Goal: Task Accomplishment & Management: Manage account settings

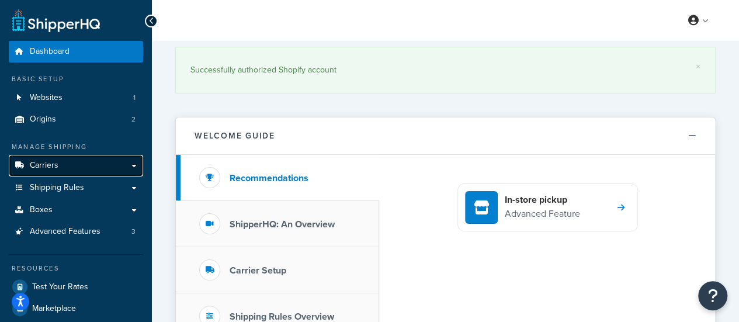
click at [56, 163] on span "Carriers" at bounding box center [44, 166] width 29 height 10
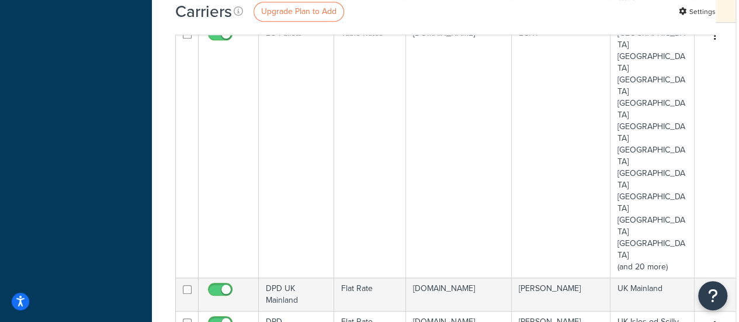
scroll to position [438, 0]
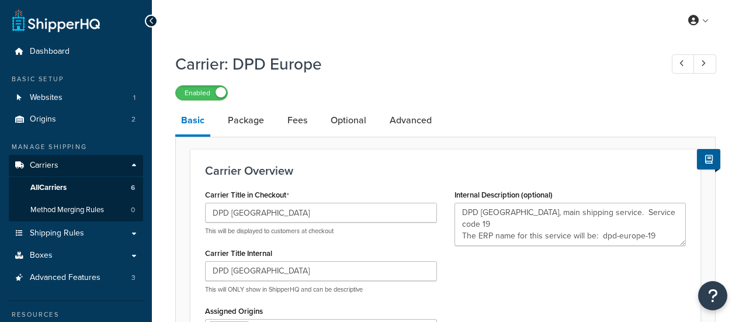
select select "flat"
select select "package"
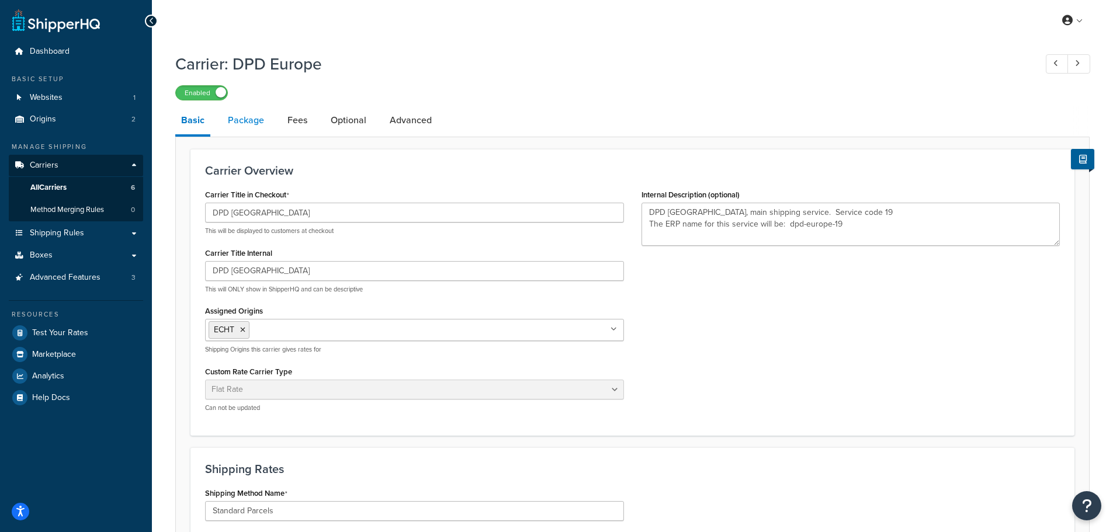
click at [245, 119] on link "Package" at bounding box center [246, 120] width 48 height 28
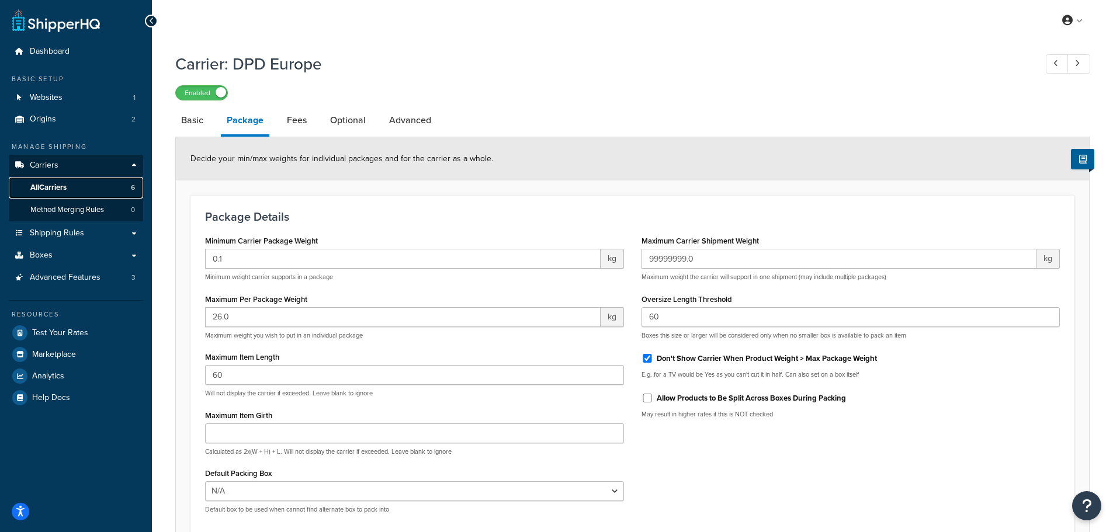
click at [62, 185] on span "All Carriers" at bounding box center [48, 188] width 36 height 10
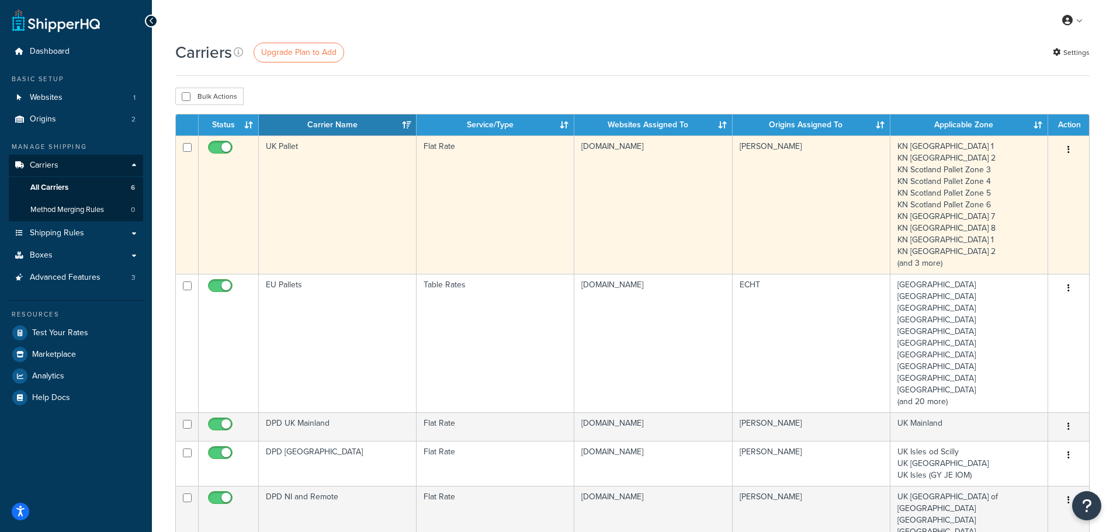
click at [290, 189] on td "UK Pallet" at bounding box center [338, 205] width 158 height 138
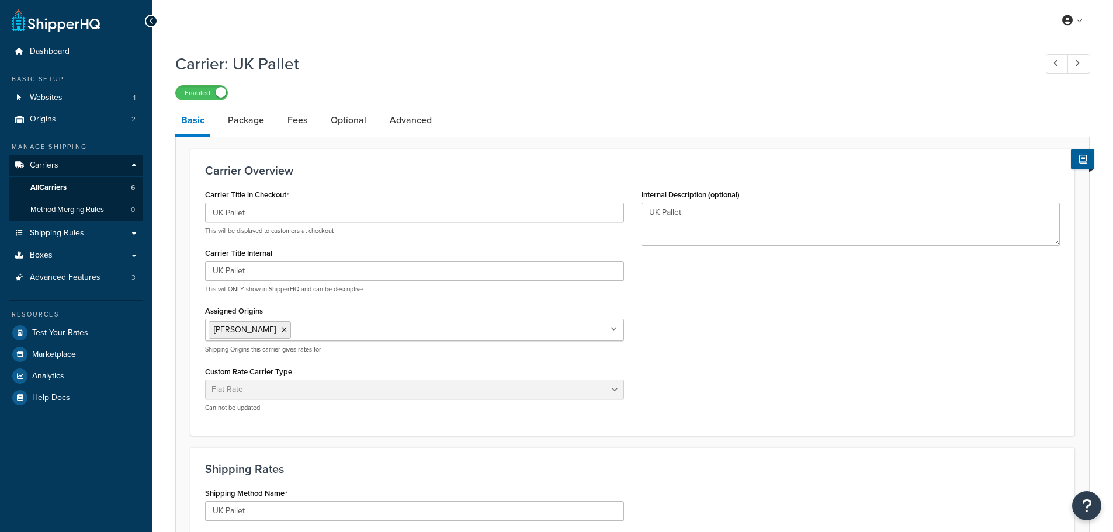
select select "flat"
select select "package"
click at [246, 119] on link "Package" at bounding box center [246, 120] width 48 height 28
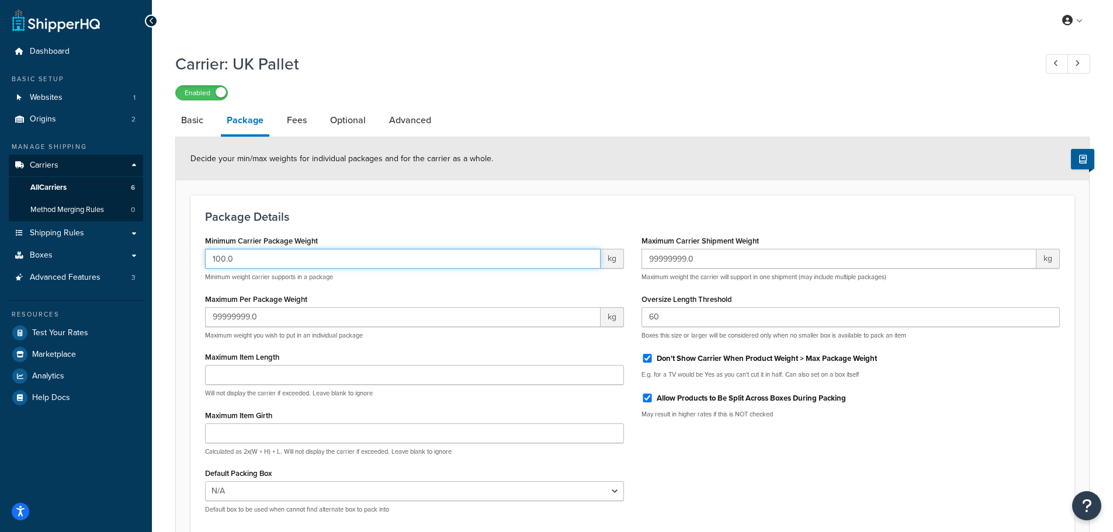
drag, startPoint x: 220, startPoint y: 266, endPoint x: 200, endPoint y: 273, distance: 21.1
click at [200, 273] on div "Minimum Carrier Package Weight 100.0 kg Minimum weight carrier supports in a pa…" at bounding box center [414, 378] width 436 height 290
type input "0.1"
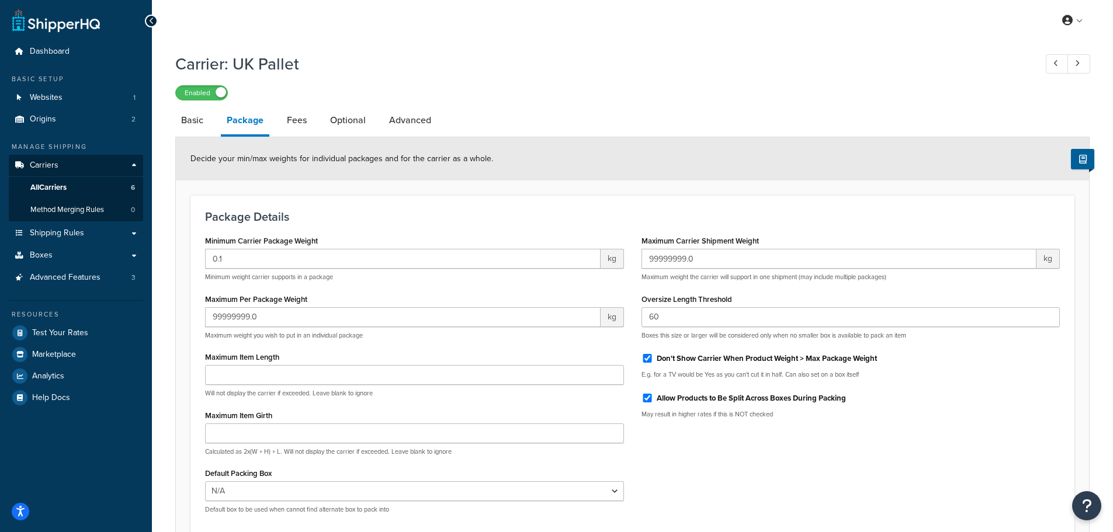
click at [360, 207] on div "Package Details Minimum Carrier Package Weight 0.1 kg Minimum weight carrier su…" at bounding box center [632, 366] width 884 height 342
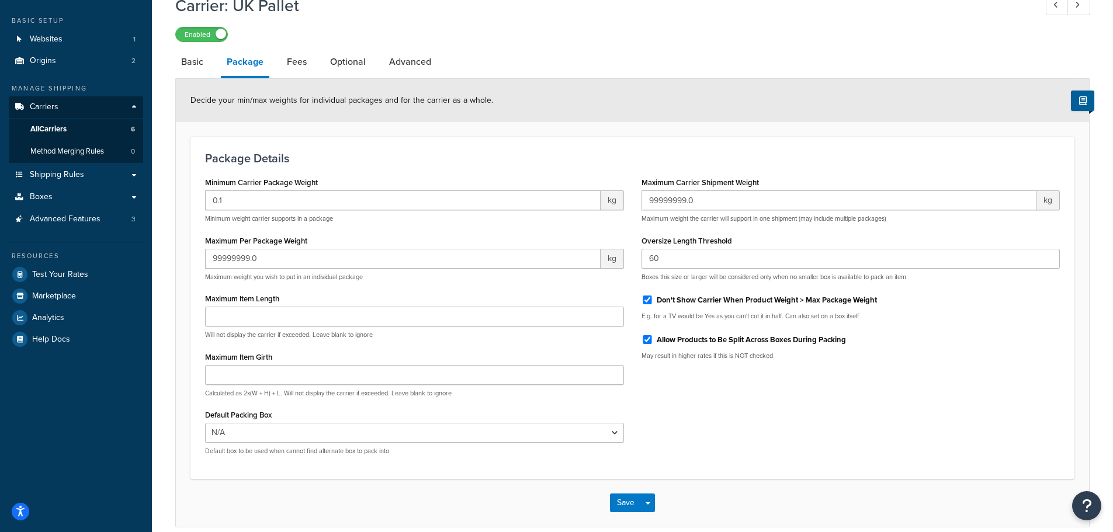
scroll to position [114, 0]
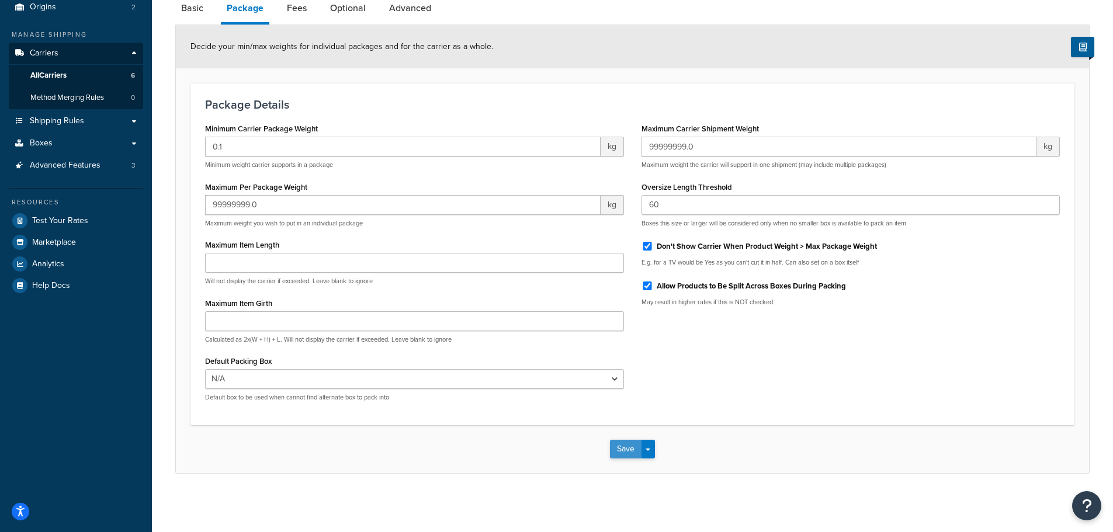
click at [619, 447] on button "Save" at bounding box center [626, 449] width 32 height 19
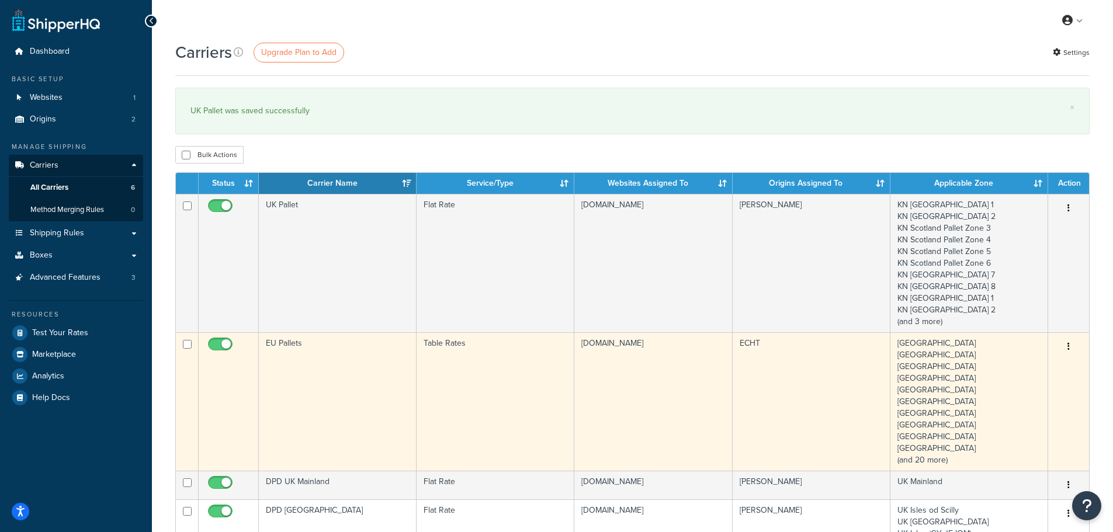
click at [314, 384] on td "EU Pallets" at bounding box center [338, 401] width 158 height 138
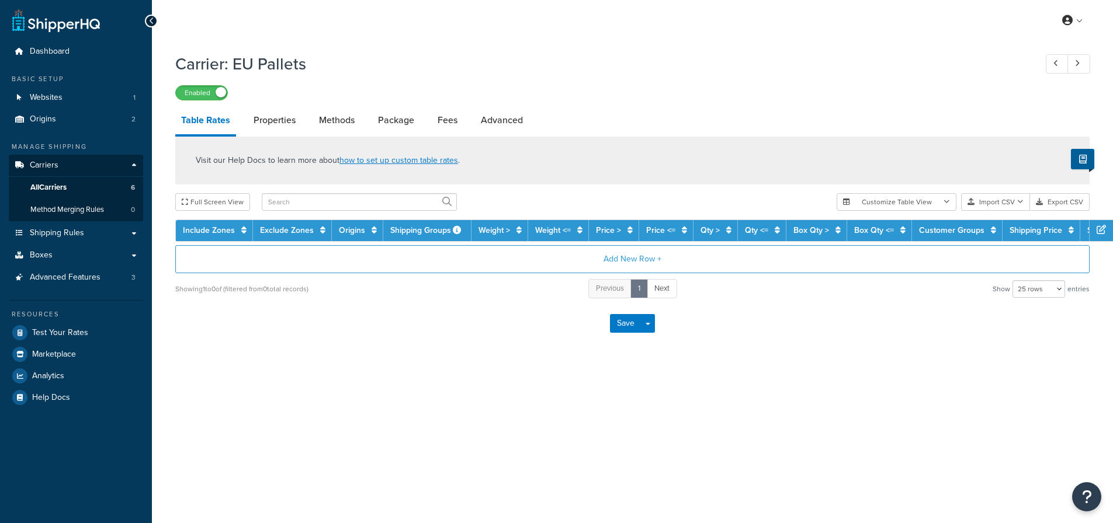
select select "25"
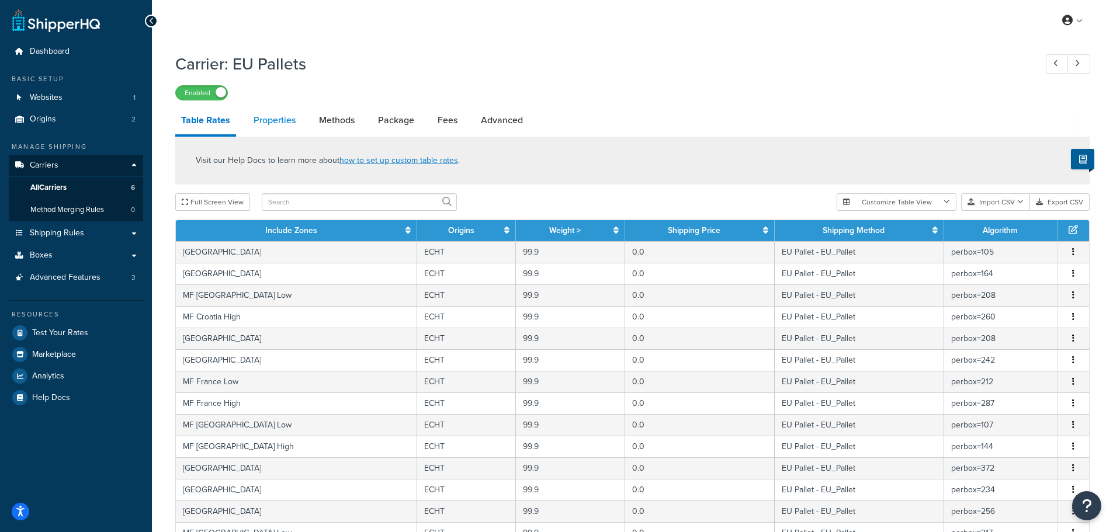
click at [272, 122] on link "Properties" at bounding box center [275, 120] width 54 height 28
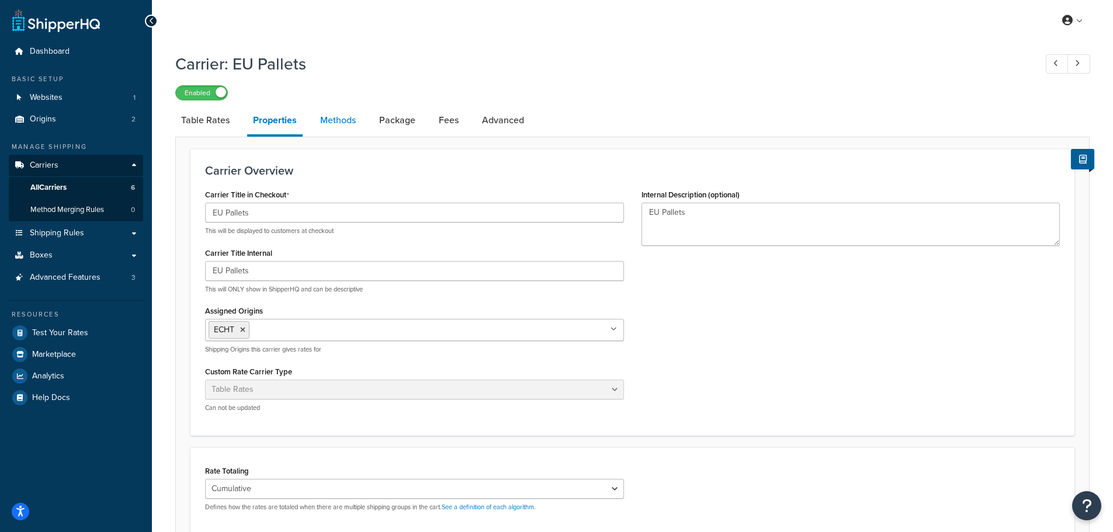
click at [327, 119] on link "Methods" at bounding box center [337, 120] width 47 height 28
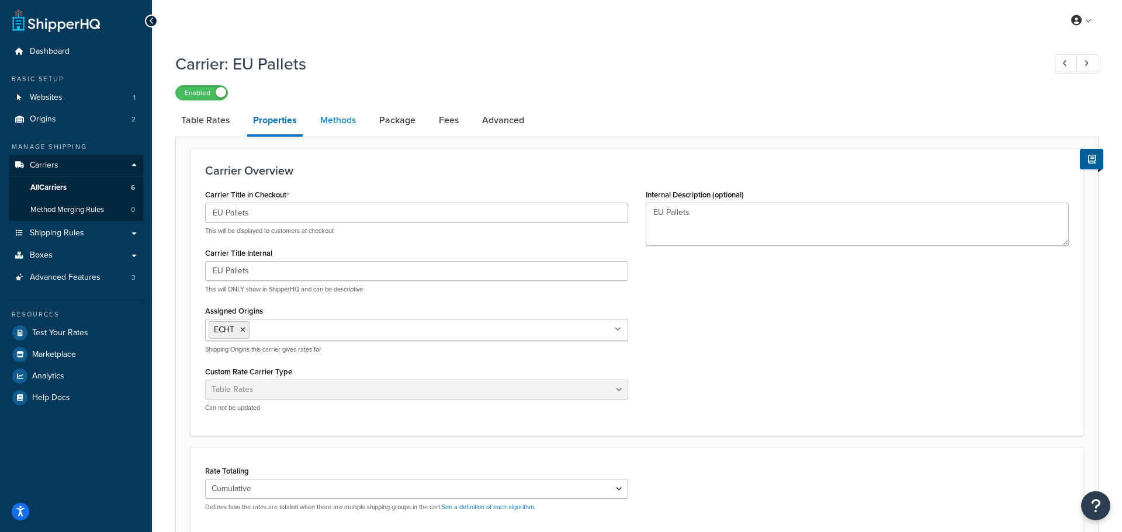
select select "25"
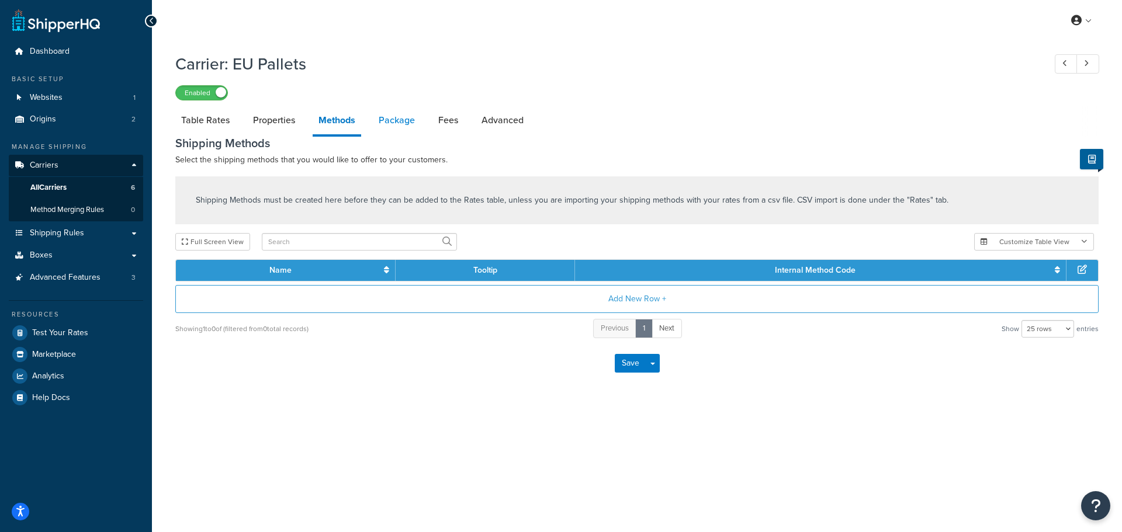
click at [383, 119] on link "Package" at bounding box center [397, 120] width 48 height 28
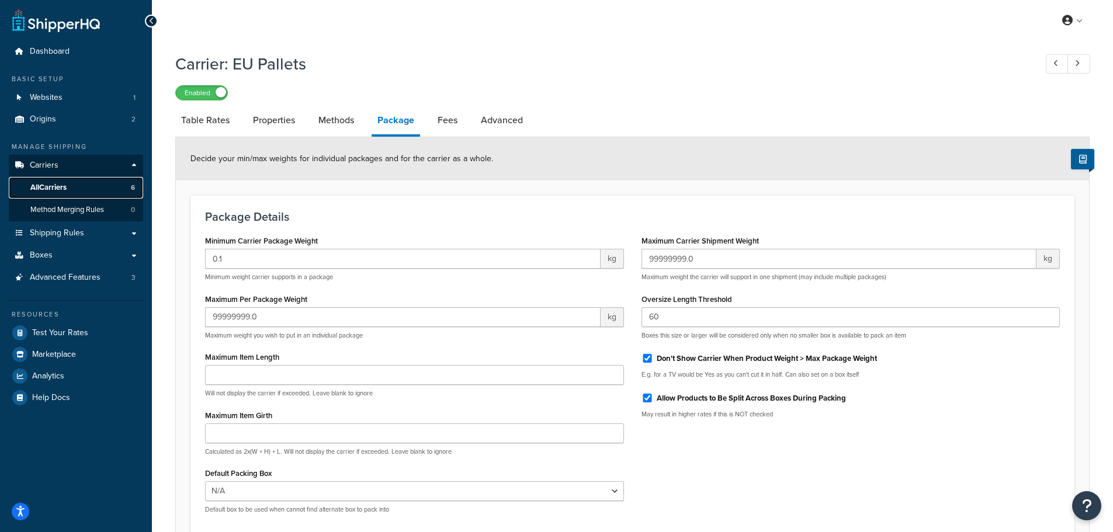
click at [52, 183] on span "All Carriers" at bounding box center [48, 188] width 36 height 10
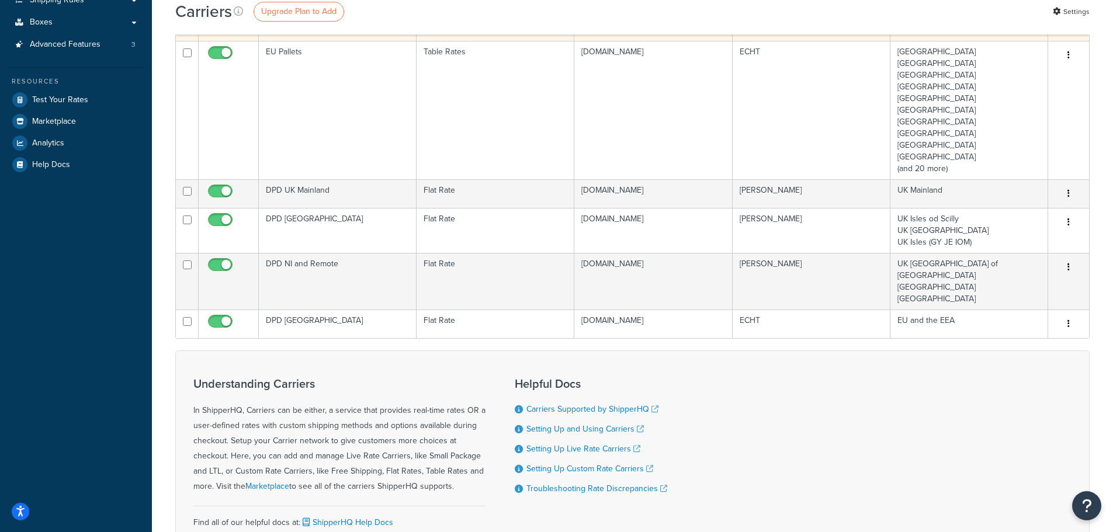
scroll to position [234, 0]
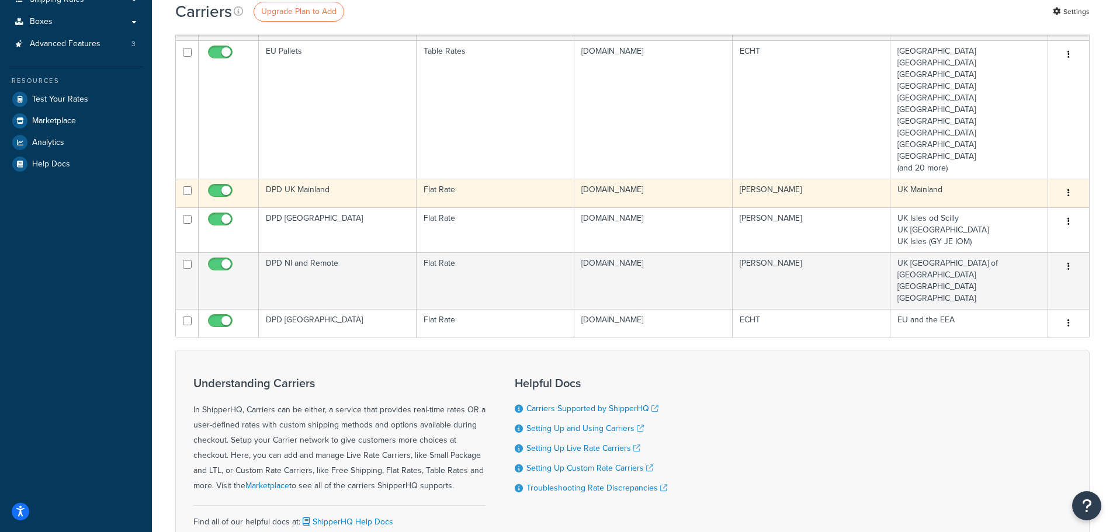
click at [321, 190] on td "DPD UK Mainland" at bounding box center [338, 193] width 158 height 29
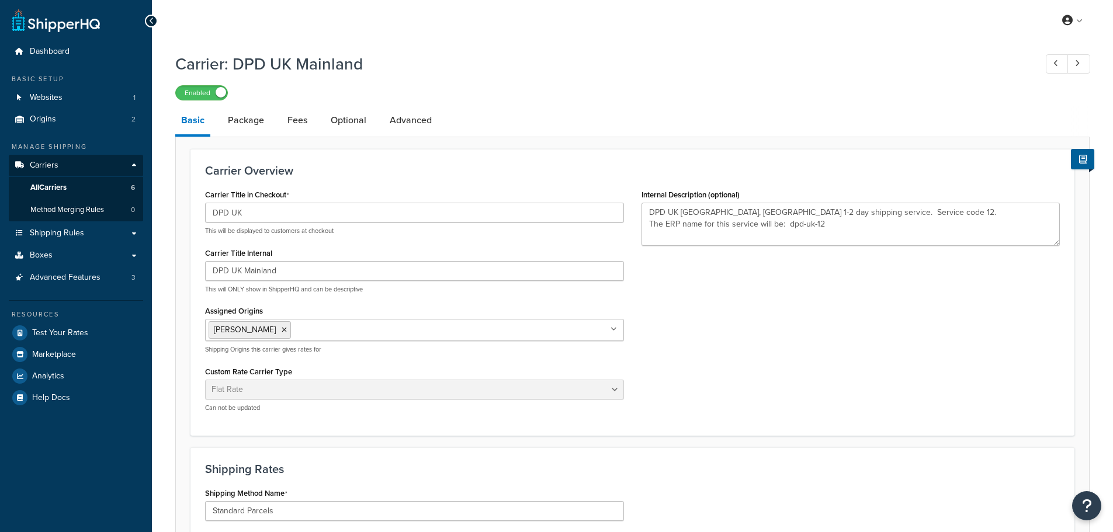
select select "flat"
select select "package"
click at [265, 118] on link "Package" at bounding box center [246, 120] width 48 height 28
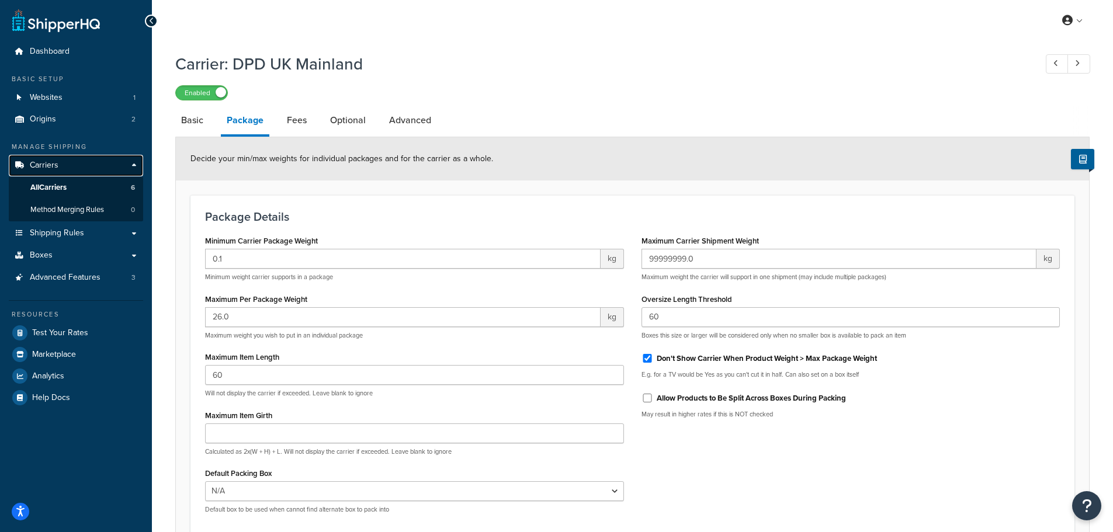
click at [48, 167] on span "Carriers" at bounding box center [44, 166] width 29 height 10
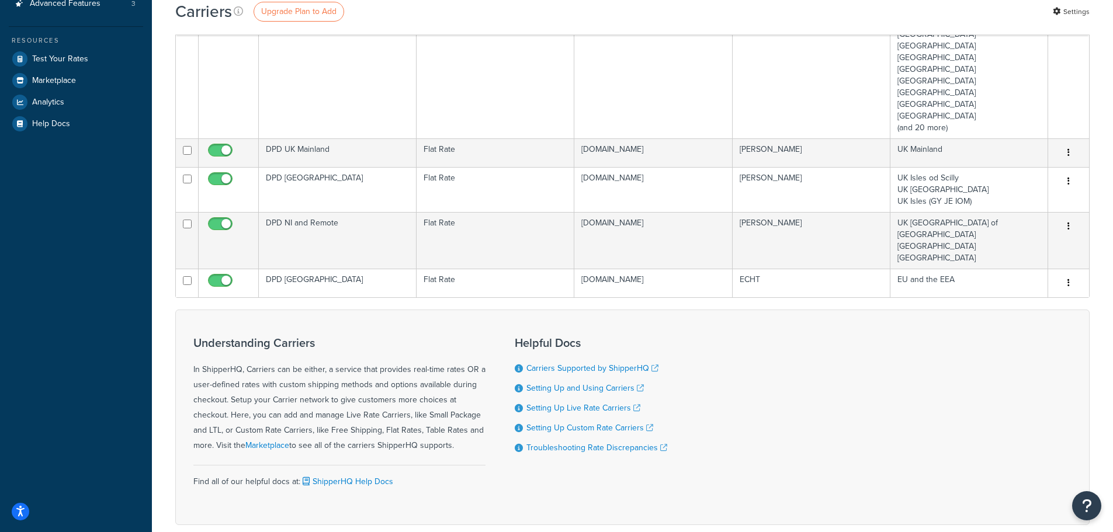
scroll to position [292, 0]
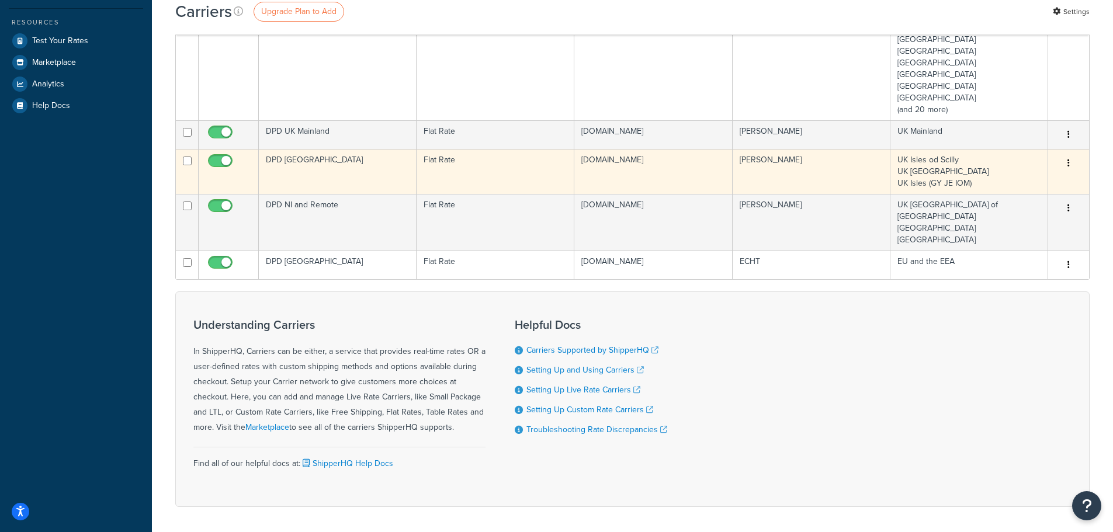
click at [305, 177] on td "DPD [GEOGRAPHIC_DATA]" at bounding box center [338, 171] width 158 height 45
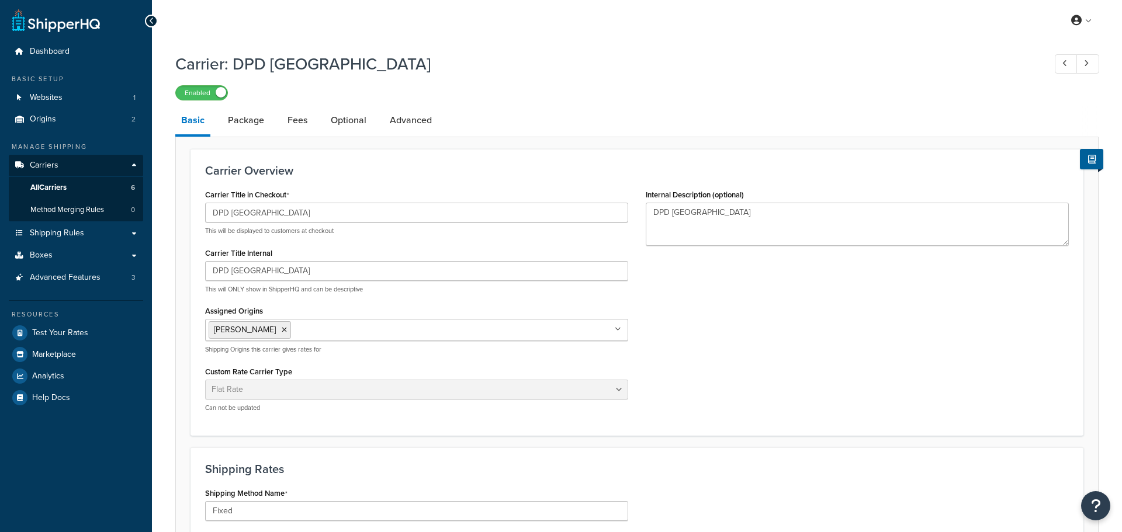
select select "flat"
select select "package"
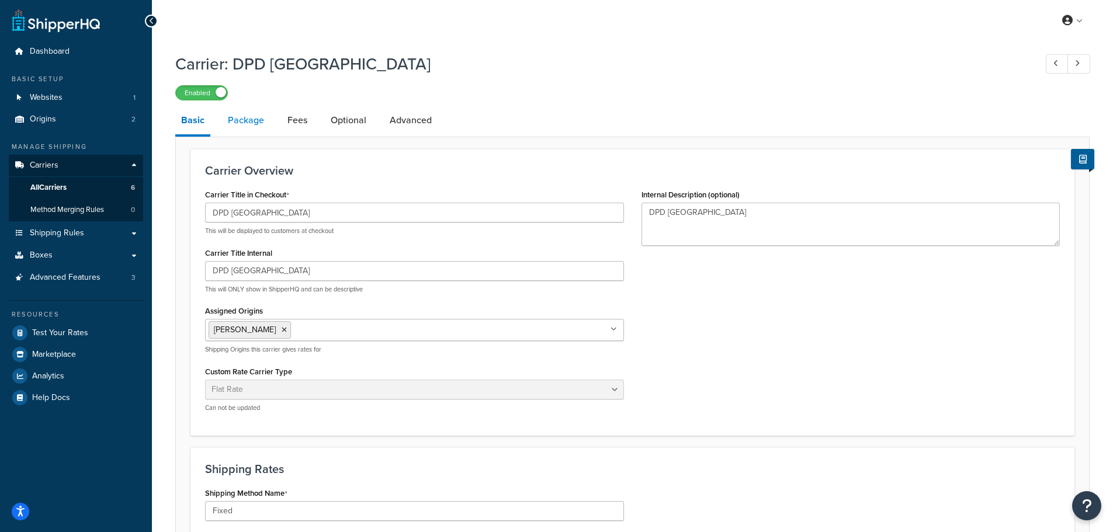
click at [234, 124] on link "Package" at bounding box center [246, 120] width 48 height 28
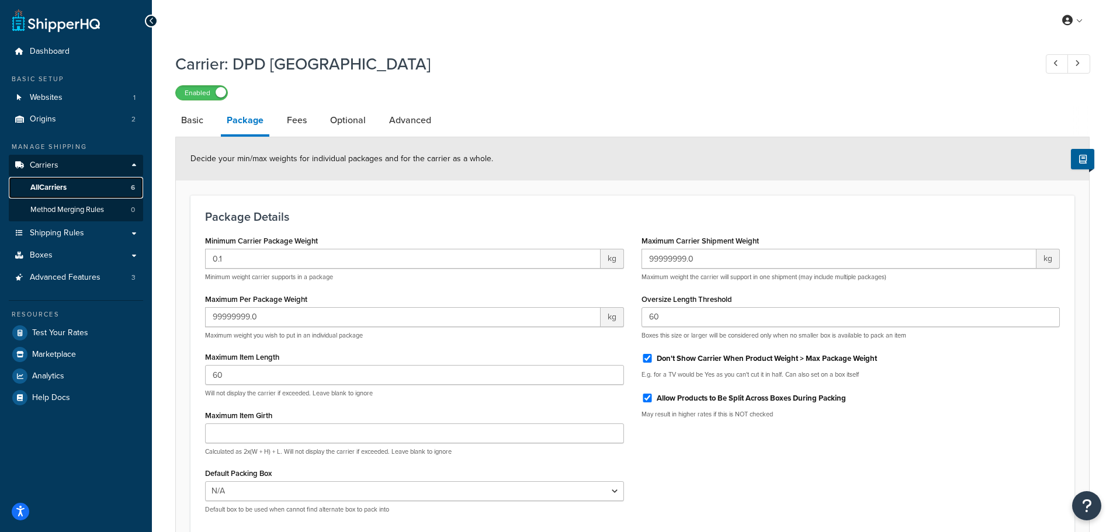
drag, startPoint x: 53, startPoint y: 188, endPoint x: 68, endPoint y: 185, distance: 15.4
click at [52, 188] on span "All Carriers" at bounding box center [48, 188] width 36 height 10
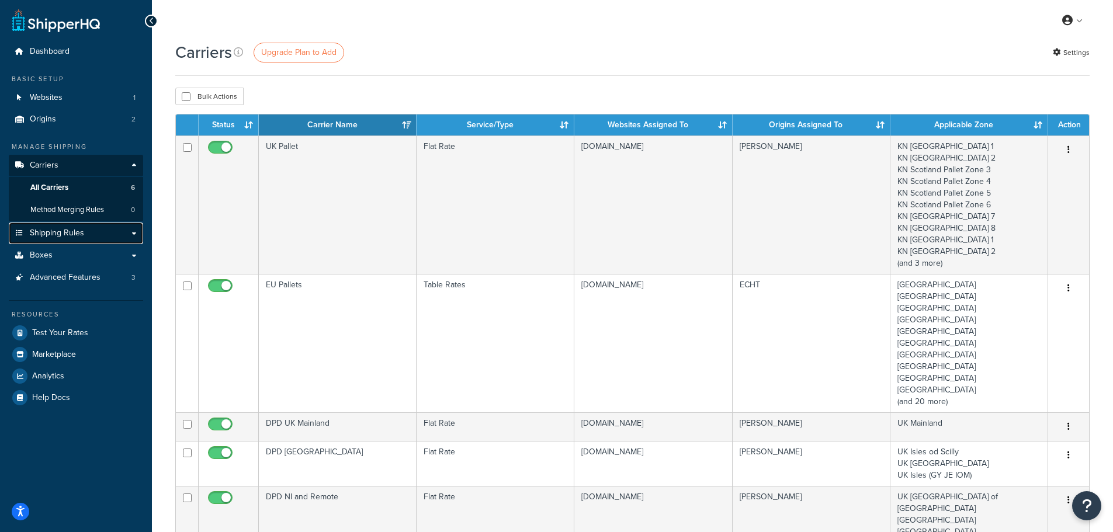
click at [51, 235] on span "Shipping Rules" at bounding box center [57, 233] width 54 height 10
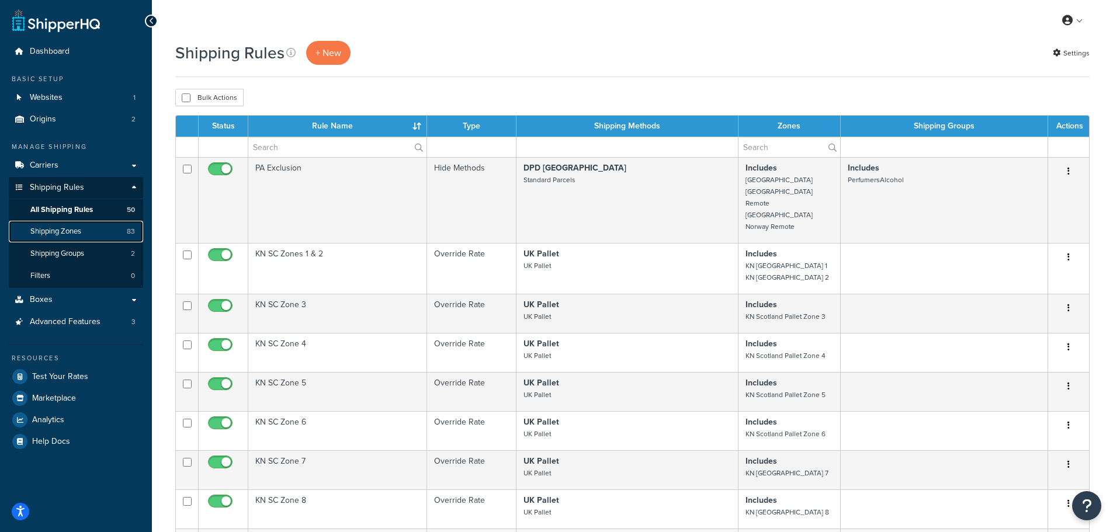
click at [67, 236] on span "Shipping Zones" at bounding box center [55, 232] width 51 height 10
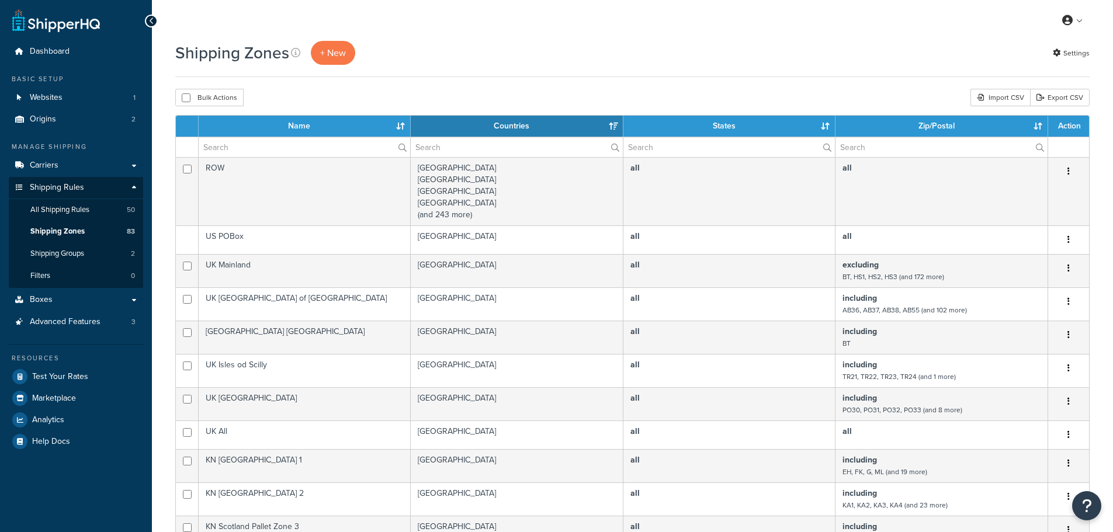
select select "15"
click at [1069, 98] on link "Export CSV" at bounding box center [1060, 98] width 60 height 18
click at [1000, 93] on div "Import CSV" at bounding box center [1000, 98] width 60 height 18
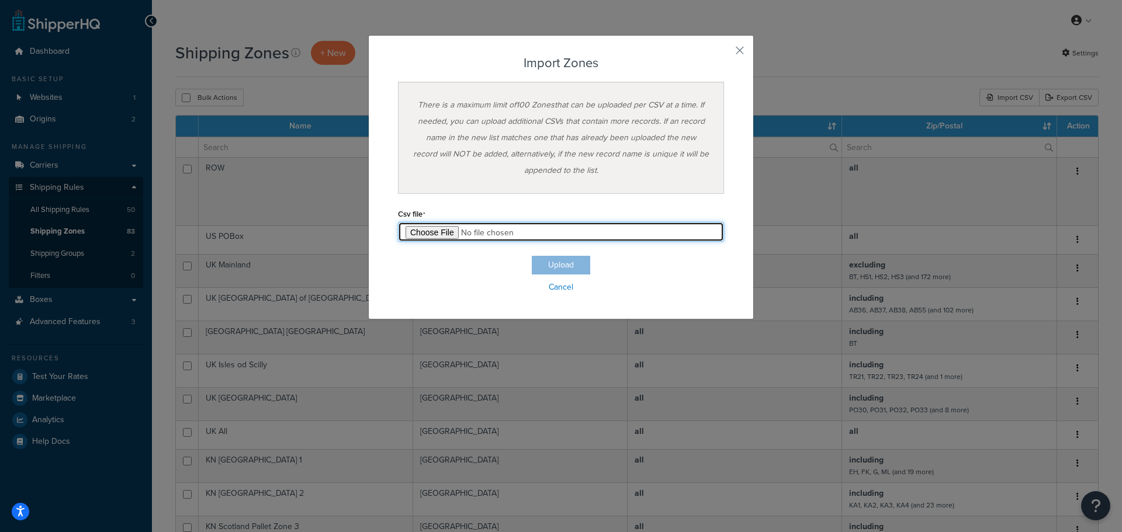
click at [441, 235] on input "file" at bounding box center [561, 232] width 326 height 20
type input "C:\fakepath\Zone Fix 5 Digit.csv"
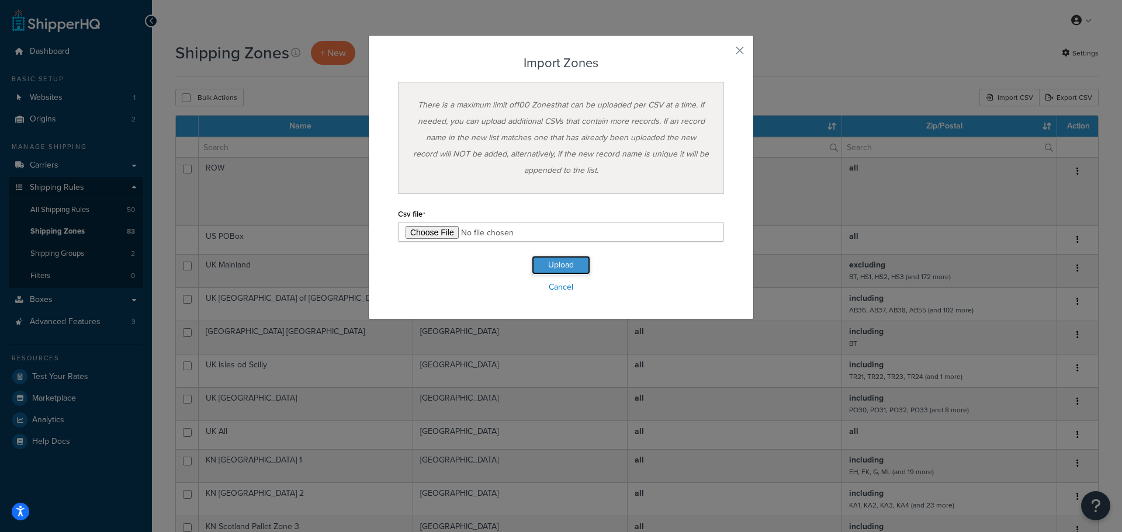
click at [558, 266] on button "Upload" at bounding box center [561, 265] width 58 height 19
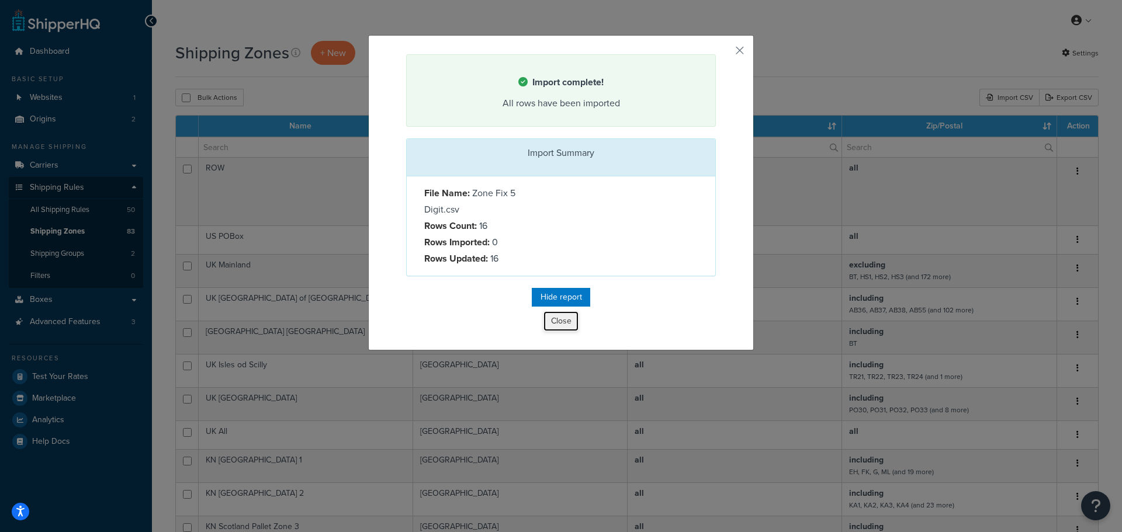
click at [553, 311] on button "Close" at bounding box center [560, 321] width 35 height 20
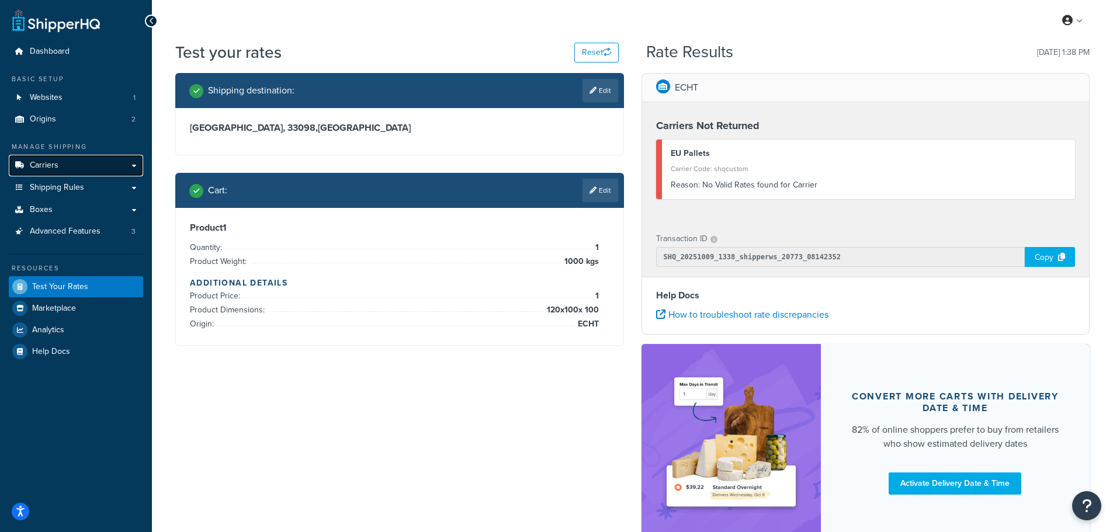
click at [49, 166] on span "Carriers" at bounding box center [44, 166] width 29 height 10
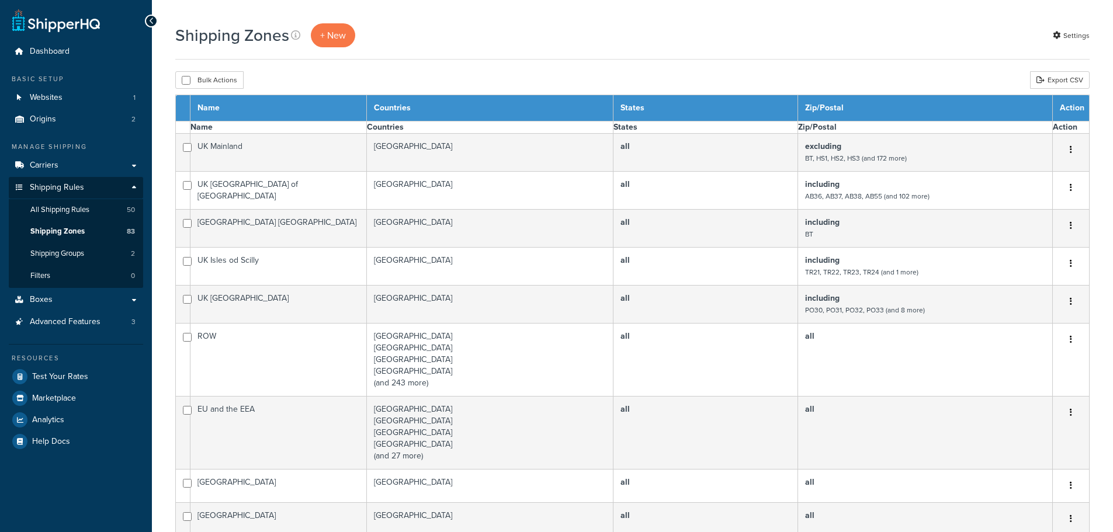
select select "15"
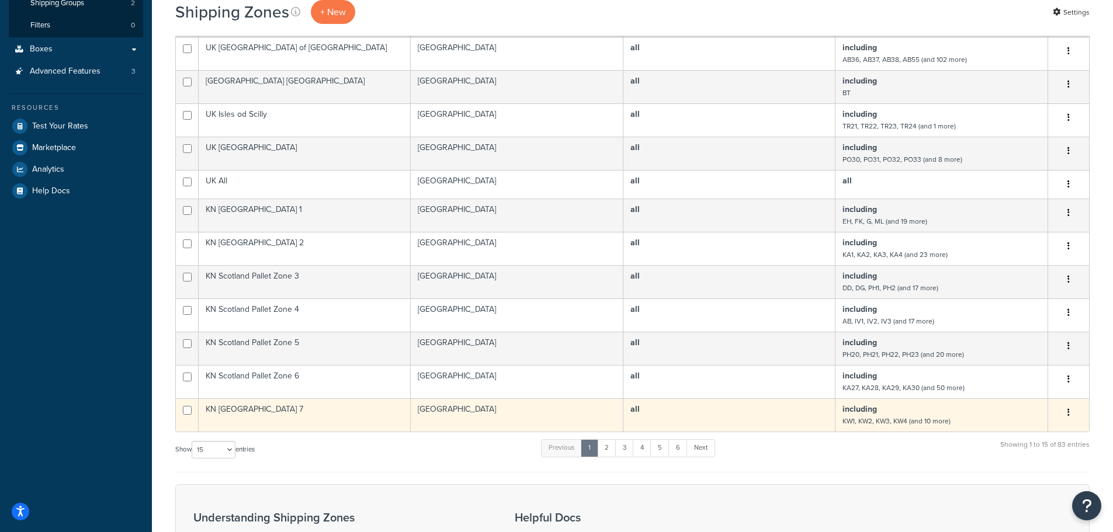
scroll to position [409, 0]
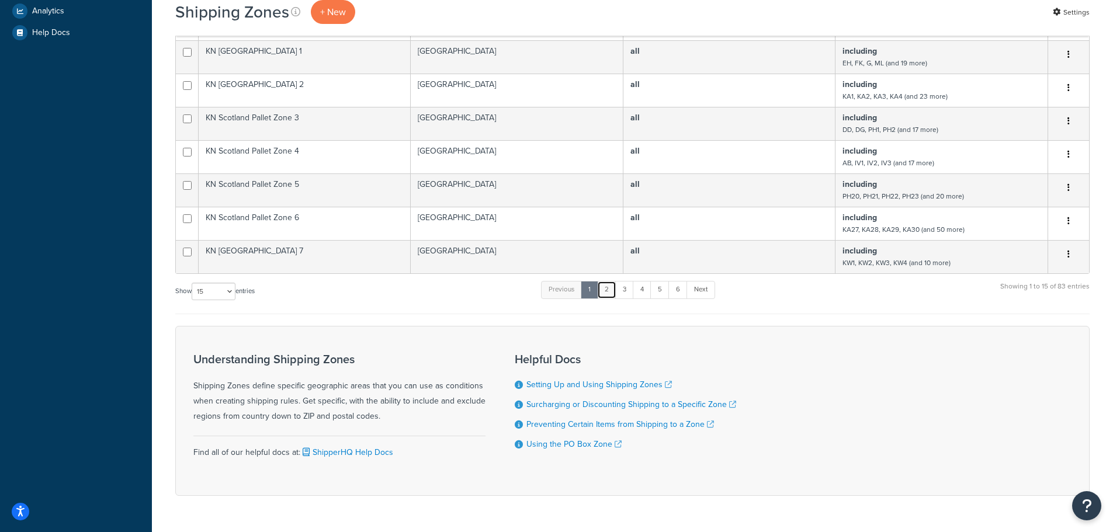
click at [611, 289] on link "2" at bounding box center [606, 290] width 19 height 18
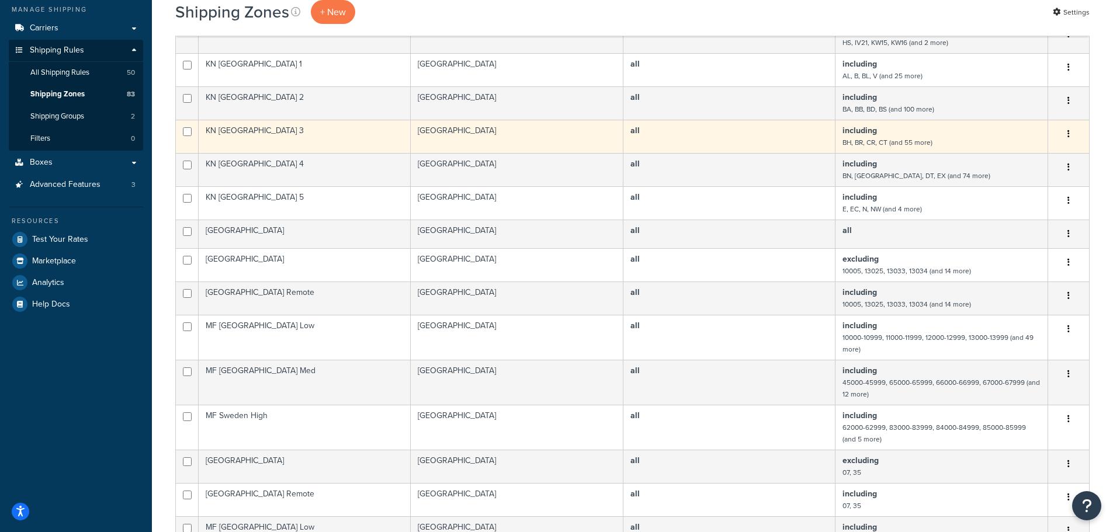
scroll to position [351, 0]
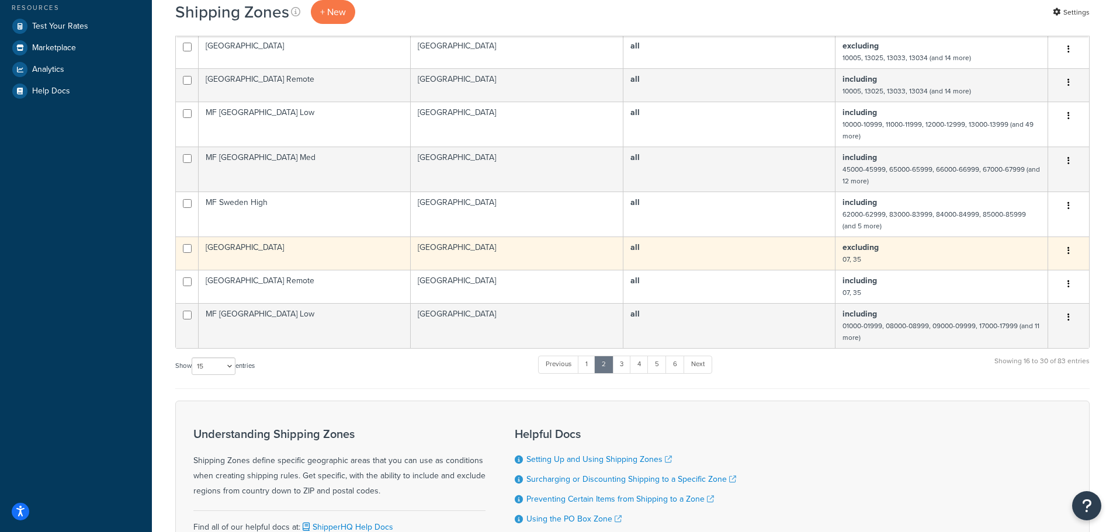
click at [525, 257] on td "[GEOGRAPHIC_DATA]" at bounding box center [517, 253] width 213 height 33
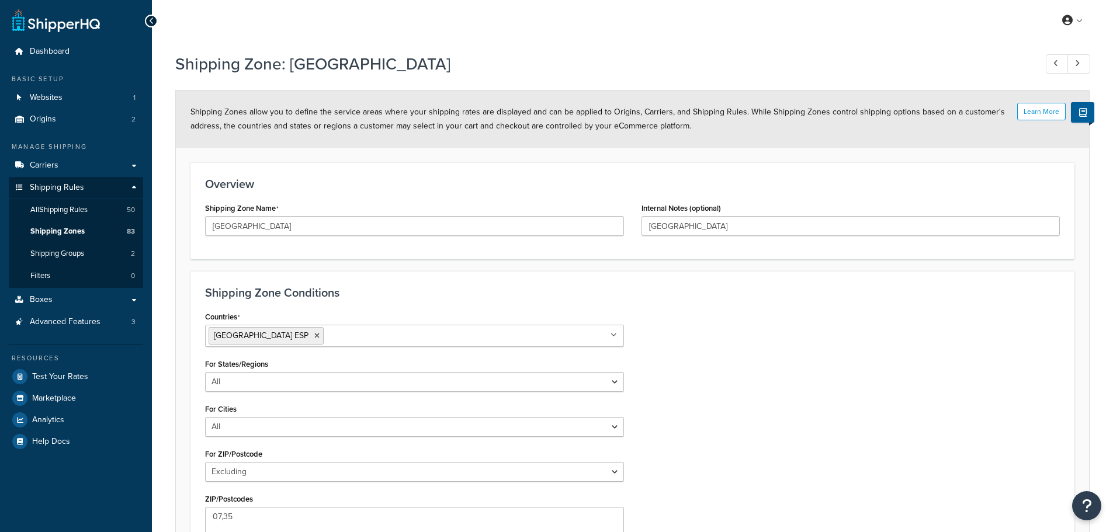
select select "excluding"
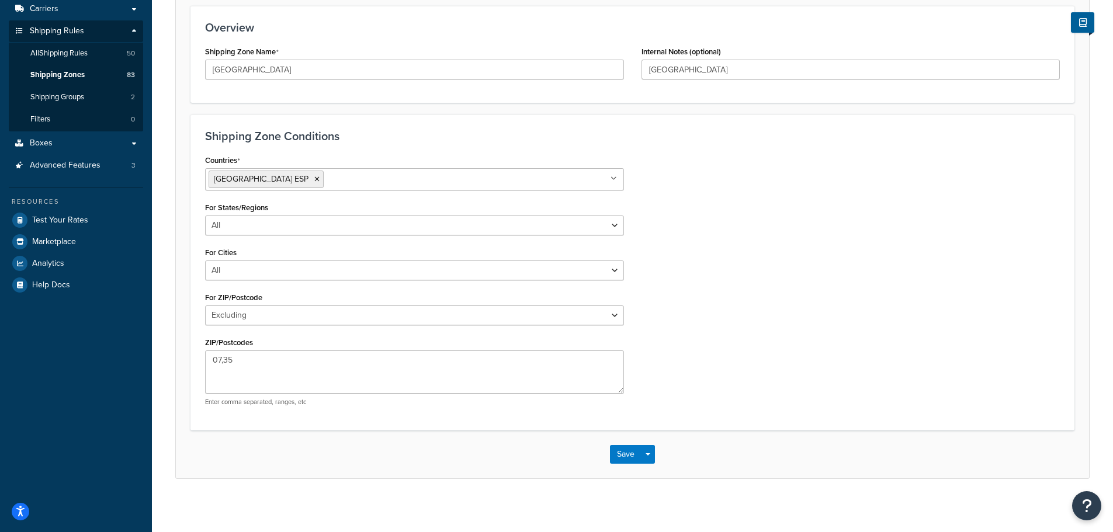
scroll to position [162, 0]
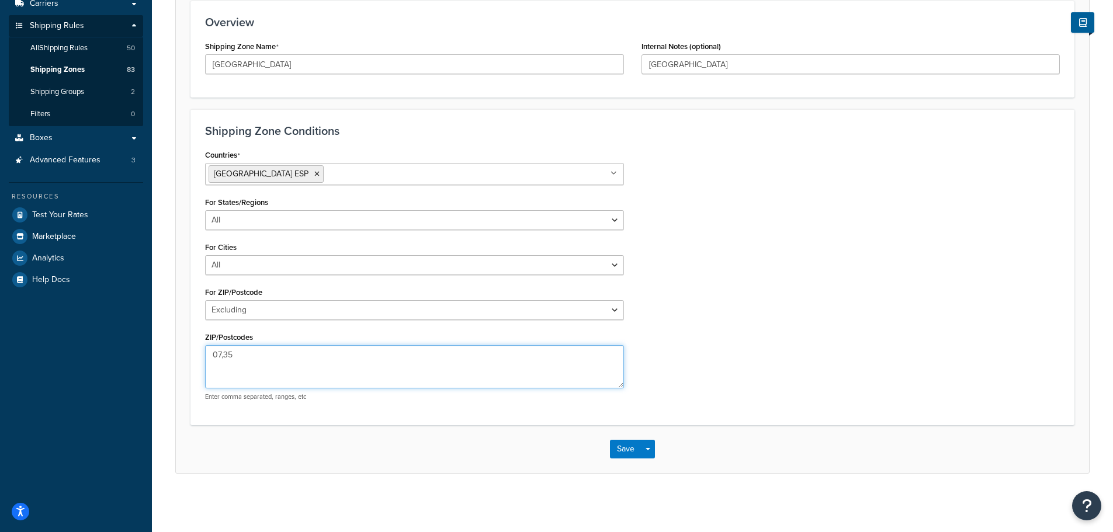
click at [219, 356] on textarea "07,35" at bounding box center [414, 366] width 419 height 43
click at [256, 355] on textarea "07000,35" at bounding box center [414, 366] width 419 height 43
type textarea "07000,35000"
click at [629, 449] on button "Save" at bounding box center [626, 449] width 32 height 19
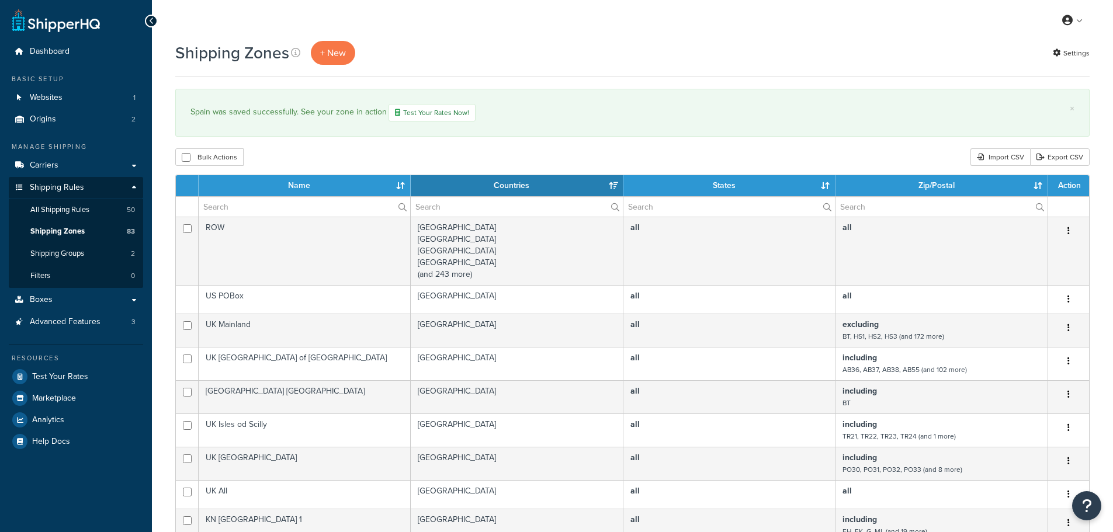
select select "15"
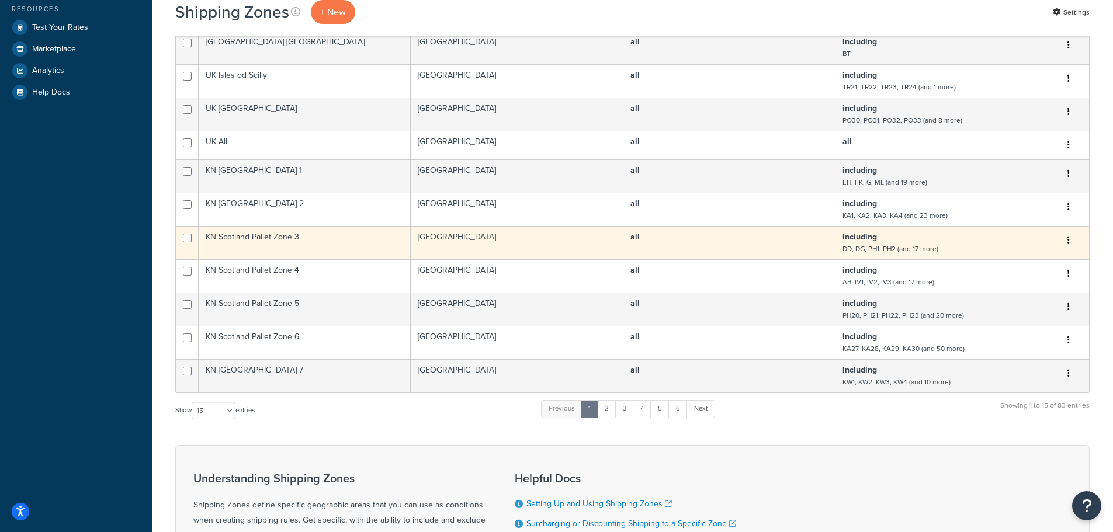
scroll to position [351, 0]
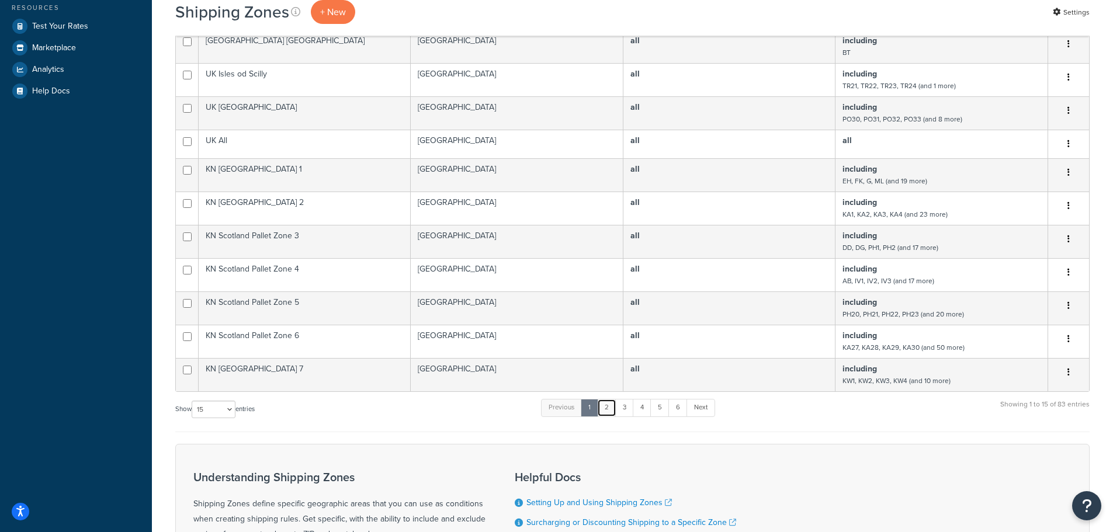
click at [612, 411] on link "2" at bounding box center [606, 408] width 19 height 18
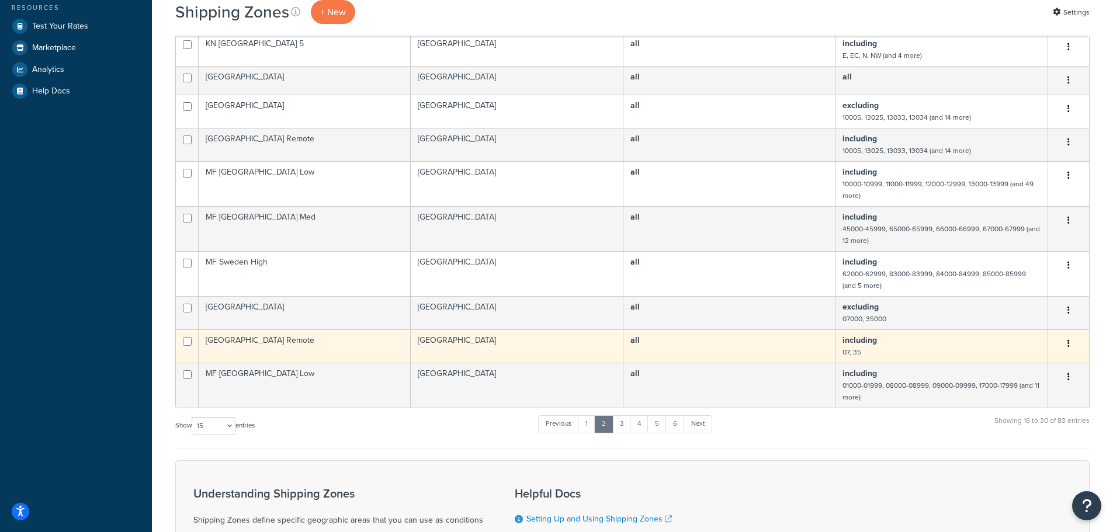
click at [854, 344] on b "including" at bounding box center [859, 340] width 34 height 12
click at [863, 342] on b "including" at bounding box center [859, 340] width 34 height 12
click at [222, 337] on td "[GEOGRAPHIC_DATA] Remote" at bounding box center [305, 345] width 212 height 33
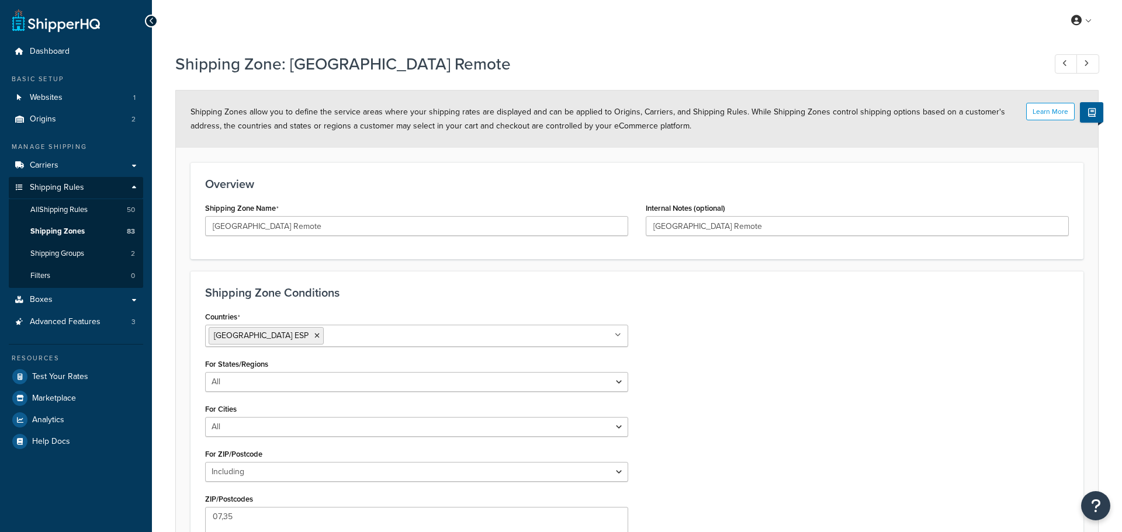
select select "including"
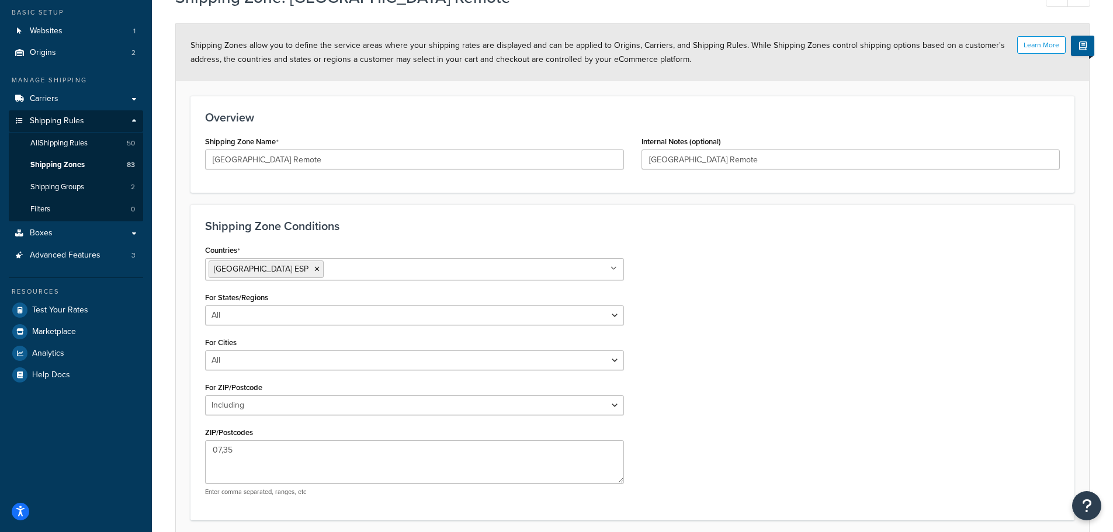
scroll to position [162, 0]
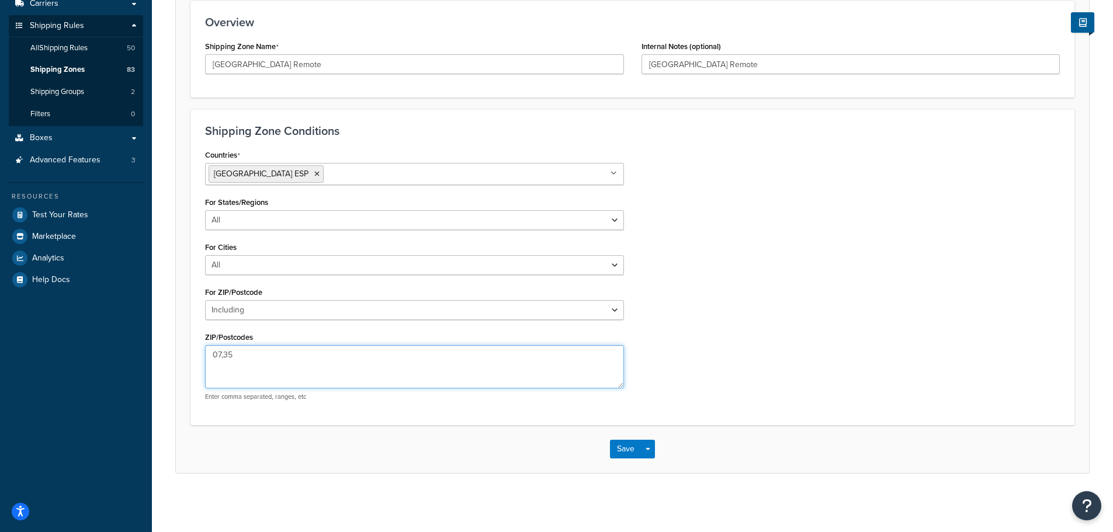
click at [220, 355] on textarea "07,35" at bounding box center [414, 366] width 419 height 43
click at [285, 353] on textarea "07000-07999,35" at bounding box center [414, 366] width 419 height 43
type textarea "07000-07999,35000-35999"
click at [620, 450] on button "Save" at bounding box center [626, 449] width 32 height 19
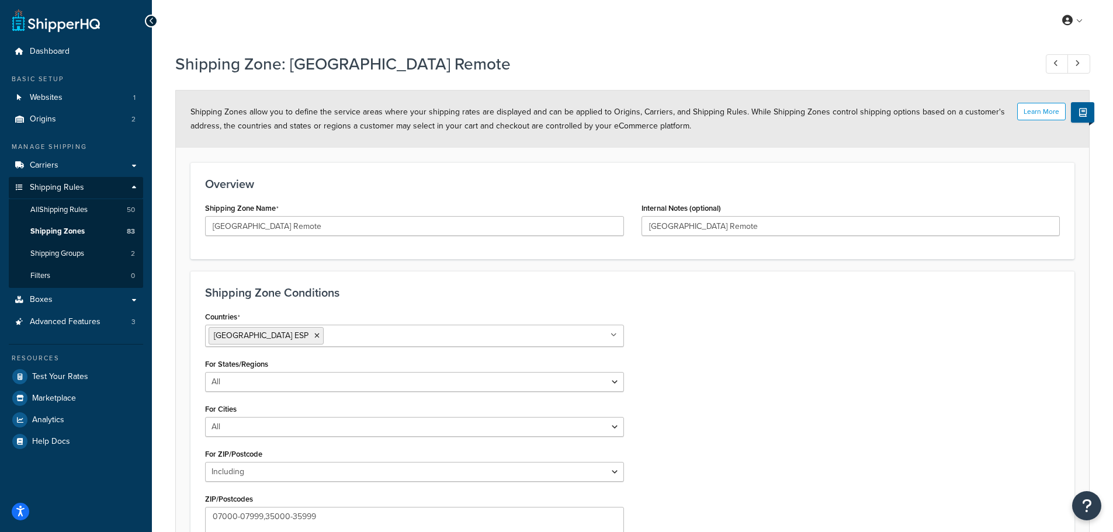
scroll to position [45, 0]
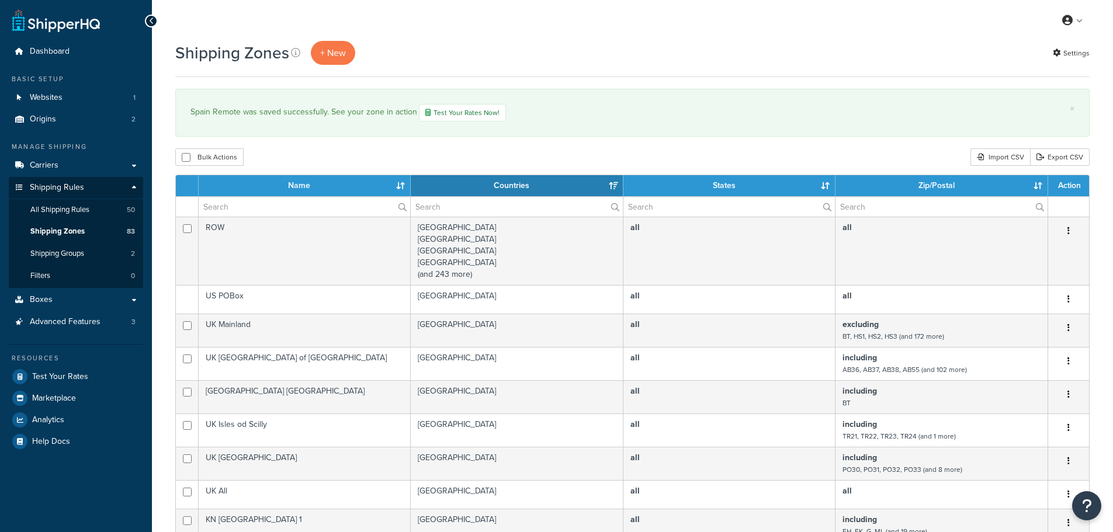
select select "15"
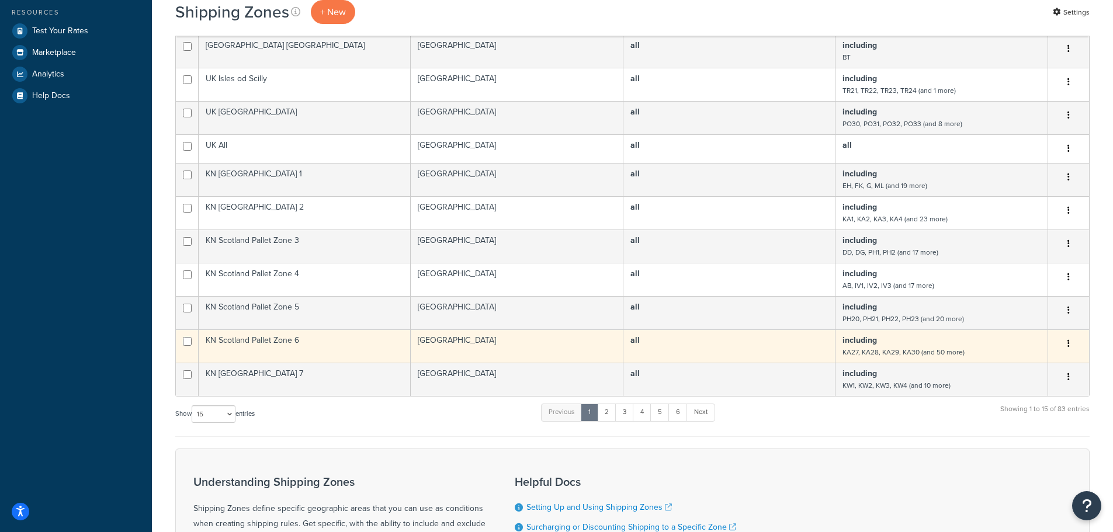
scroll to position [351, 0]
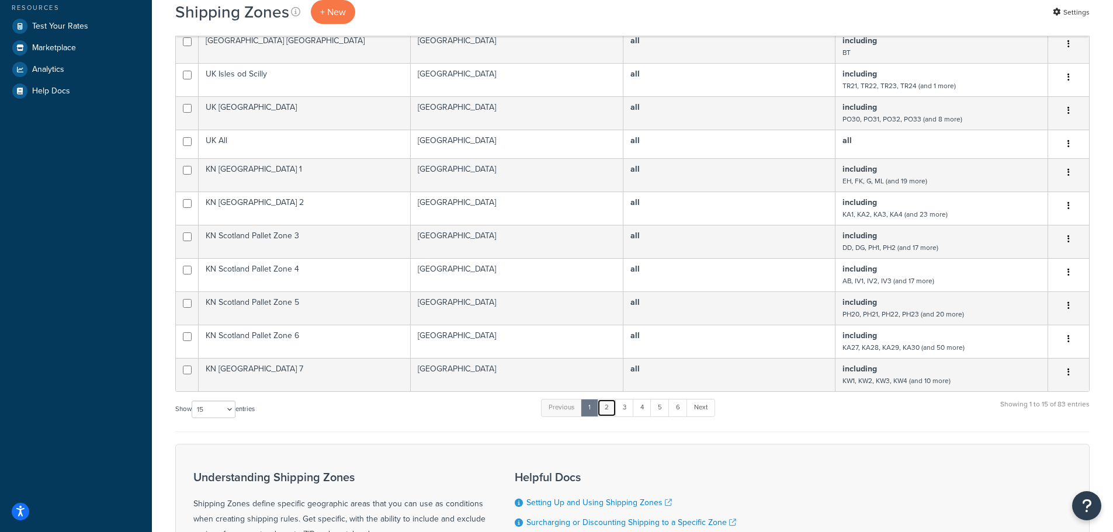
click at [608, 406] on link "2" at bounding box center [606, 408] width 19 height 18
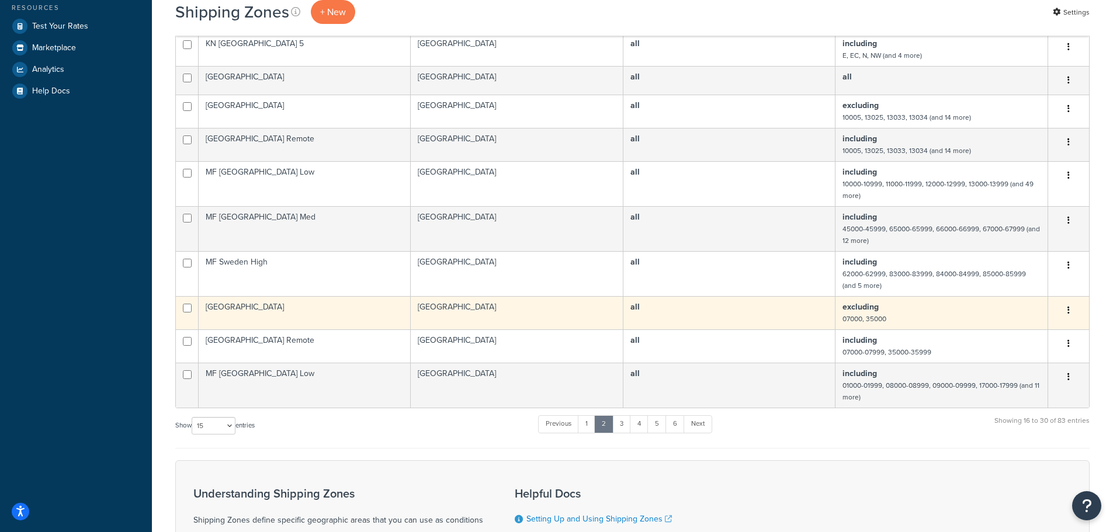
click at [861, 313] on b "excluding" at bounding box center [860, 307] width 36 height 12
click at [894, 313] on td "excluding 07000, 35000" at bounding box center [941, 312] width 213 height 33
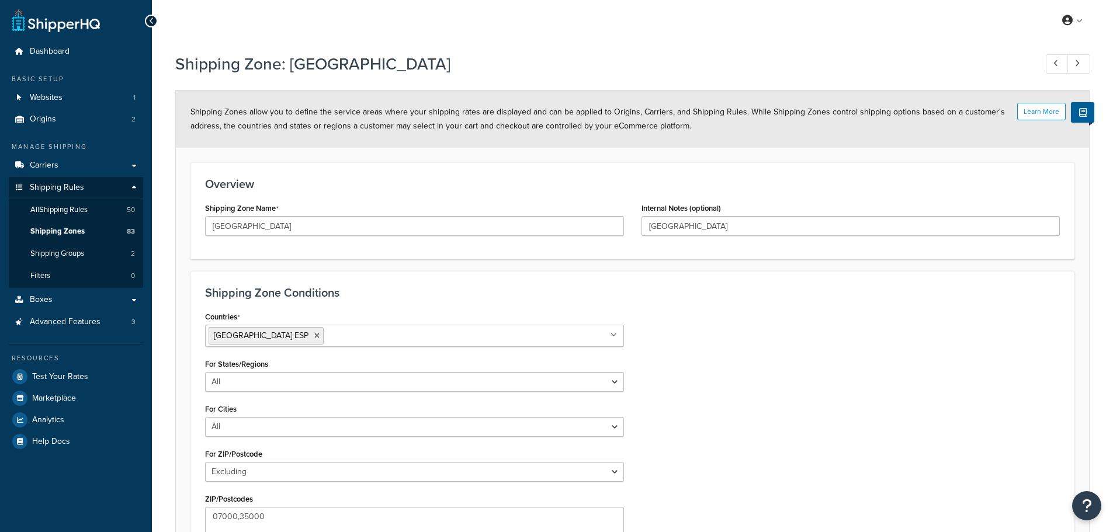
select select "excluding"
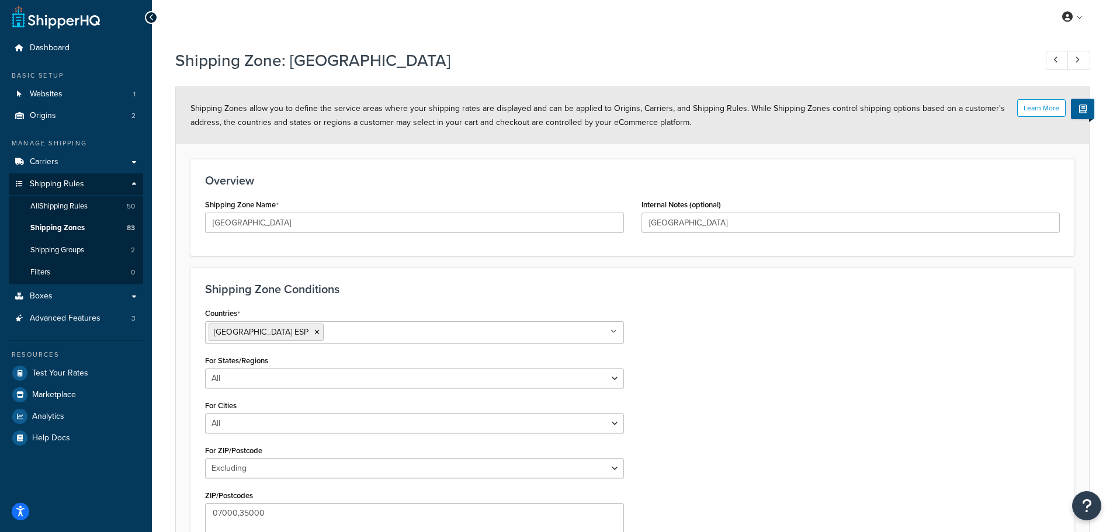
scroll to position [162, 0]
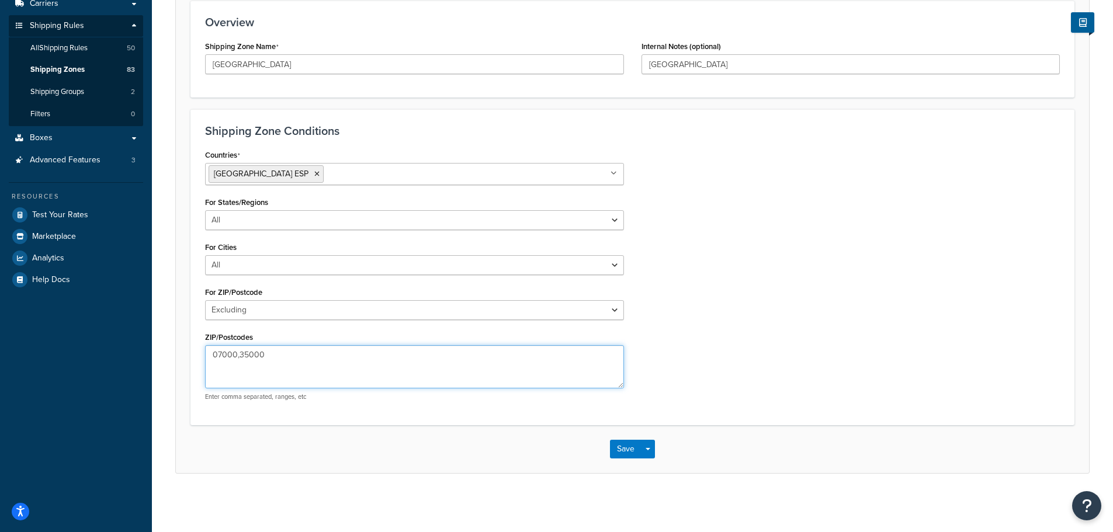
click at [235, 354] on textarea "07000,35000" at bounding box center [414, 366] width 419 height 43
click at [294, 355] on textarea "07000-07999,35000" at bounding box center [414, 366] width 419 height 43
type textarea "07000-07999,35000-35999"
click at [625, 443] on button "Save" at bounding box center [626, 449] width 32 height 19
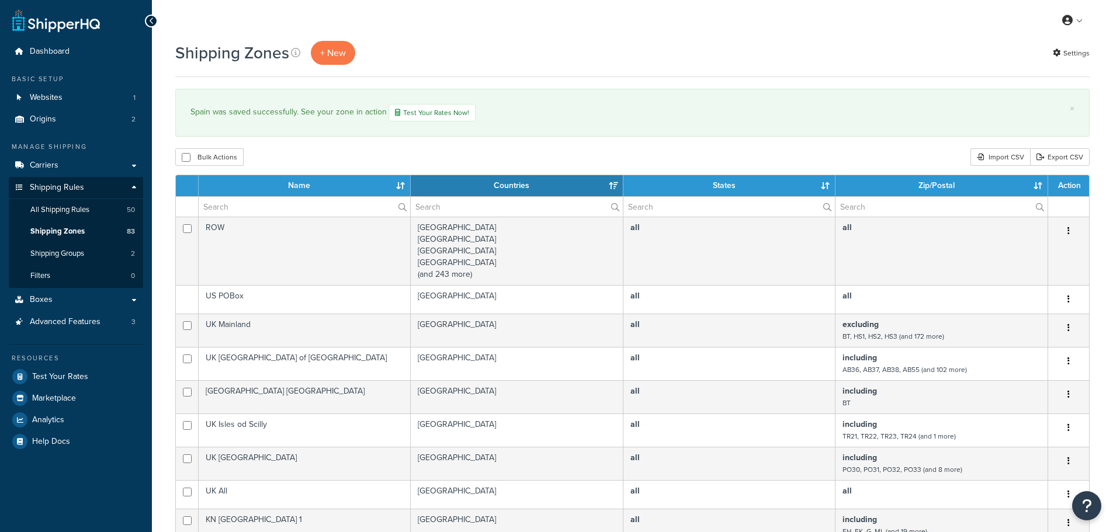
select select "15"
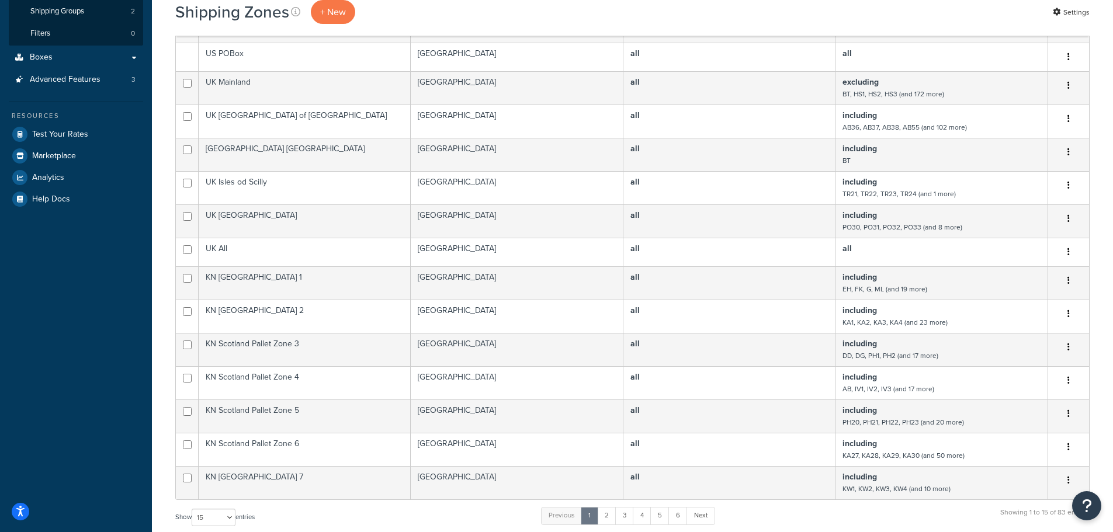
scroll to position [409, 0]
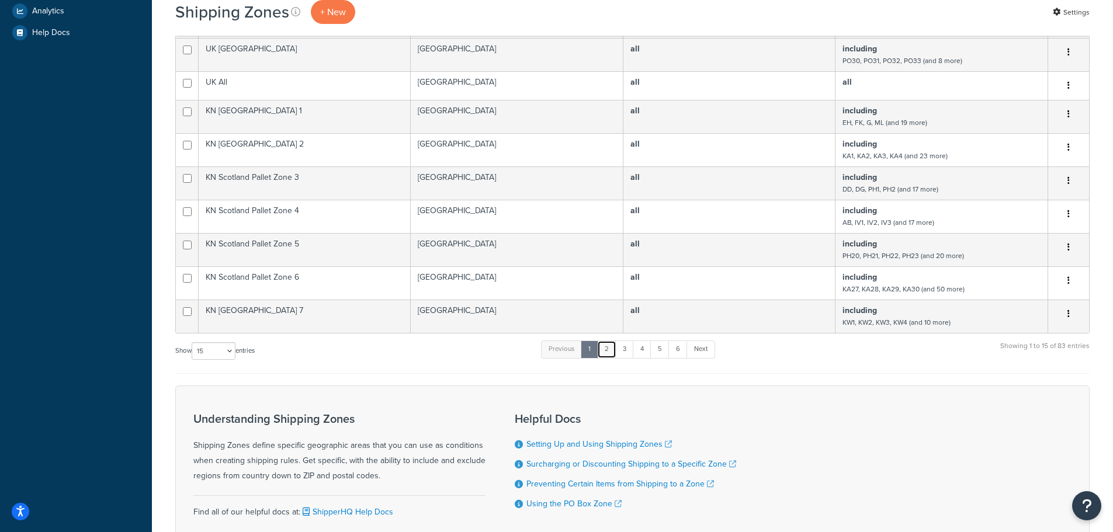
click at [608, 351] on link "2" at bounding box center [606, 350] width 19 height 18
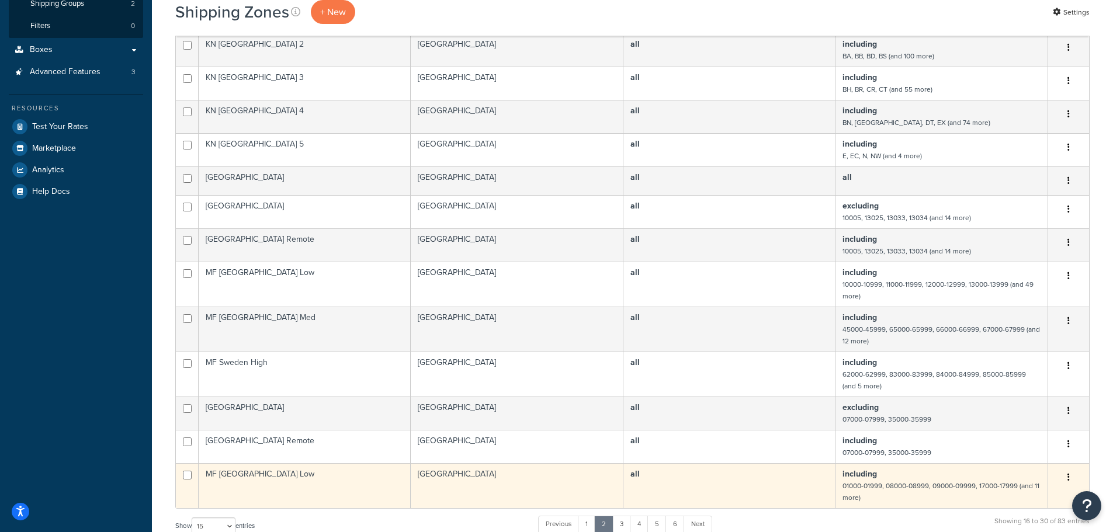
scroll to position [292, 0]
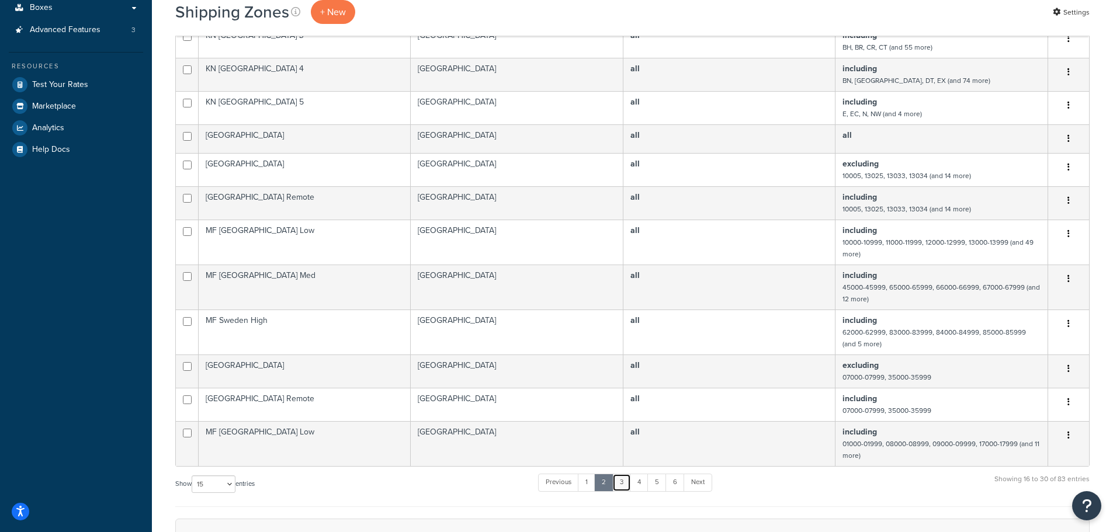
click at [622, 479] on link "3" at bounding box center [621, 483] width 19 height 18
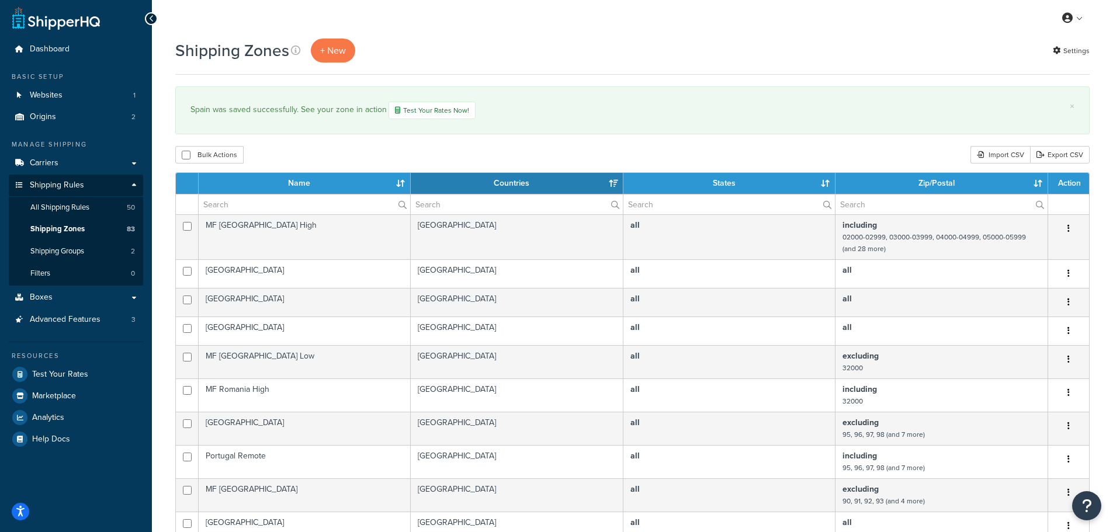
scroll to position [0, 0]
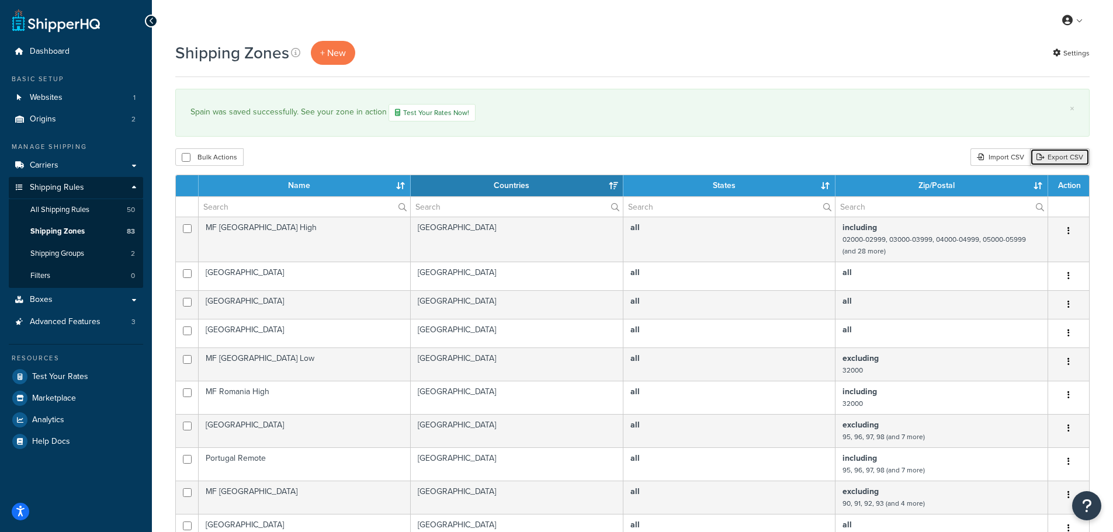
click at [1063, 157] on link "Export CSV" at bounding box center [1060, 157] width 60 height 18
click at [1004, 157] on div "Import CSV" at bounding box center [1000, 157] width 60 height 18
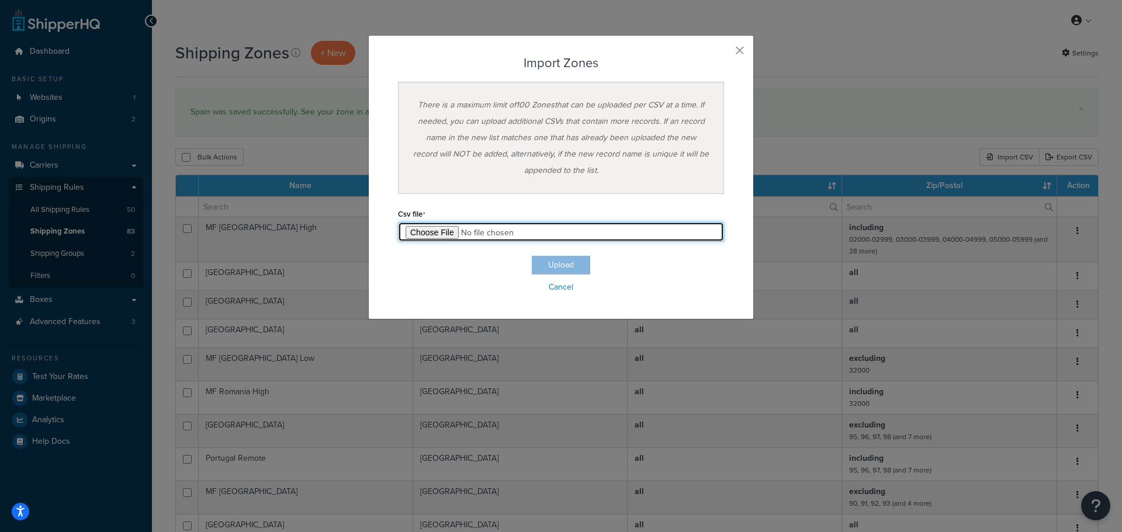
click at [428, 233] on input "file" at bounding box center [561, 232] width 326 height 20
type input "C:\fakepath\For Jonny.csv"
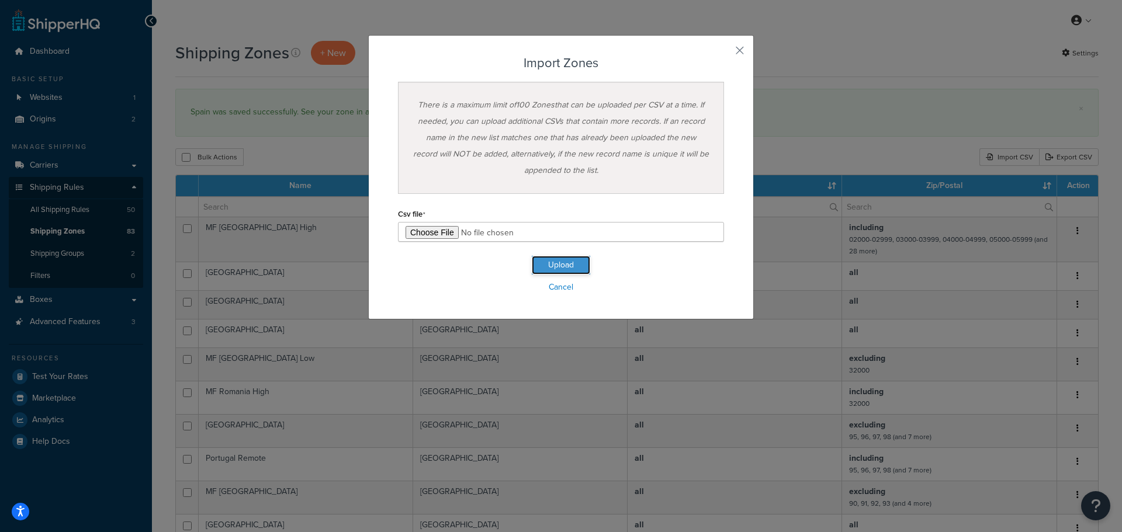
click at [554, 262] on button "Upload" at bounding box center [561, 265] width 58 height 19
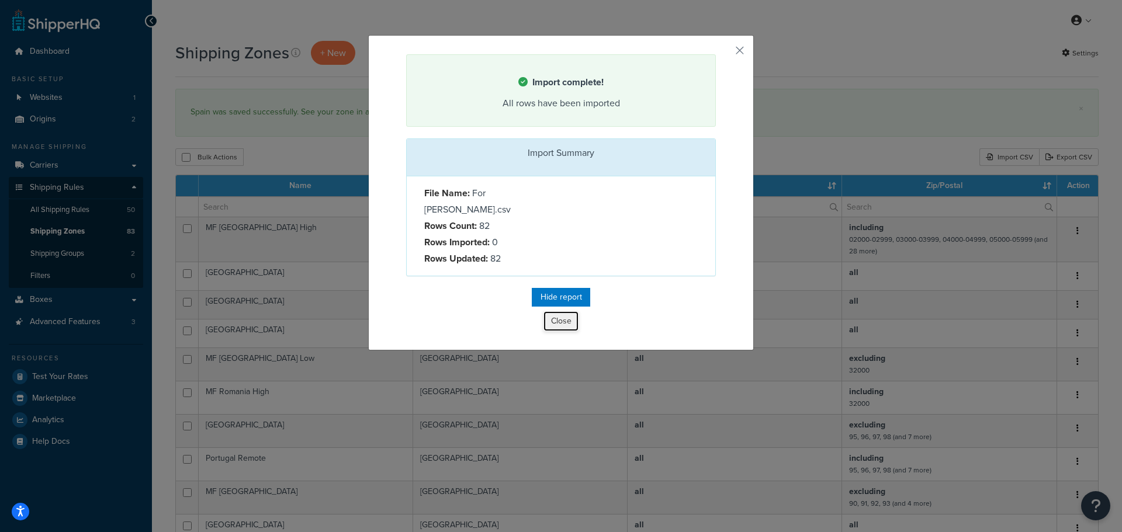
click at [556, 311] on button "Close" at bounding box center [560, 321] width 35 height 20
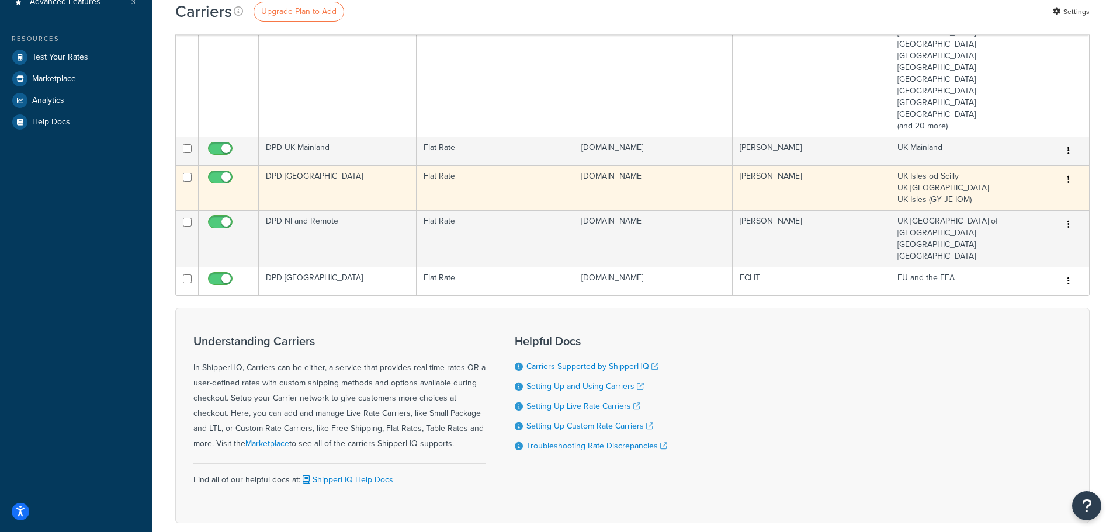
scroll to position [314, 0]
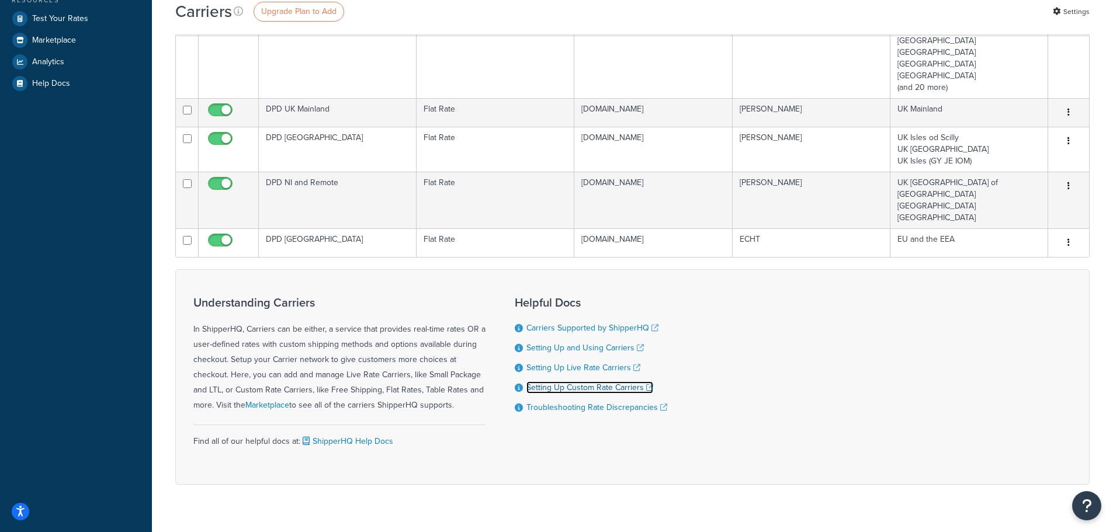
click at [585, 381] on link "Setting Up Custom Rate Carriers" at bounding box center [589, 387] width 127 height 12
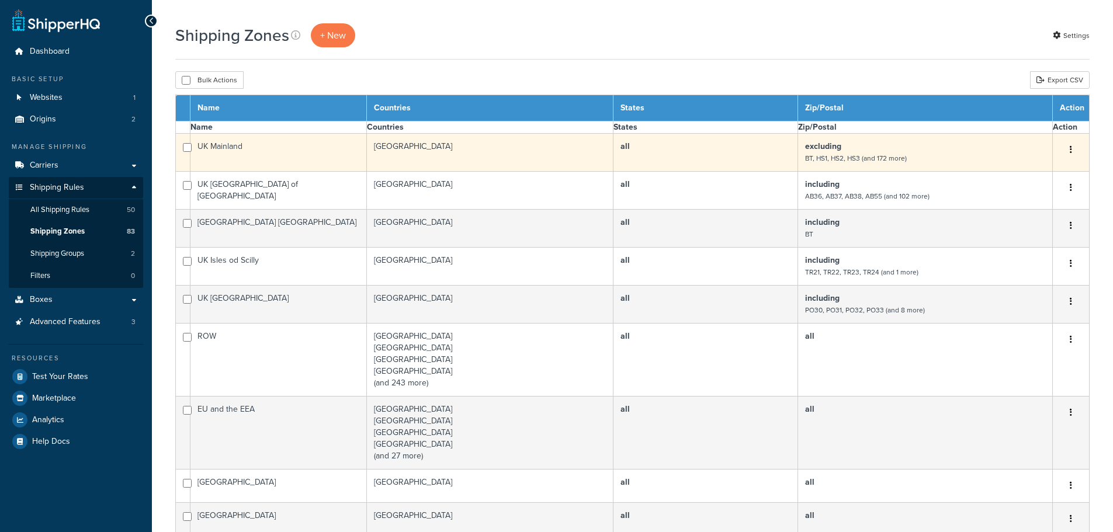
select select "15"
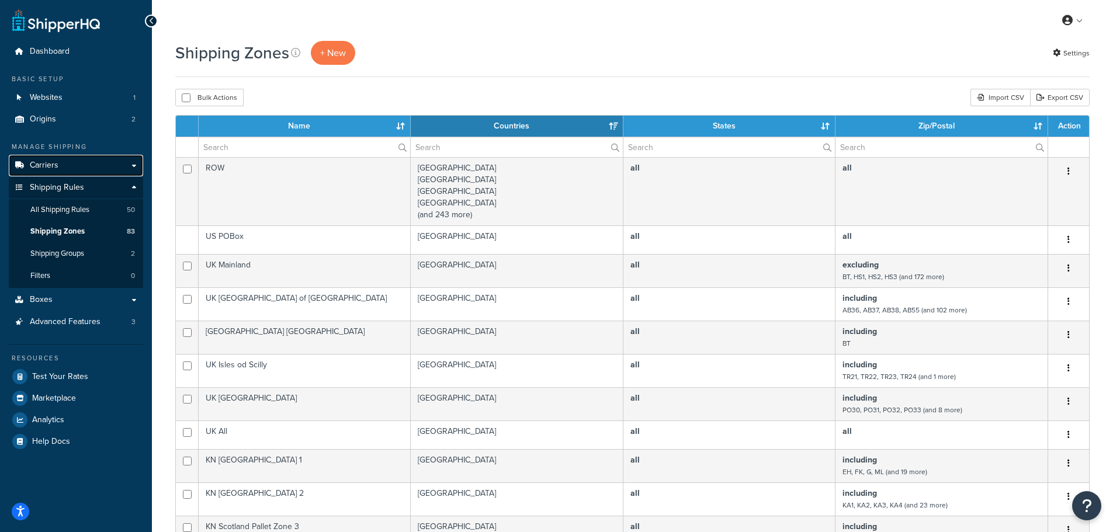
click at [46, 164] on span "Carriers" at bounding box center [44, 166] width 29 height 10
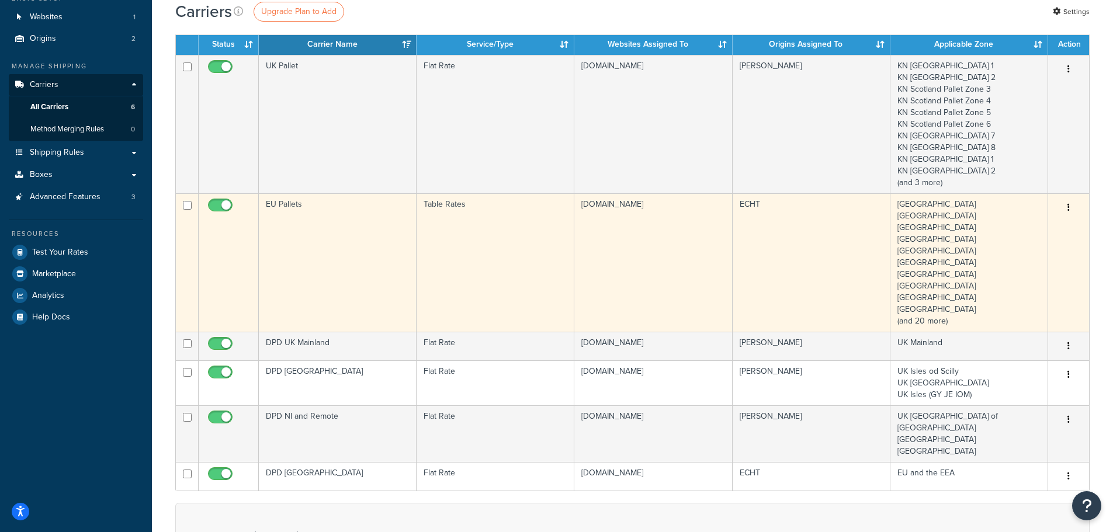
scroll to position [117, 0]
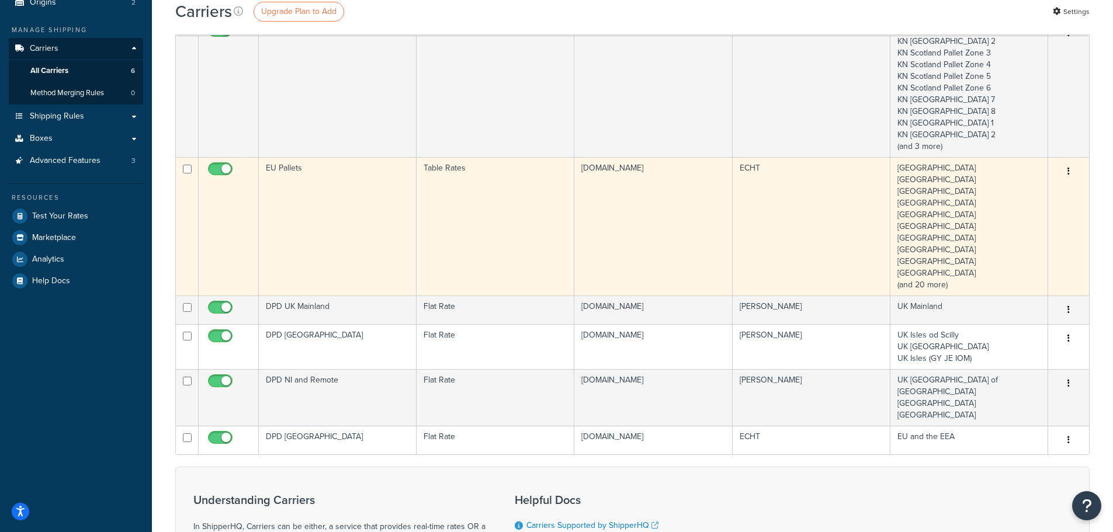
click at [346, 205] on td "EU Pallets" at bounding box center [338, 226] width 158 height 138
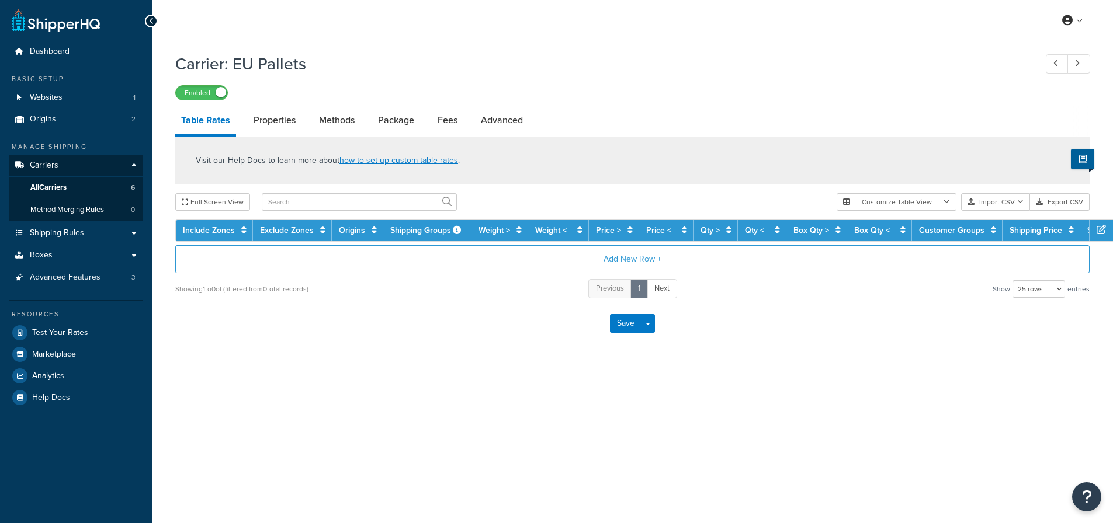
select select "25"
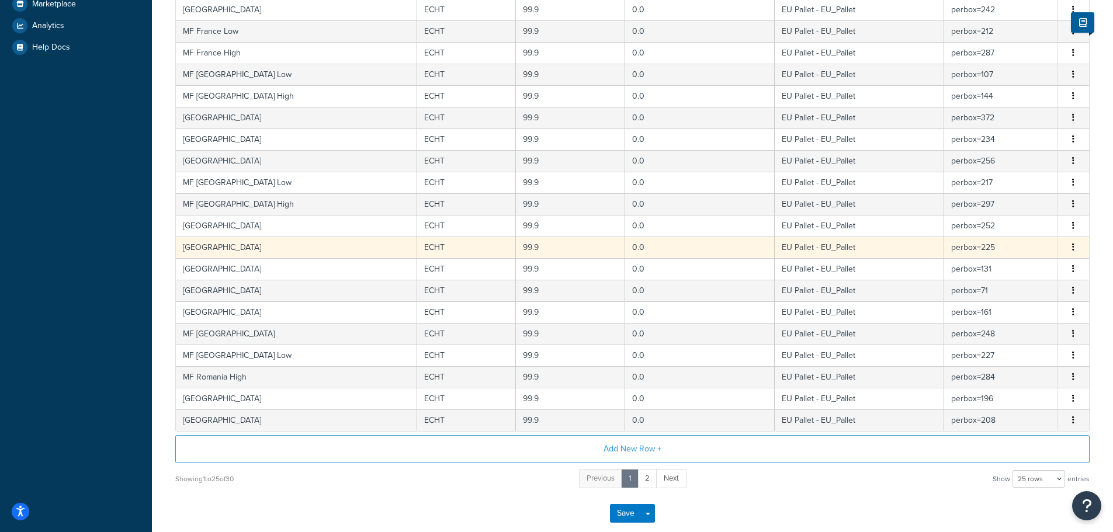
scroll to position [175, 0]
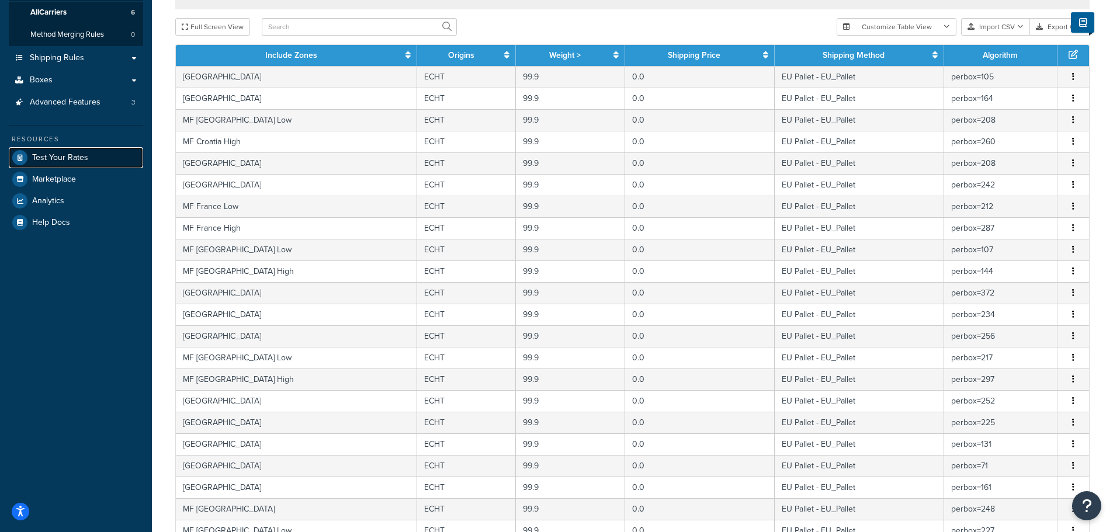
click at [63, 154] on span "Test Your Rates" at bounding box center [60, 158] width 56 height 10
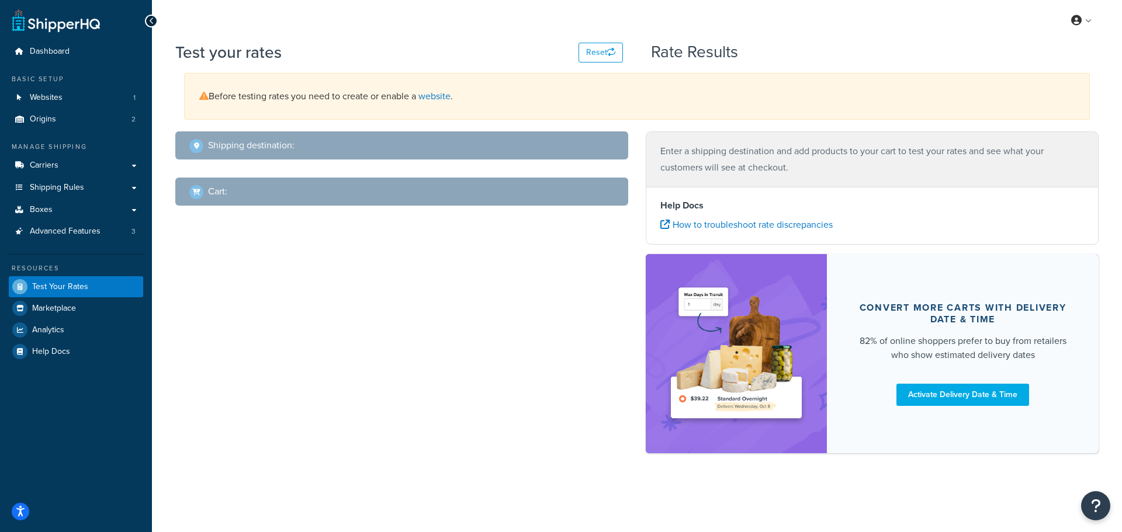
select select "TX"
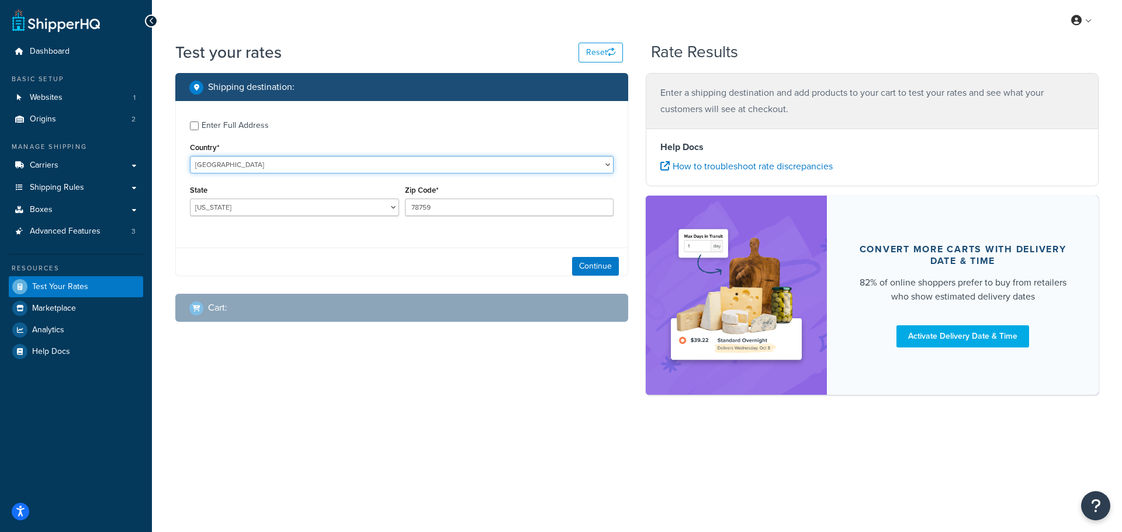
click at [258, 168] on select "United States United Kingdom Afghanistan Åland Islands Albania Algeria American…" at bounding box center [402, 165] width 424 height 18
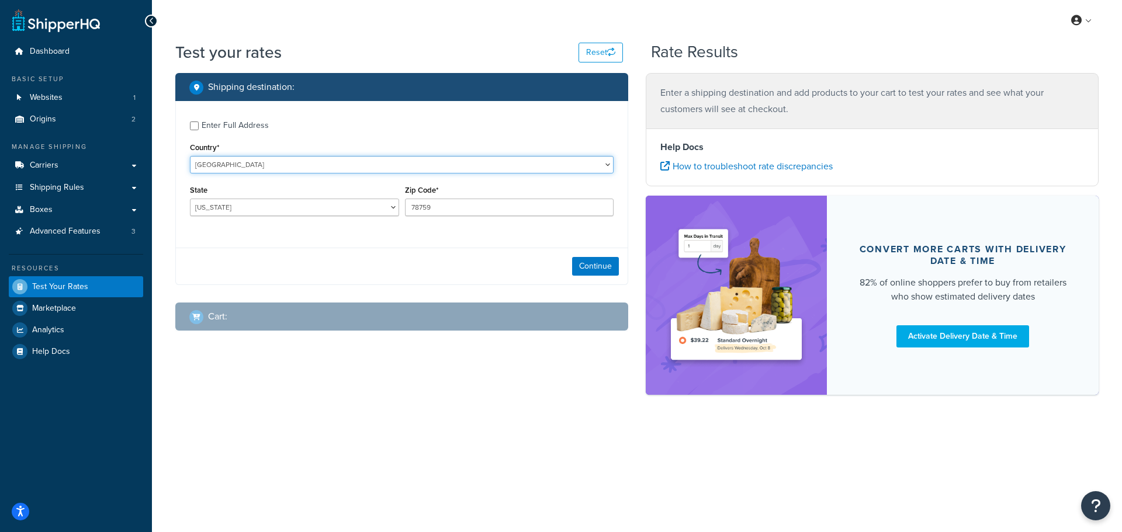
select select "NL"
click at [190, 156] on select "United States United Kingdom Afghanistan Åland Islands Albania Algeria American…" at bounding box center [402, 165] width 424 height 18
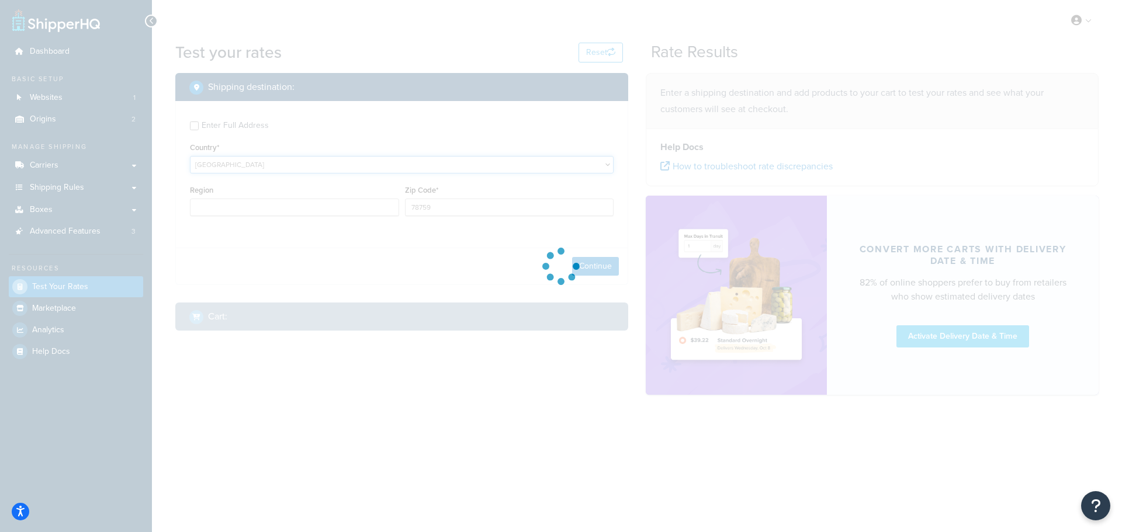
type input "TX"
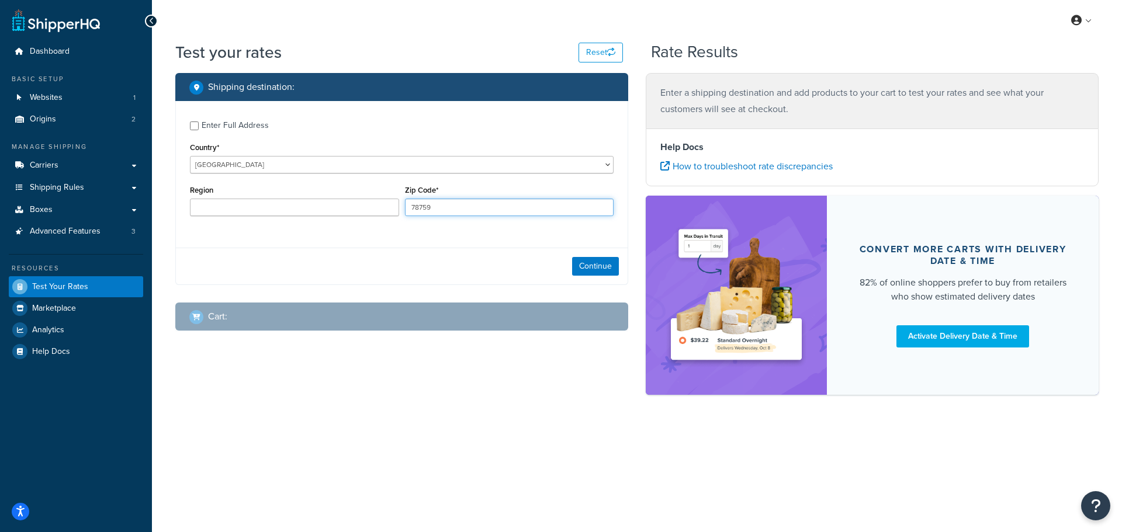
click at [420, 211] on input "78759" at bounding box center [509, 208] width 209 height 18
type input "6101 XJ"
click at [418, 242] on div "Enter Full Address Country* United States United Kingdom Afghanistan Åland Isla…" at bounding box center [401, 193] width 453 height 184
click at [51, 181] on link "Shipping Rules" at bounding box center [76, 188] width 134 height 22
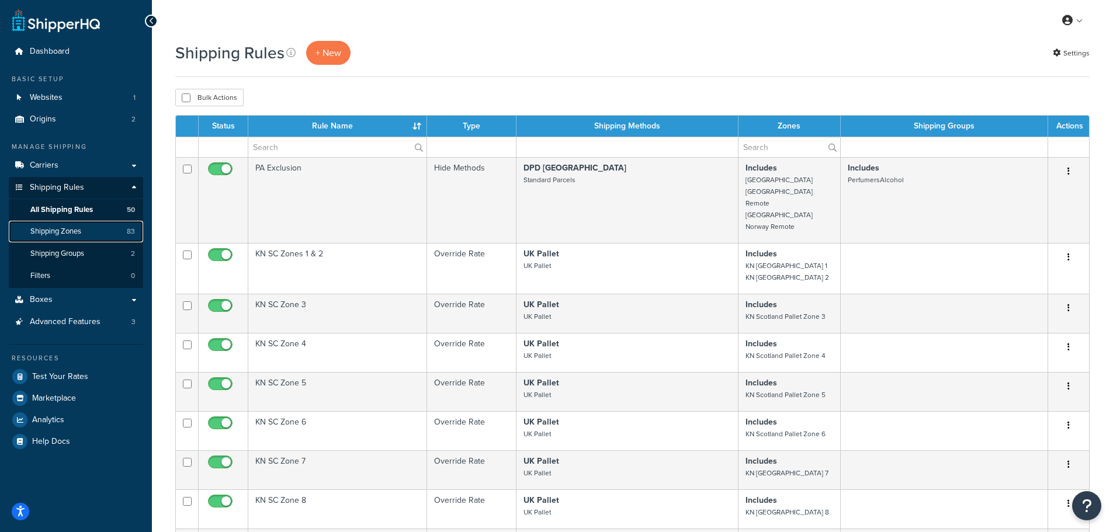
click at [51, 230] on span "Shipping Zones" at bounding box center [55, 232] width 51 height 10
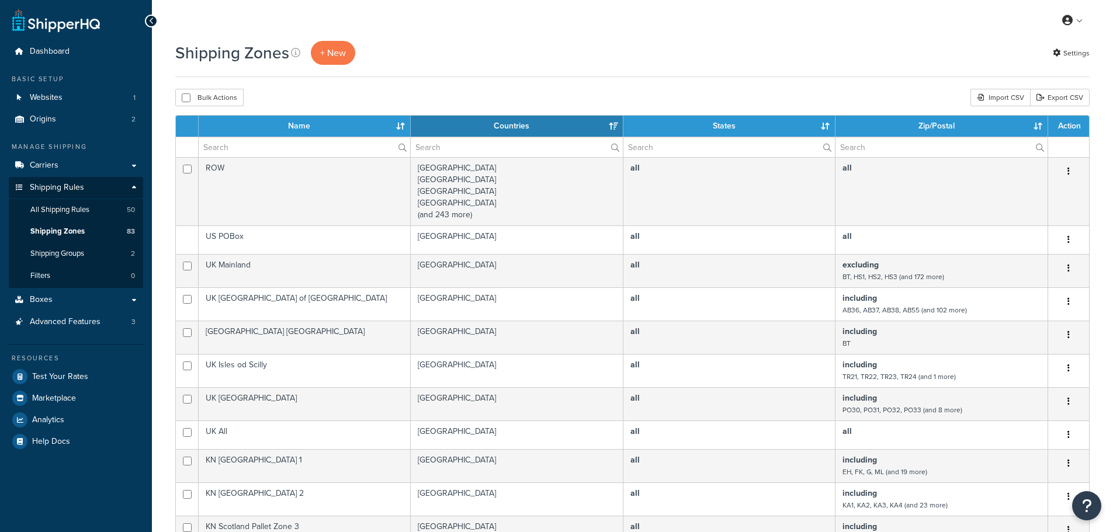
select select "15"
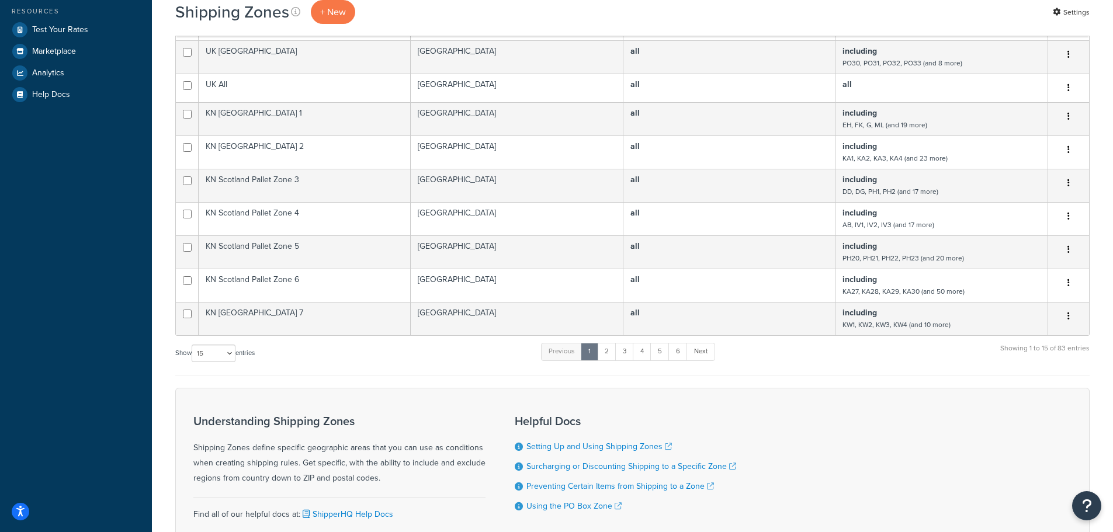
scroll to position [443, 0]
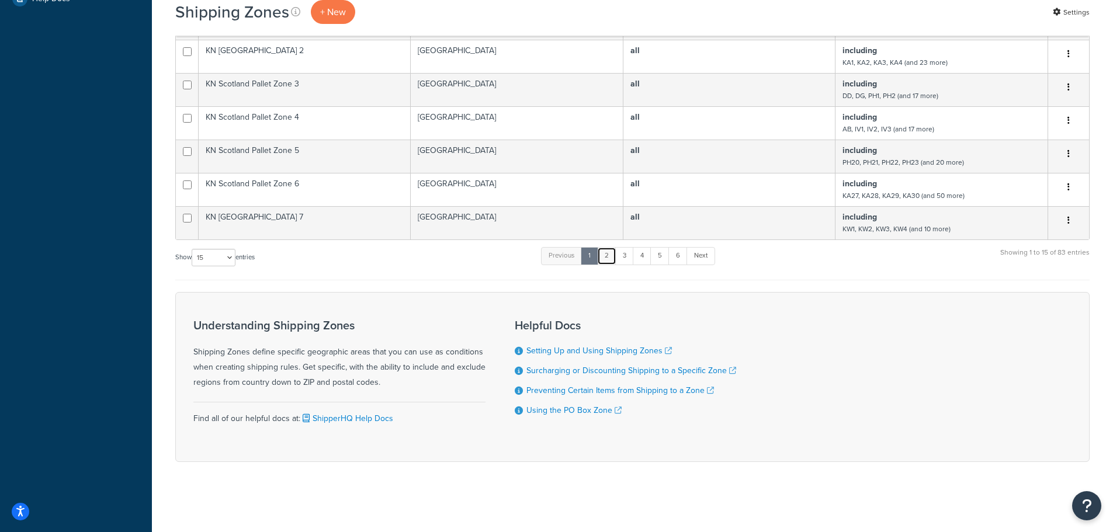
click at [612, 263] on link "2" at bounding box center [606, 256] width 19 height 18
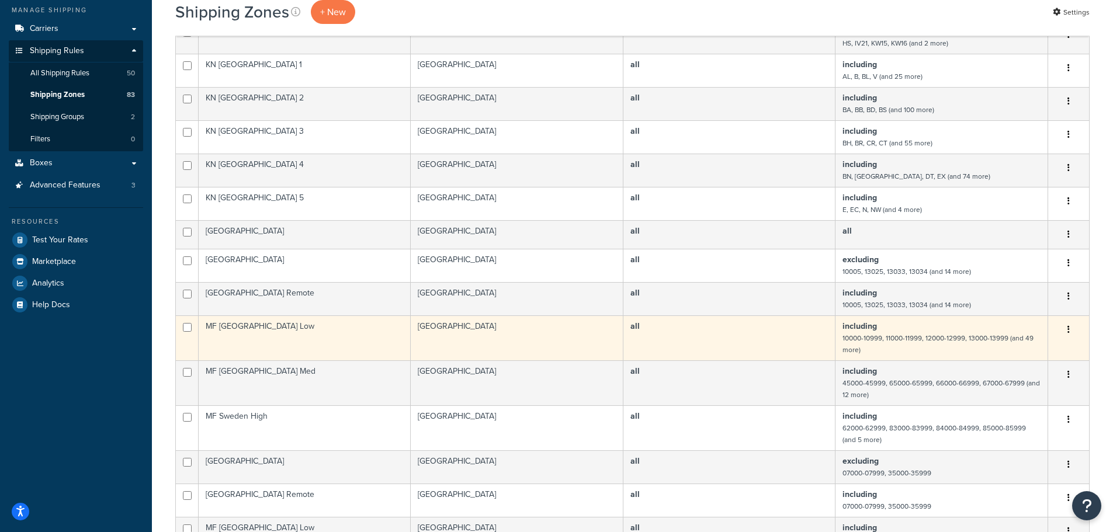
scroll to position [268, 0]
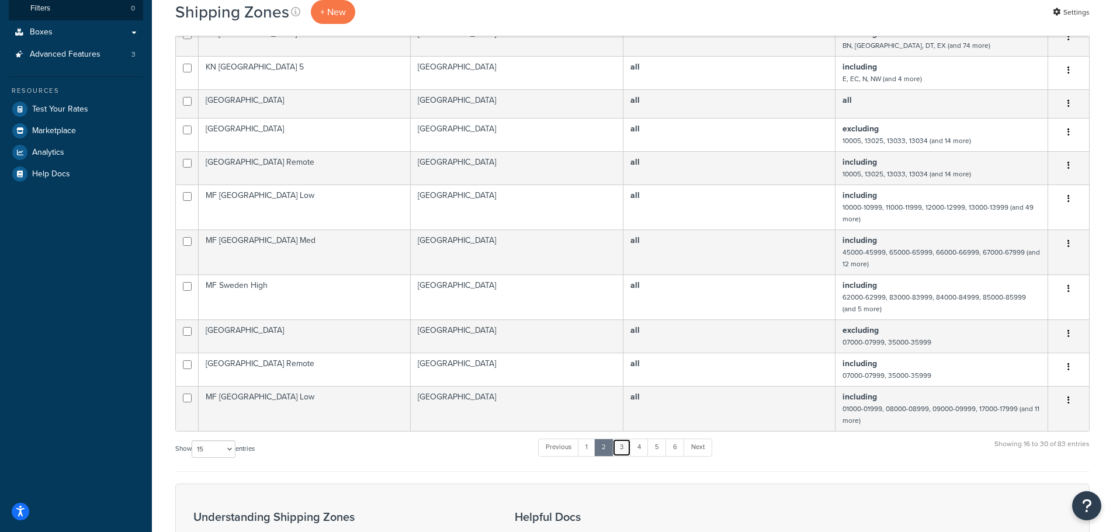
click at [622, 446] on link "3" at bounding box center [621, 448] width 19 height 18
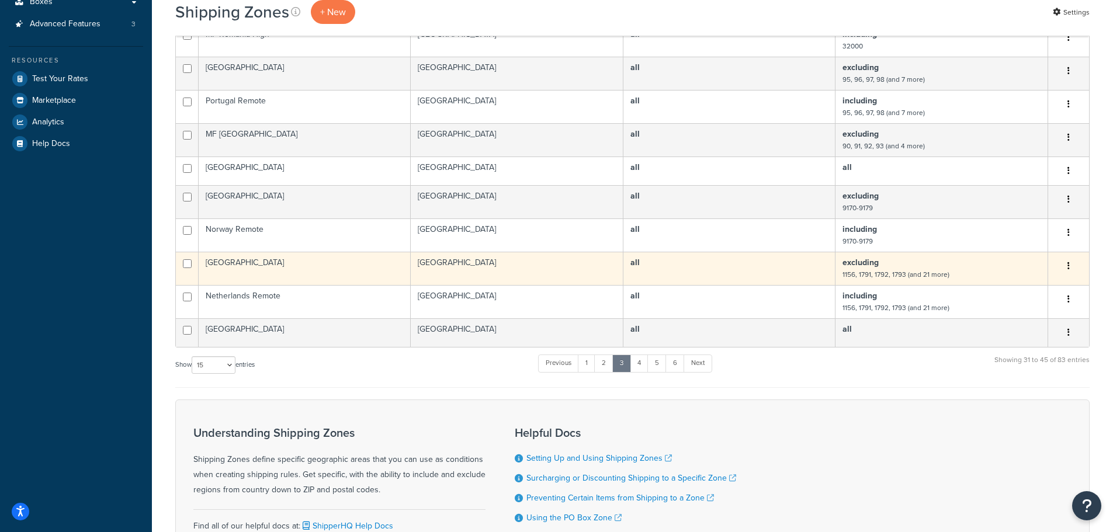
scroll to position [326, 0]
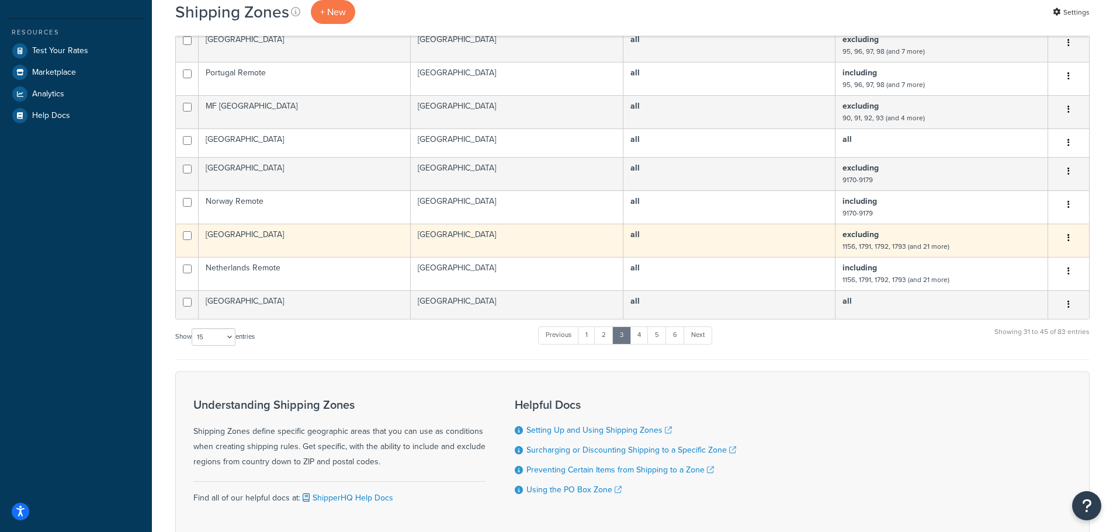
click at [316, 242] on td "Netherlands" at bounding box center [305, 240] width 212 height 33
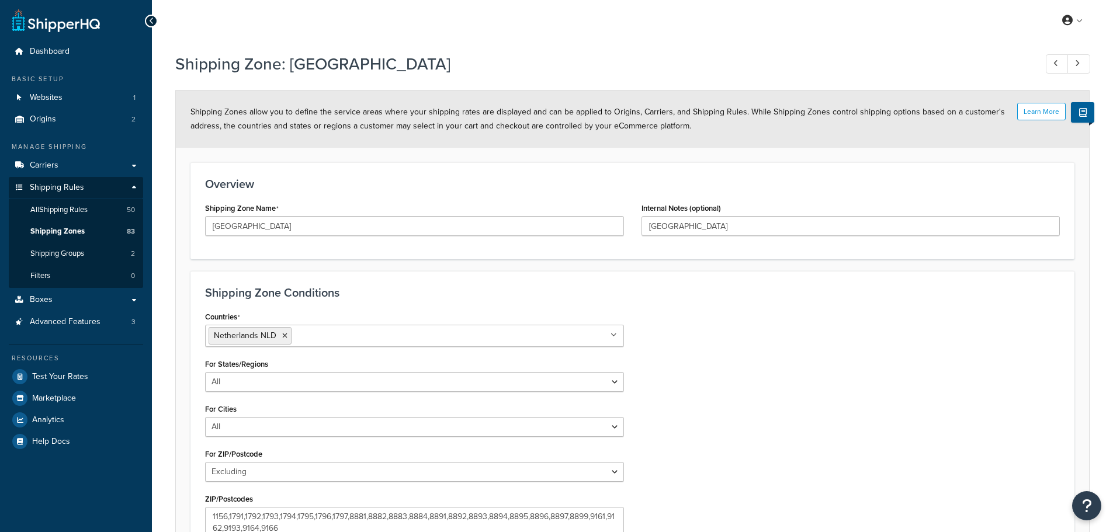
select select "excluding"
click at [48, 373] on span "Test Your Rates" at bounding box center [60, 377] width 56 height 10
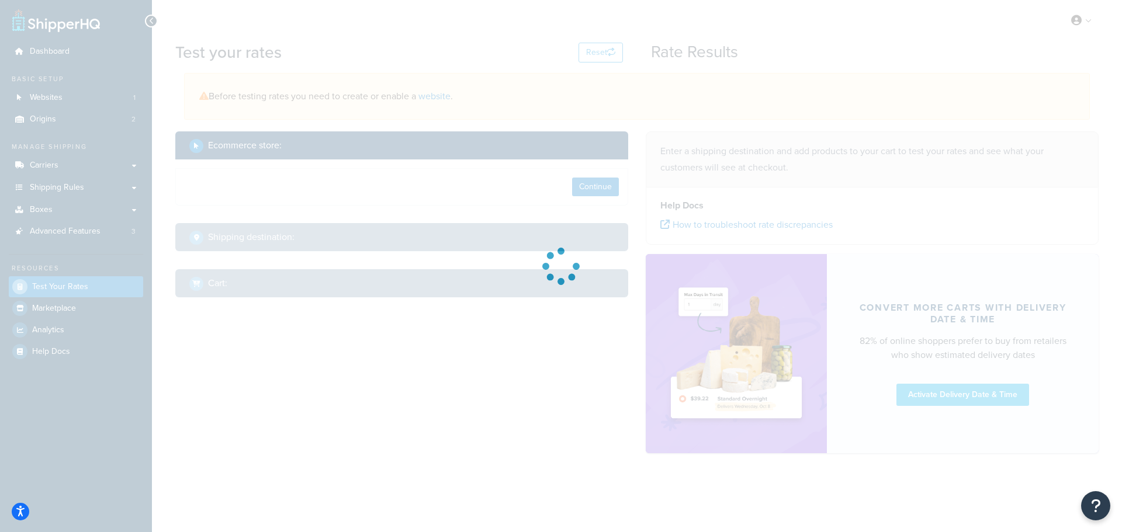
select select "[GEOGRAPHIC_DATA]"
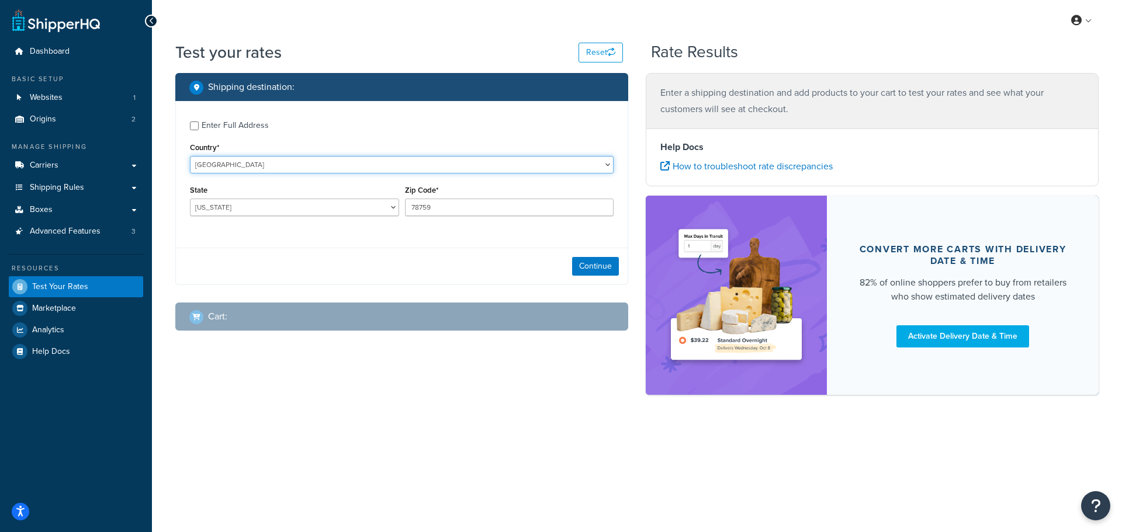
click at [261, 168] on select "United States United Kingdom Afghanistan Åland Islands Albania Algeria American…" at bounding box center [402, 165] width 424 height 18
select select "NL"
click at [190, 156] on select "United States United Kingdom Afghanistan Åland Islands Albania Algeria American…" at bounding box center [402, 165] width 424 height 18
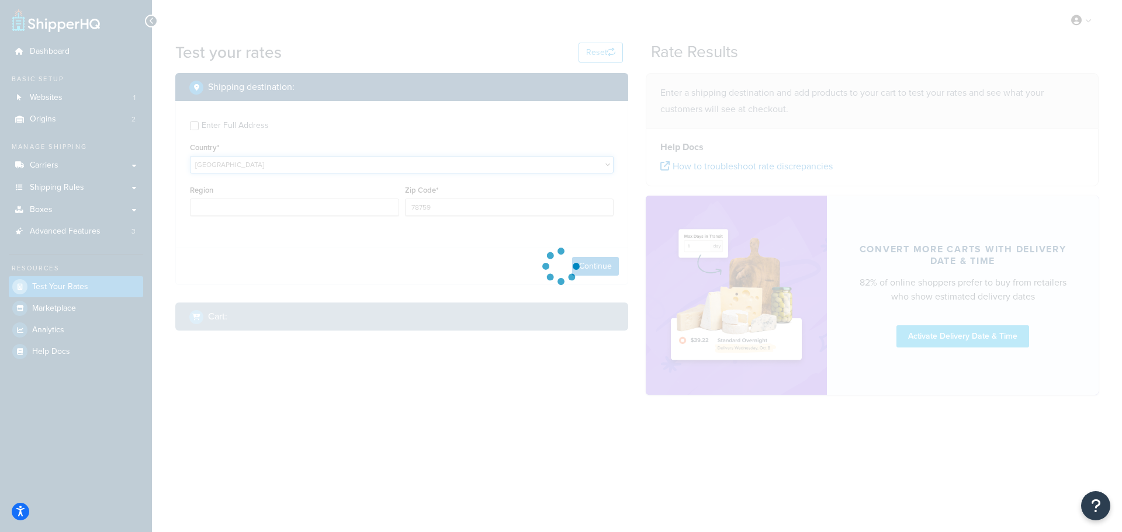
type input "TX"
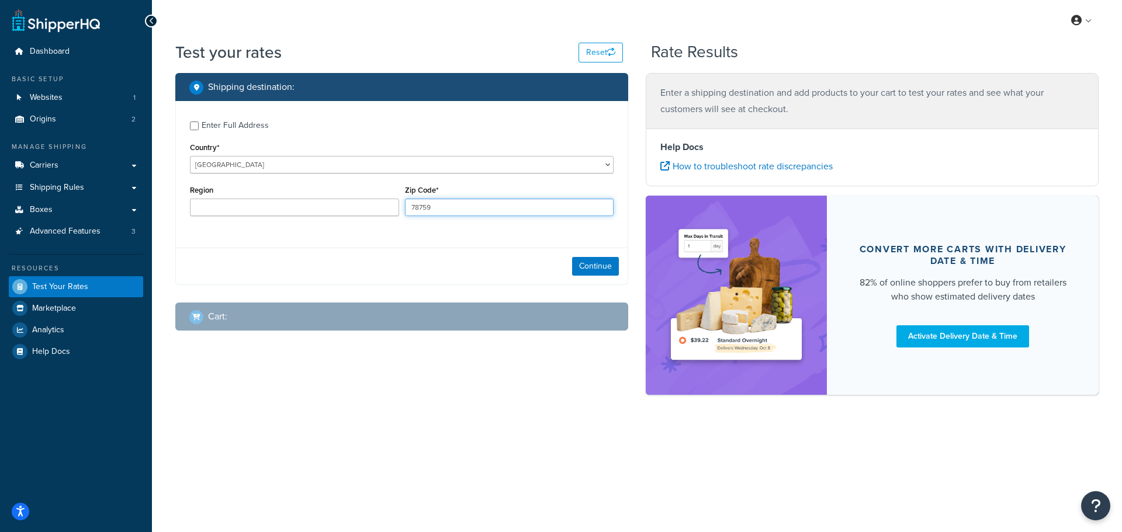
click at [450, 209] on input "78759" at bounding box center [509, 208] width 209 height 18
type input "6101 XJ"
click at [584, 265] on button "Continue" at bounding box center [595, 266] width 47 height 19
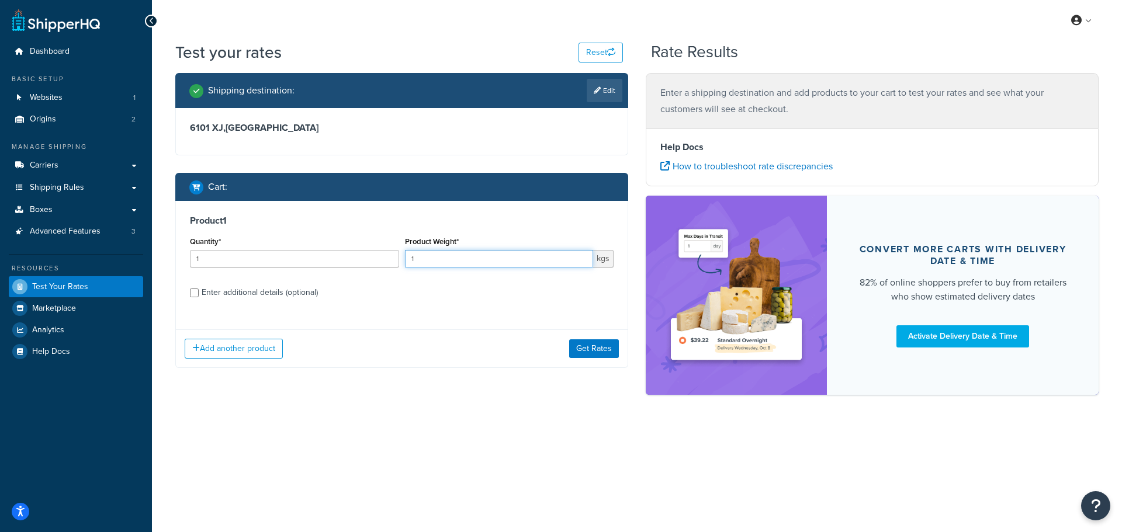
click at [435, 257] on input "1" at bounding box center [499, 259] width 189 height 18
type input "100"
click at [211, 296] on div "Enter additional details (optional)" at bounding box center [260, 293] width 116 height 16
click at [199, 296] on input "Enter additional details (optional)" at bounding box center [194, 293] width 9 height 9
checkbox input "true"
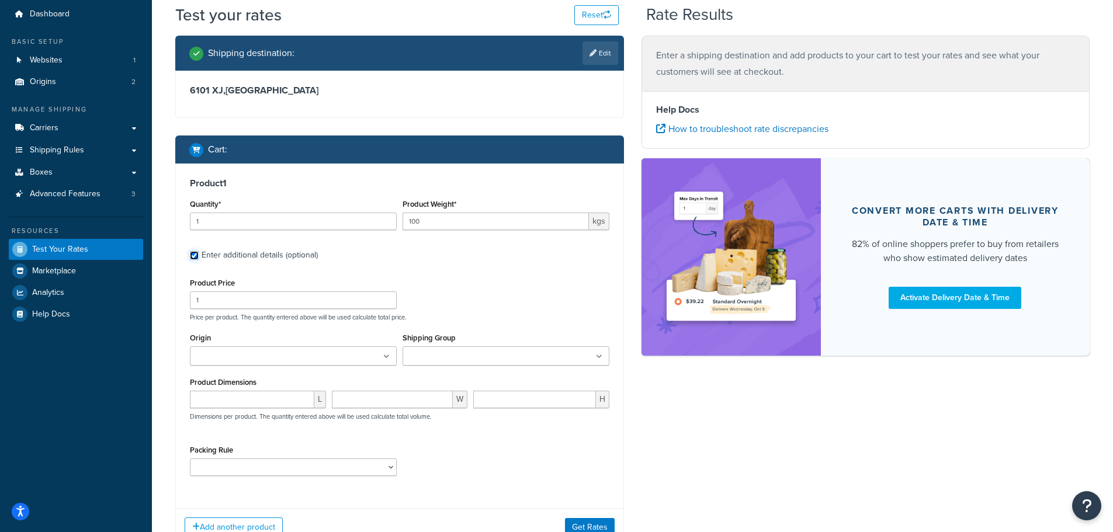
scroll to position [58, 0]
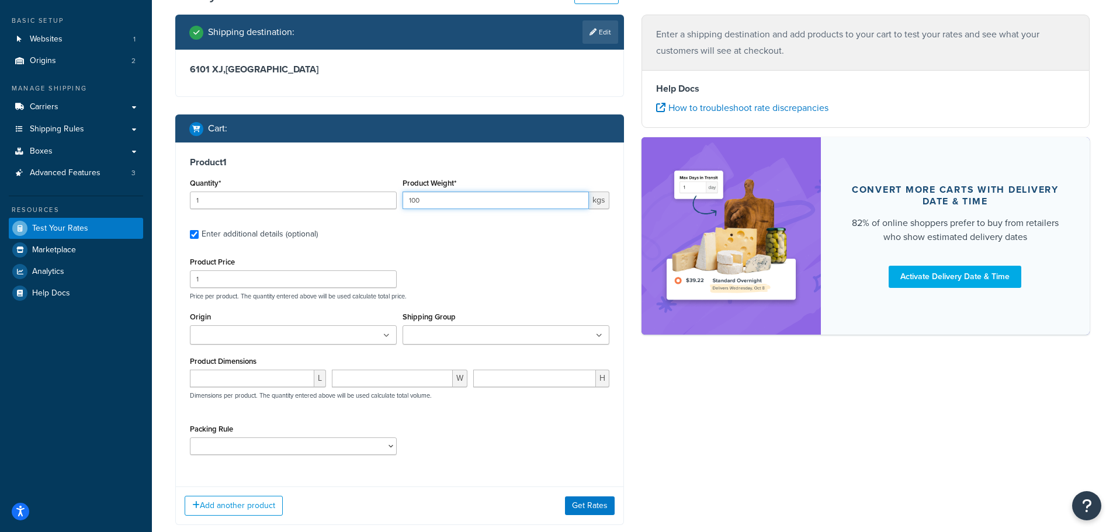
drag, startPoint x: 408, startPoint y: 201, endPoint x: 397, endPoint y: 203, distance: 11.3
click at [398, 203] on div "Quantity* 1 Product Weight* 100 kgs" at bounding box center [399, 196] width 425 height 43
type input "50"
click at [417, 239] on label "Enter additional details (optional)" at bounding box center [406, 233] width 408 height 19
click at [199, 239] on input "Enter additional details (optional)" at bounding box center [194, 234] width 9 height 9
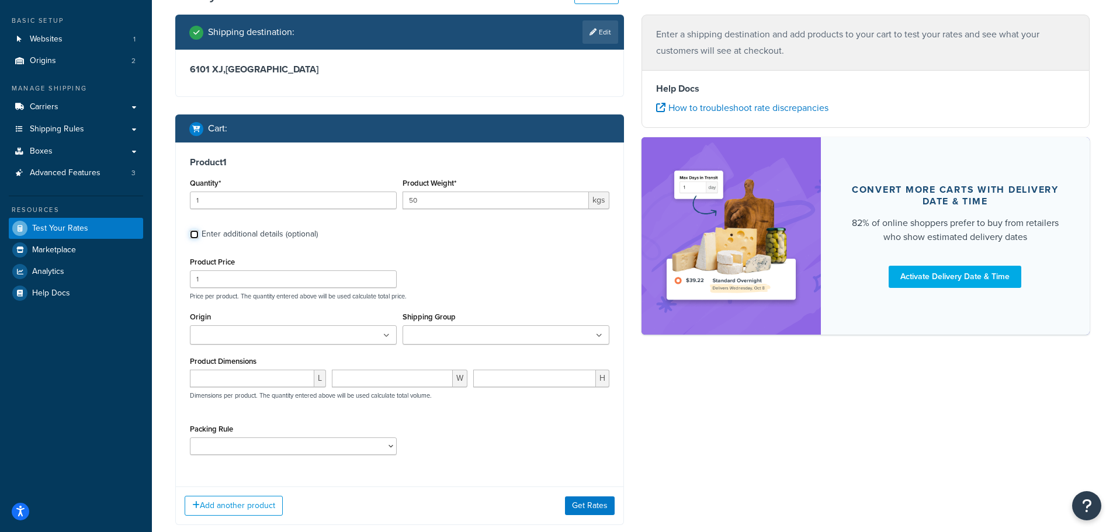
checkbox input "false"
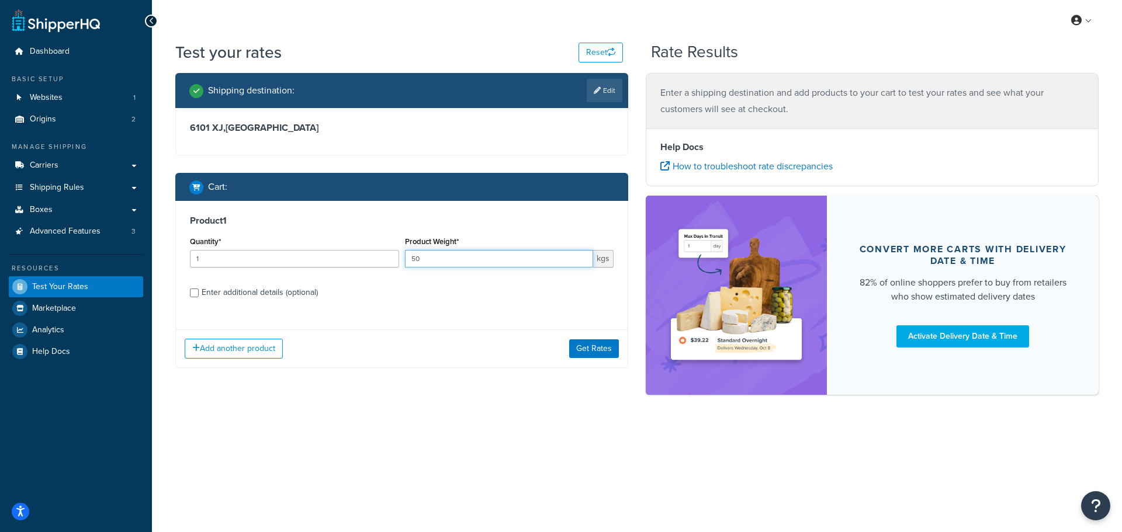
drag, startPoint x: 435, startPoint y: 262, endPoint x: 398, endPoint y: 262, distance: 36.8
click at [398, 262] on div "Quantity* 1 Product Weight* 50 kgs" at bounding box center [401, 255] width 429 height 43
type input "5"
drag, startPoint x: 214, startPoint y: 258, endPoint x: 176, endPoint y: 269, distance: 40.3
click at [176, 269] on div "Product 1 Quantity* 1 Product Weight* 5 kgs Enter additional details (optional)" at bounding box center [402, 261] width 452 height 120
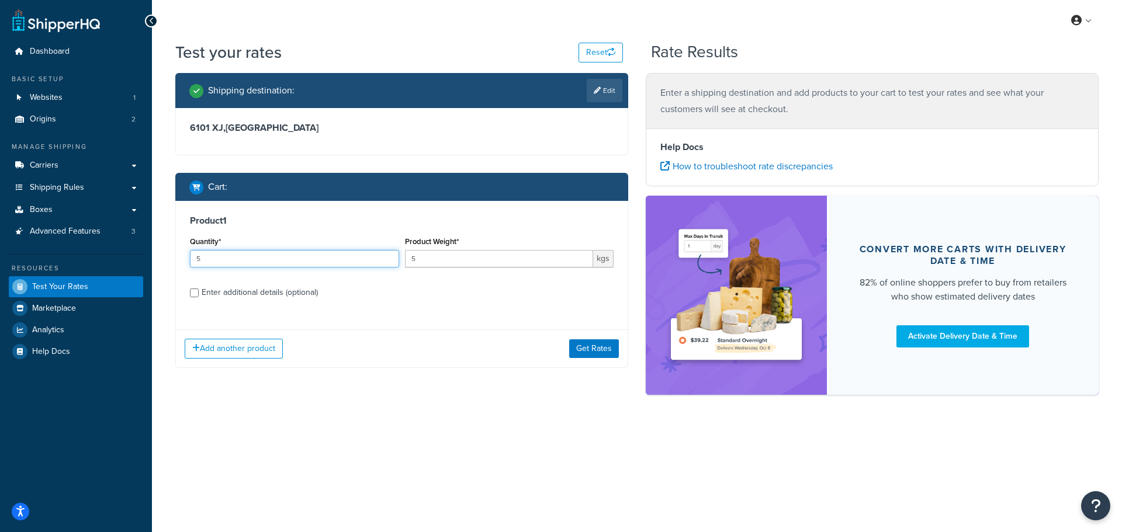
type input "5"
click at [362, 296] on label "Enter additional details (optional)" at bounding box center [408, 291] width 412 height 19
click at [199, 296] on input "Enter additional details (optional)" at bounding box center [194, 293] width 9 height 9
checkbox input "true"
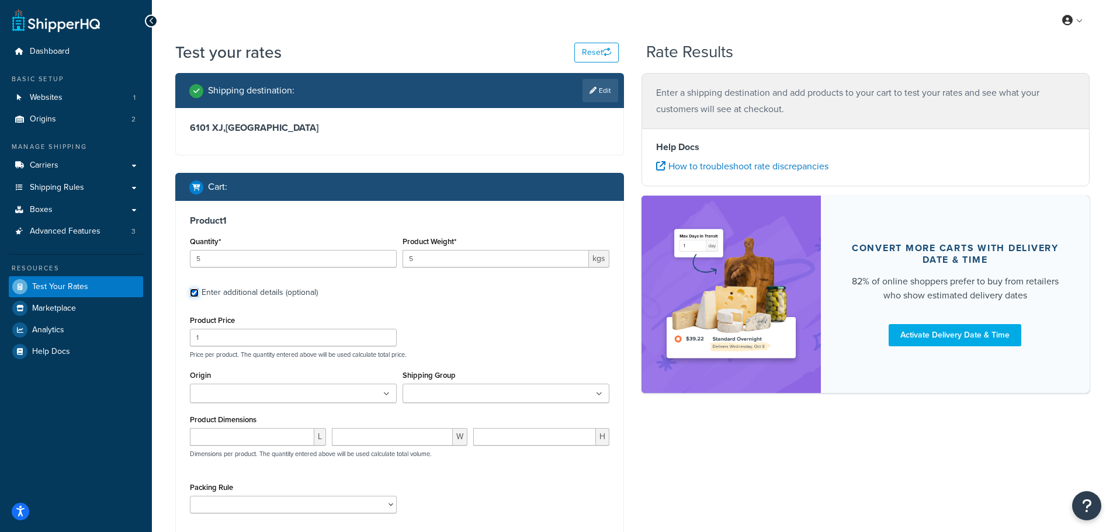
scroll to position [58, 0]
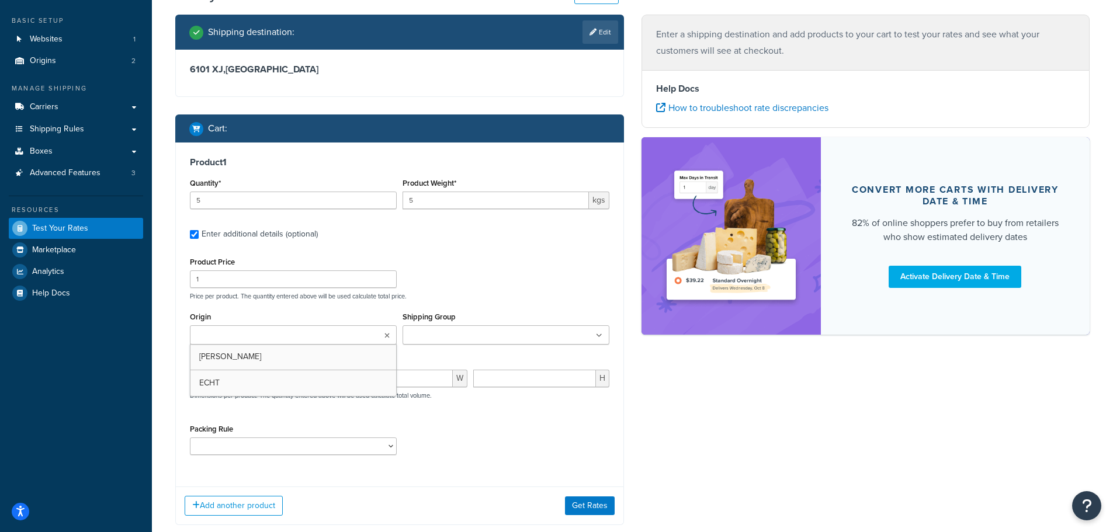
click at [245, 335] on input "Origin" at bounding box center [244, 335] width 103 height 13
click at [495, 259] on div "Product Price 1 Price per product. The quantity entered above will be used calc…" at bounding box center [399, 277] width 425 height 46
click at [280, 379] on input "number" at bounding box center [252, 382] width 124 height 18
type input "20"
click at [356, 377] on input "number" at bounding box center [393, 382] width 122 height 18
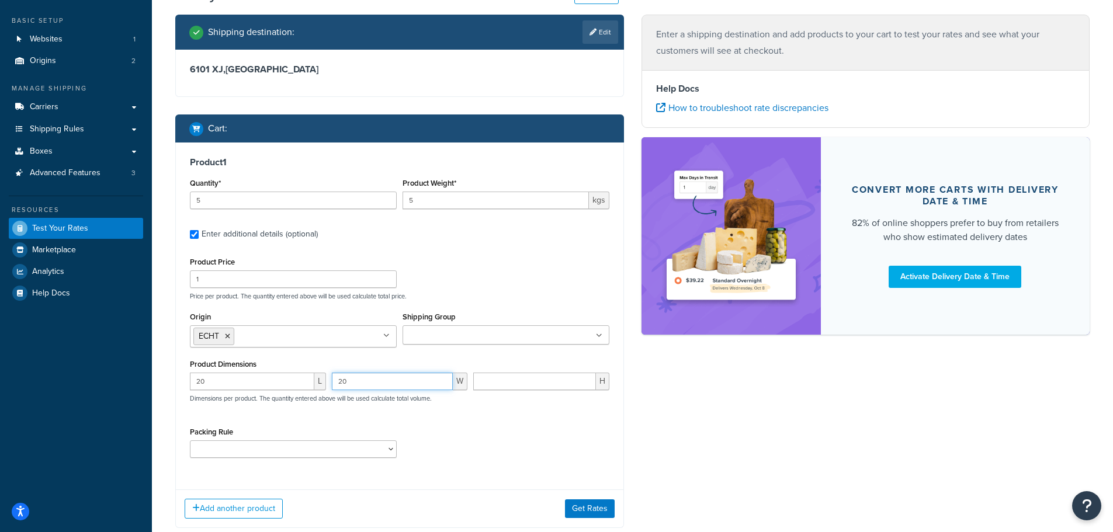
type input "20"
click at [501, 374] on input "number" at bounding box center [534, 382] width 123 height 18
type input "20"
click at [494, 361] on div "Product Dimensions 20 L 20 W 20 H Dimensions per product. The quantity entered …" at bounding box center [399, 385] width 419 height 59
click at [596, 512] on button "Get Rates" at bounding box center [590, 509] width 50 height 19
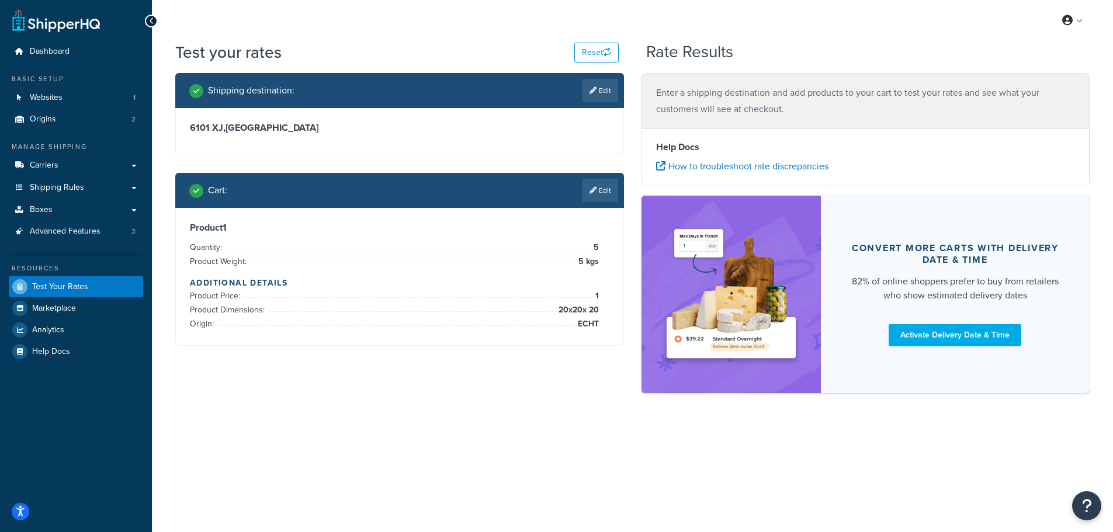
scroll to position [0, 0]
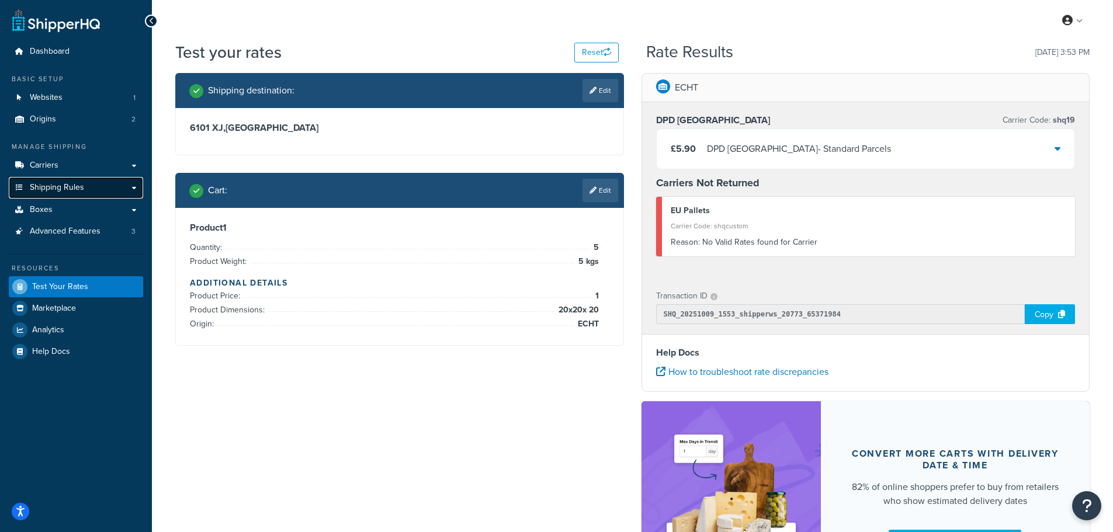
click at [63, 189] on span "Shipping Rules" at bounding box center [57, 188] width 54 height 10
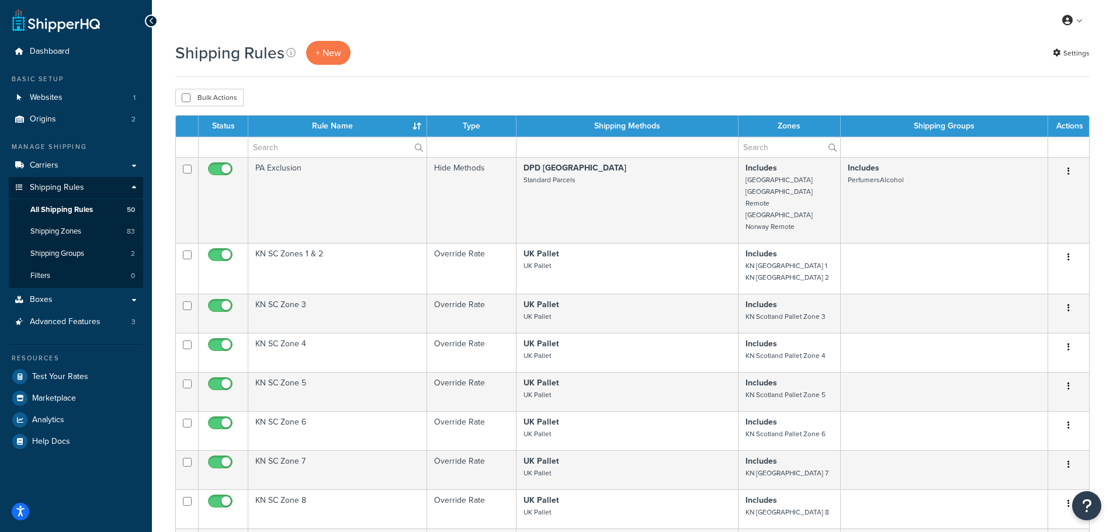
click at [340, 37] on div "My Profile Billing Global Settings Contact Us Logout" at bounding box center [632, 20] width 961 height 41
click at [335, 50] on p "+ New" at bounding box center [328, 53] width 44 height 24
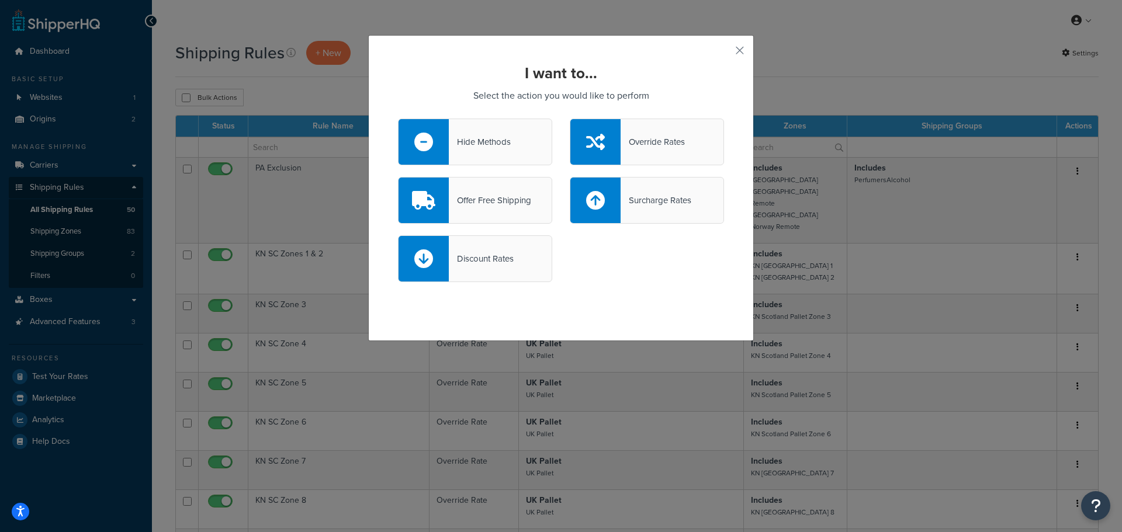
click at [479, 151] on div "Hide Methods" at bounding box center [475, 142] width 154 height 47
click at [0, 0] on input "Hide Methods" at bounding box center [0, 0] width 0 height 0
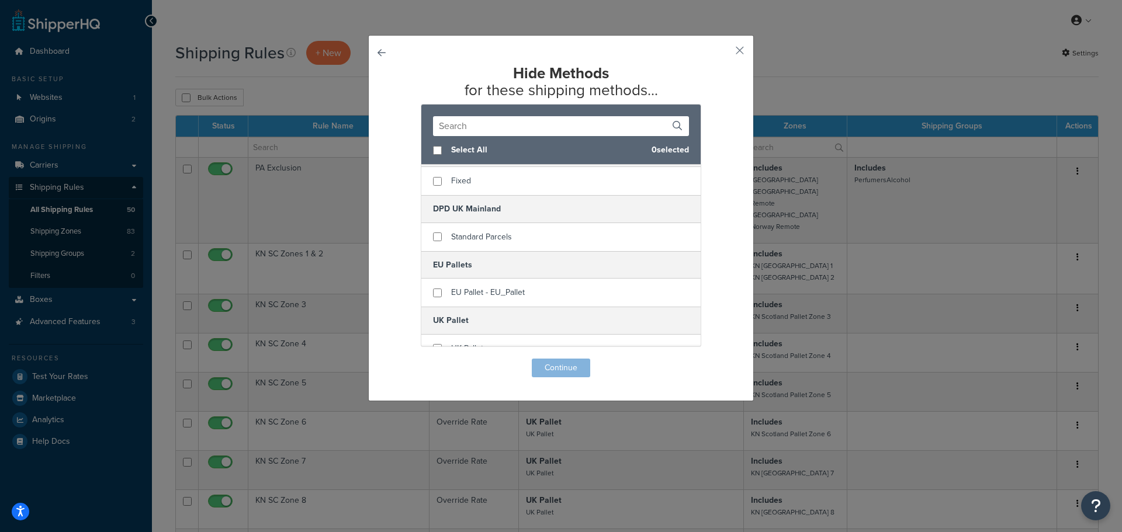
scroll to position [152, 0]
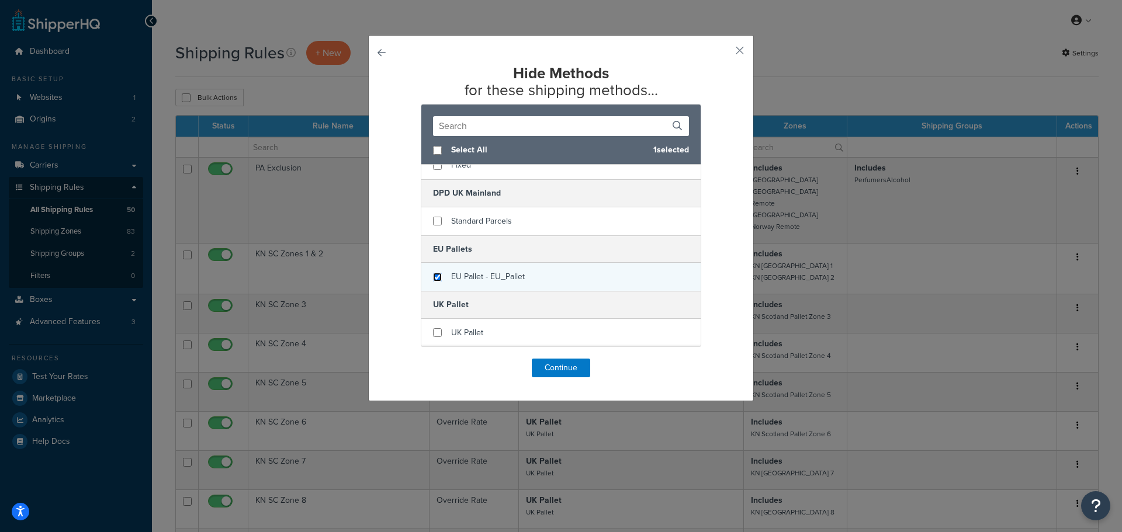
click at [433, 279] on input "checkbox" at bounding box center [437, 277] width 9 height 9
checkbox input "true"
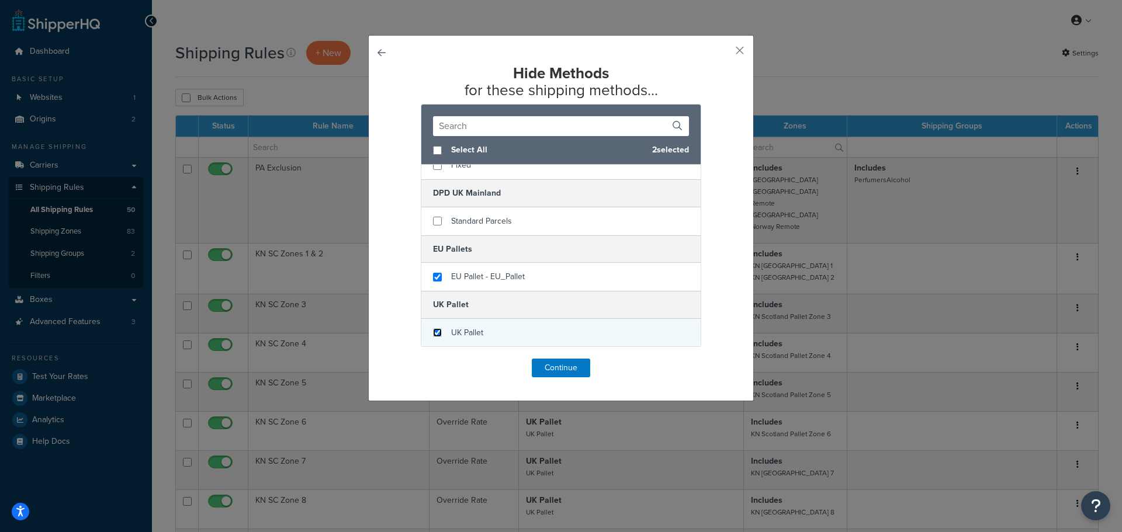
click at [433, 332] on input "checkbox" at bounding box center [437, 332] width 9 height 9
checkbox input "true"
click at [556, 370] on button "Continue" at bounding box center [561, 368] width 58 height 19
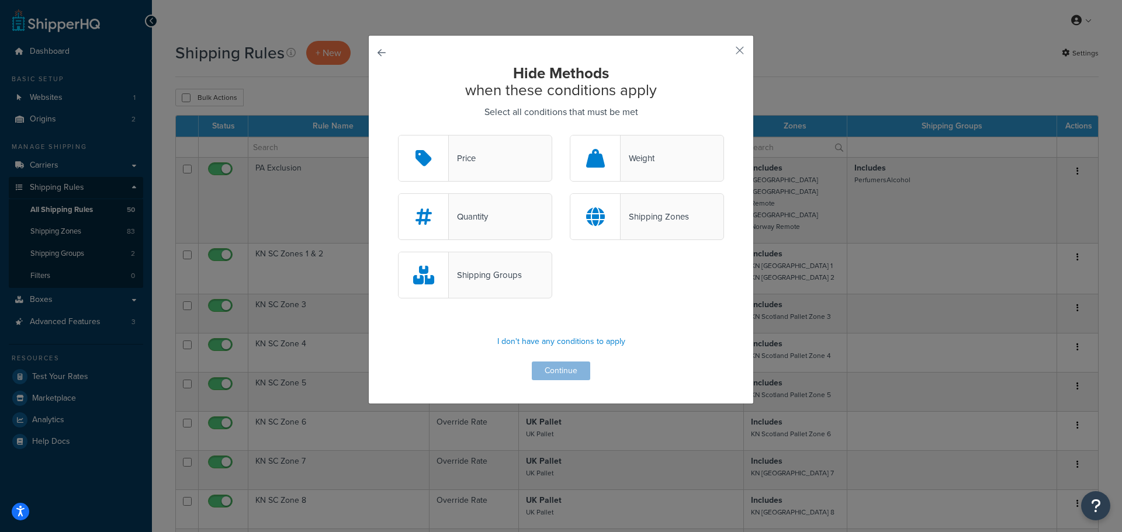
click at [640, 171] on div "Weight" at bounding box center [647, 158] width 154 height 47
click at [0, 0] on input "Weight" at bounding box center [0, 0] width 0 height 0
click at [568, 372] on button "Continue" at bounding box center [561, 371] width 58 height 19
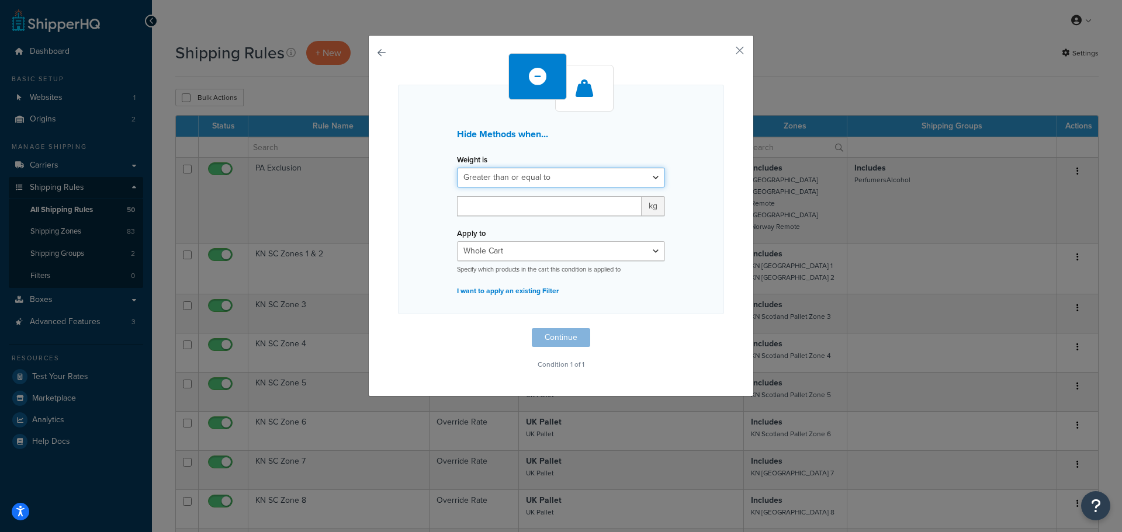
click at [547, 179] on select "Greater than or equal to Between or equal to Less than or equal to" at bounding box center [561, 178] width 208 height 20
select select "UNDER"
click at [457, 168] on select "Greater than or equal to Between or equal to Less than or equal to" at bounding box center [561, 178] width 208 height 20
click at [513, 204] on input "number" at bounding box center [549, 206] width 185 height 20
type input "100"
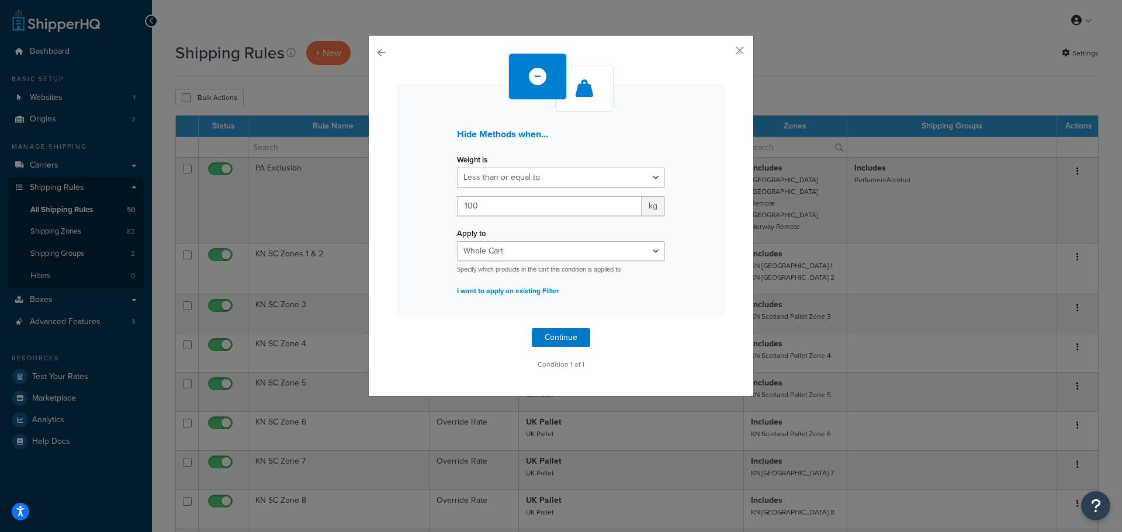
click at [407, 230] on div "Hide Methods when... Weight is Greater than or equal to Between or equal to Les…" at bounding box center [561, 200] width 326 height 230
click at [518, 249] on select "Whole Cart Everything in Shipping Group Everything at Origin Each Item within S…" at bounding box center [561, 251] width 208 height 20
click at [520, 249] on select "Whole Cart Everything in Shipping Group Everything at Origin Each Item within S…" at bounding box center [561, 251] width 208 height 20
click at [560, 334] on button "Continue" at bounding box center [561, 337] width 58 height 19
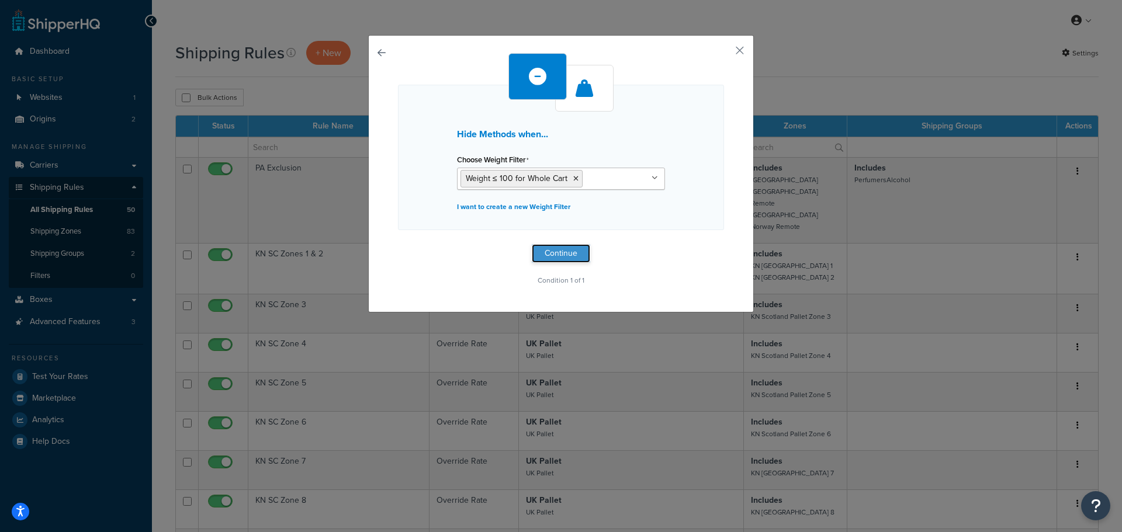
click at [556, 251] on button "Continue" at bounding box center [561, 253] width 58 height 19
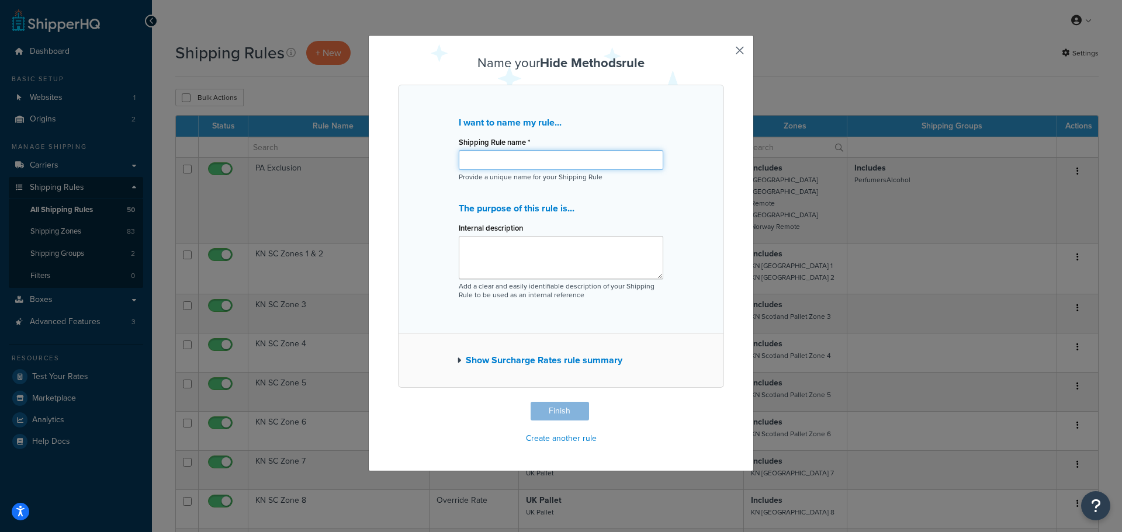
click at [500, 159] on input "Shipping Rule name *" at bounding box center [561, 160] width 204 height 20
type input "Hide Pallets Under 100kg"
click at [548, 411] on button "Finish" at bounding box center [559, 411] width 58 height 19
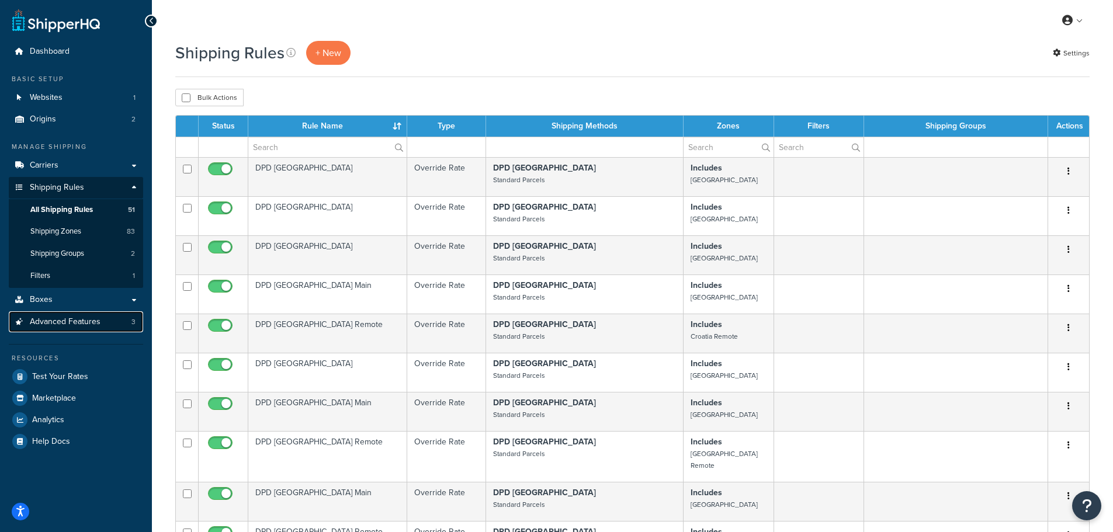
click at [57, 321] on span "Advanced Features" at bounding box center [65, 322] width 71 height 10
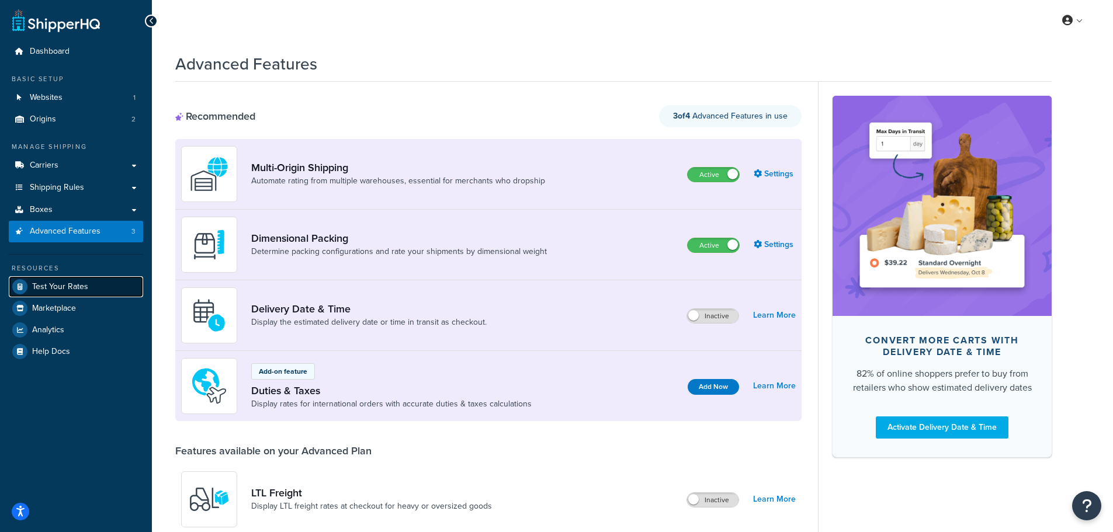
click at [60, 287] on span "Test Your Rates" at bounding box center [60, 287] width 56 height 10
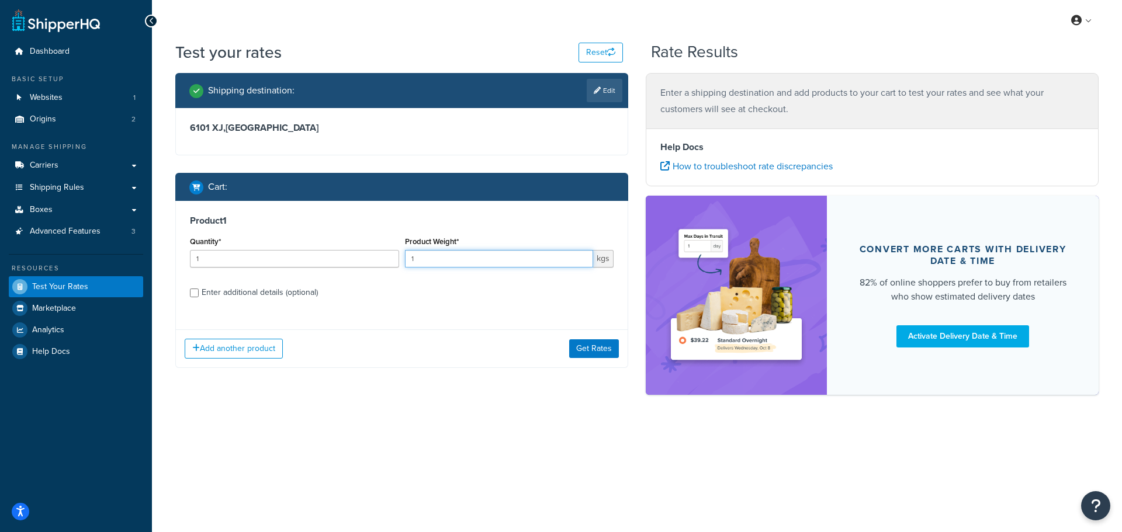
click at [427, 263] on input "1" at bounding box center [499, 259] width 189 height 18
drag, startPoint x: 429, startPoint y: 244, endPoint x: 411, endPoint y: 256, distance: 22.4
click at [411, 256] on div "Product Weight* 1 kgs" at bounding box center [509, 251] width 209 height 34
click at [402, 268] on div "Product Weight* 1 kgs" at bounding box center [509, 255] width 215 height 43
type input "500"
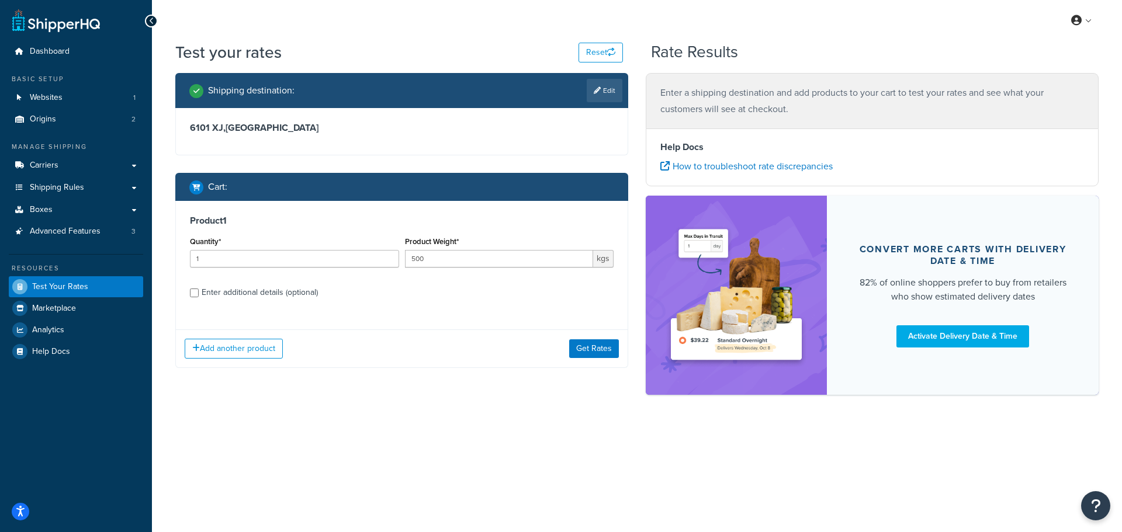
click at [330, 300] on label "Enter additional details (optional)" at bounding box center [408, 291] width 412 height 19
click at [199, 297] on input "Enter additional details (optional)" at bounding box center [194, 293] width 9 height 9
checkbox input "true"
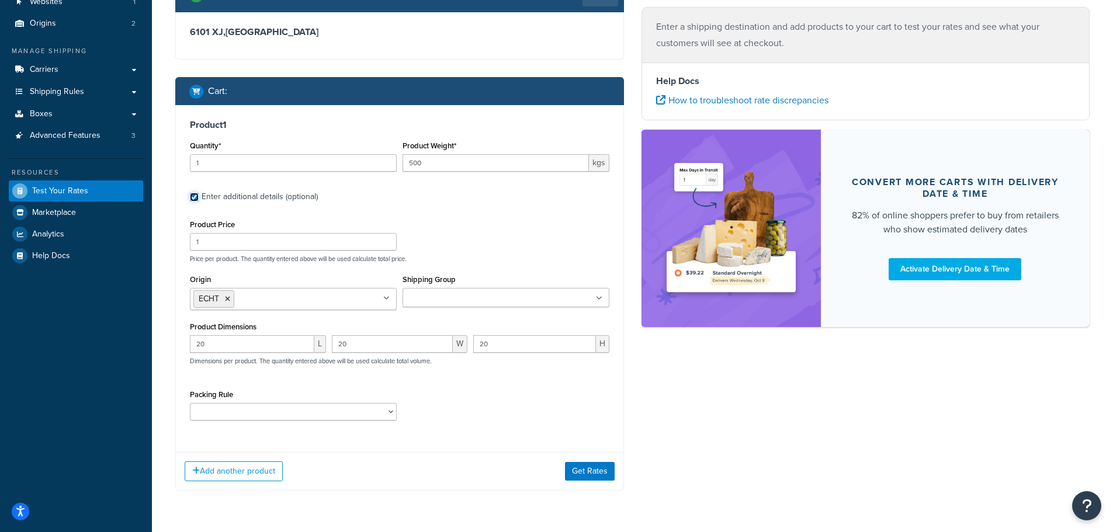
scroll to position [117, 0]
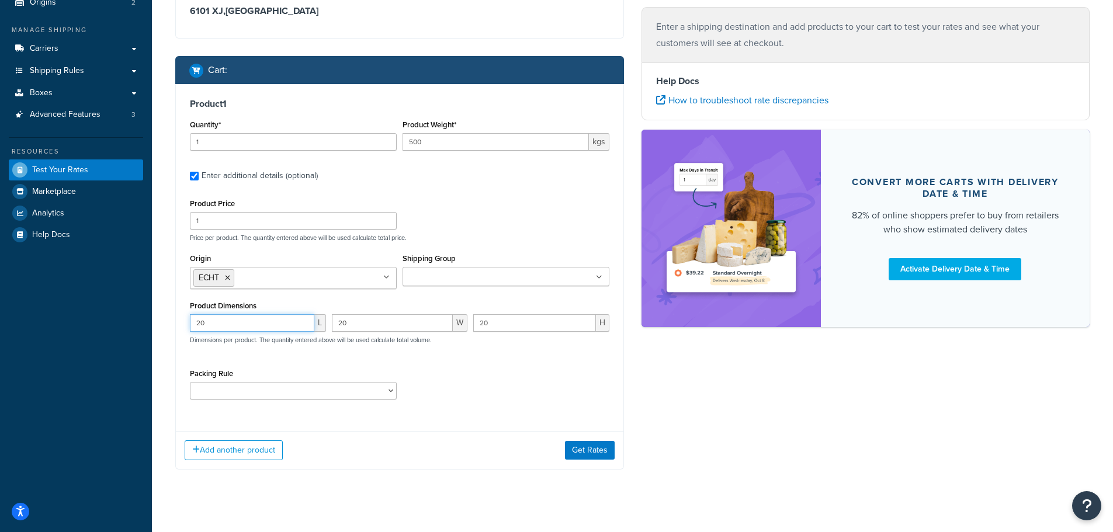
click at [187, 329] on div "20 L" at bounding box center [258, 327] width 142 height 26
type input "120"
drag, startPoint x: 347, startPoint y: 324, endPoint x: 330, endPoint y: 331, distance: 18.1
click at [330, 331] on div "20 W" at bounding box center [400, 327] width 142 height 26
type input "100"
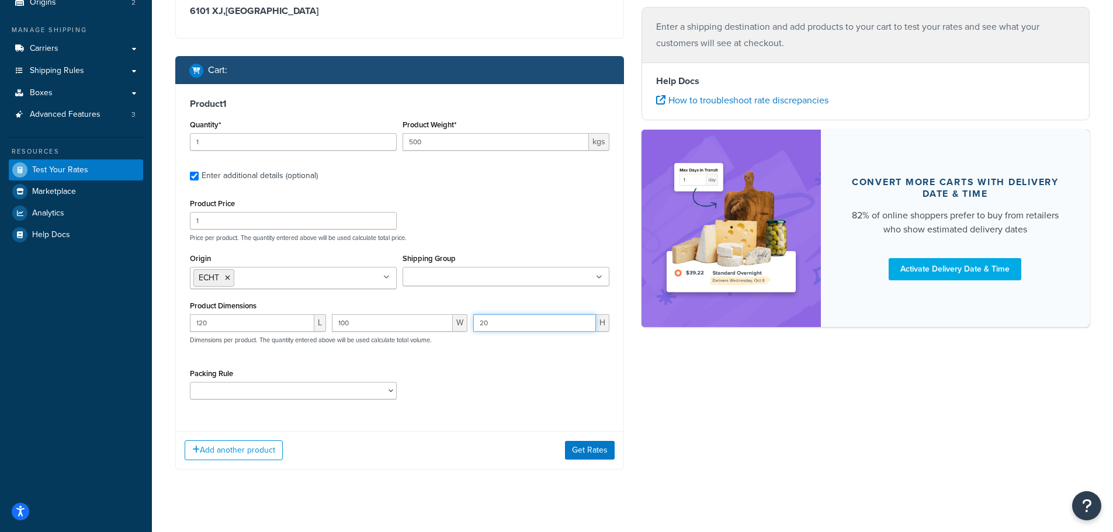
drag, startPoint x: 490, startPoint y: 322, endPoint x: 477, endPoint y: 329, distance: 14.4
click at [477, 329] on input "20" at bounding box center [534, 323] width 123 height 18
drag, startPoint x: 491, startPoint y: 320, endPoint x: 471, endPoint y: 332, distance: 23.0
click at [471, 332] on div "0 H" at bounding box center [541, 327] width 142 height 26
type input "100"
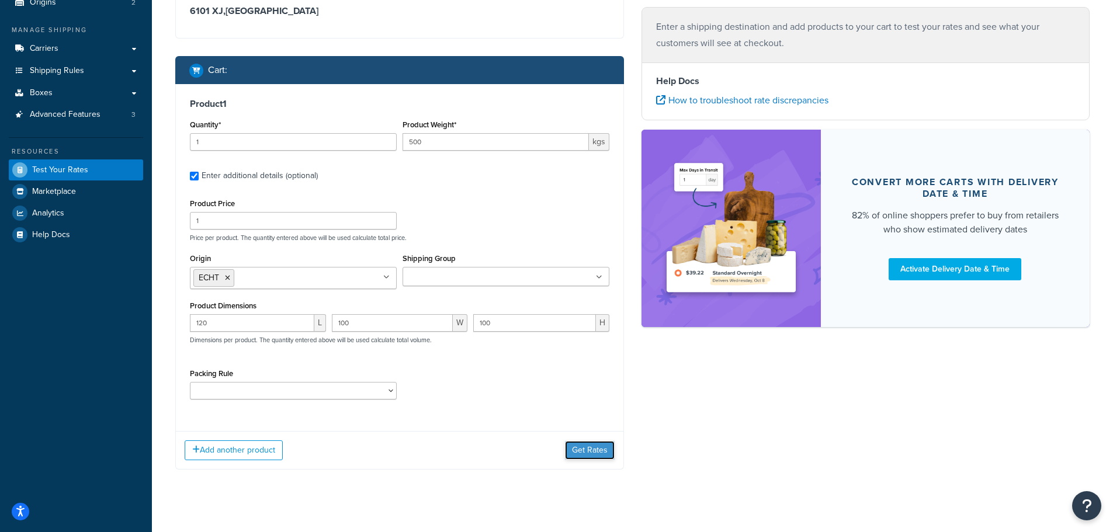
click at [586, 454] on button "Get Rates" at bounding box center [590, 450] width 50 height 19
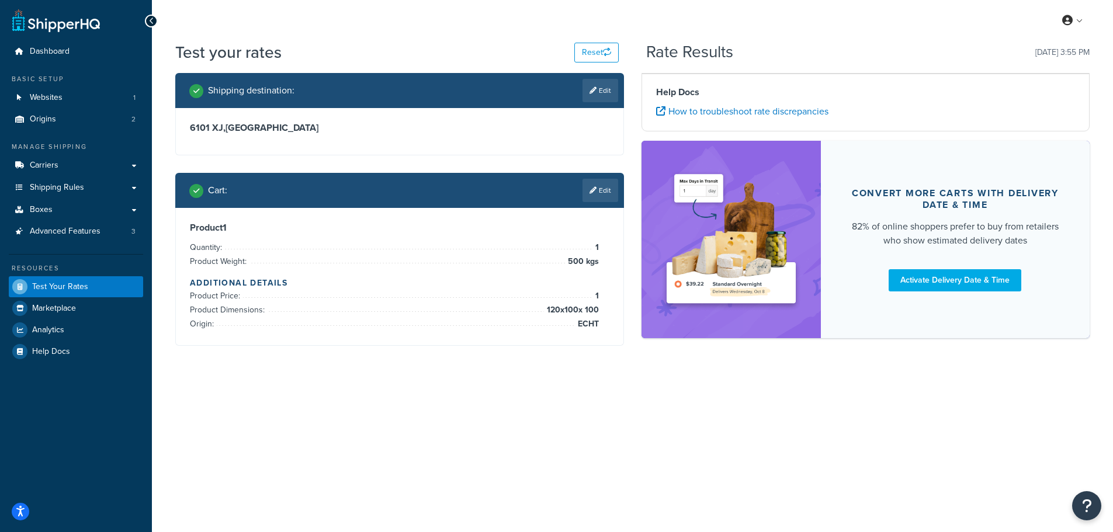
scroll to position [0, 0]
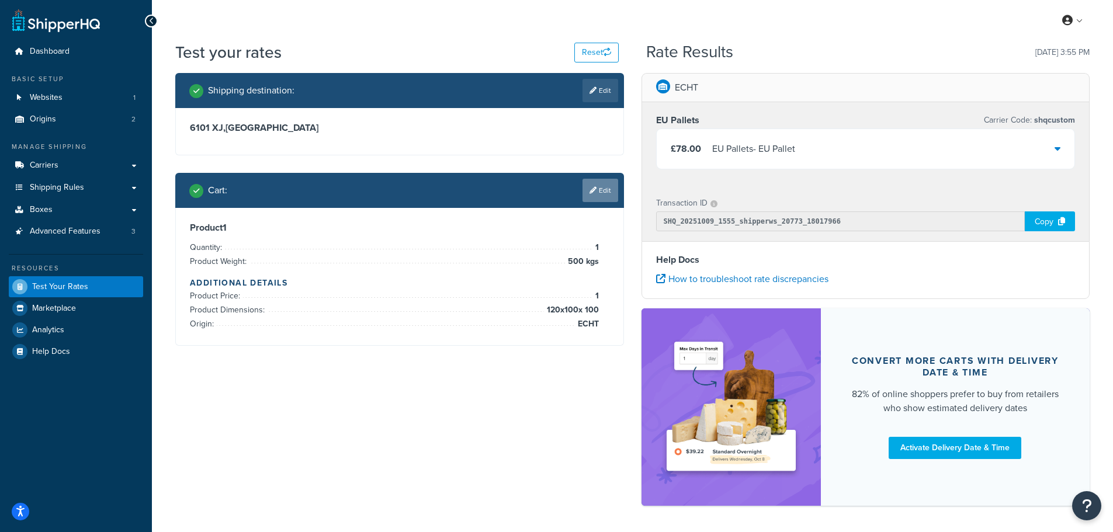
click at [589, 190] on icon at bounding box center [592, 190] width 7 height 7
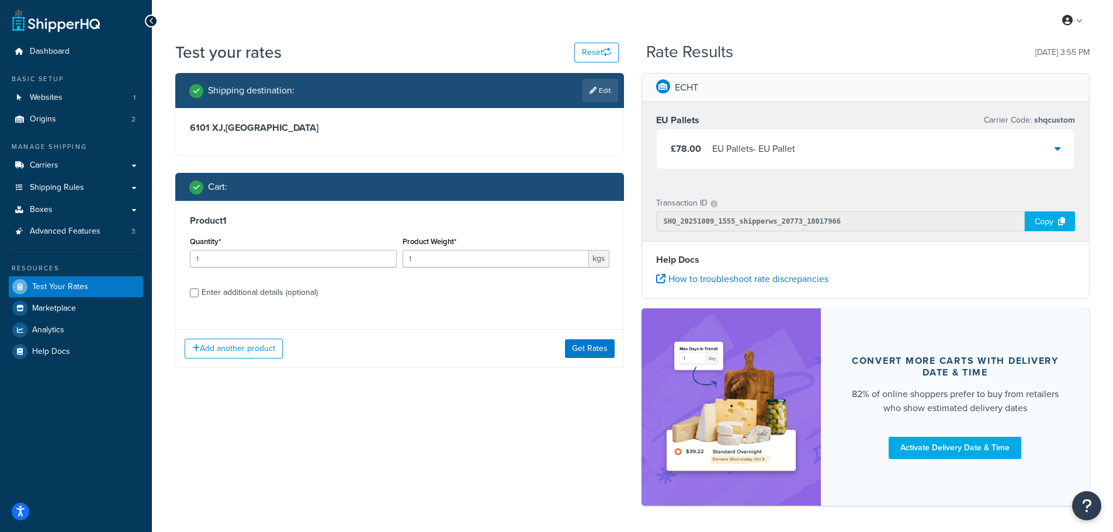
click at [270, 297] on div "Enter additional details (optional)" at bounding box center [260, 293] width 116 height 16
click at [199, 297] on input "Enter additional details (optional)" at bounding box center [194, 293] width 9 height 9
checkbox input "true"
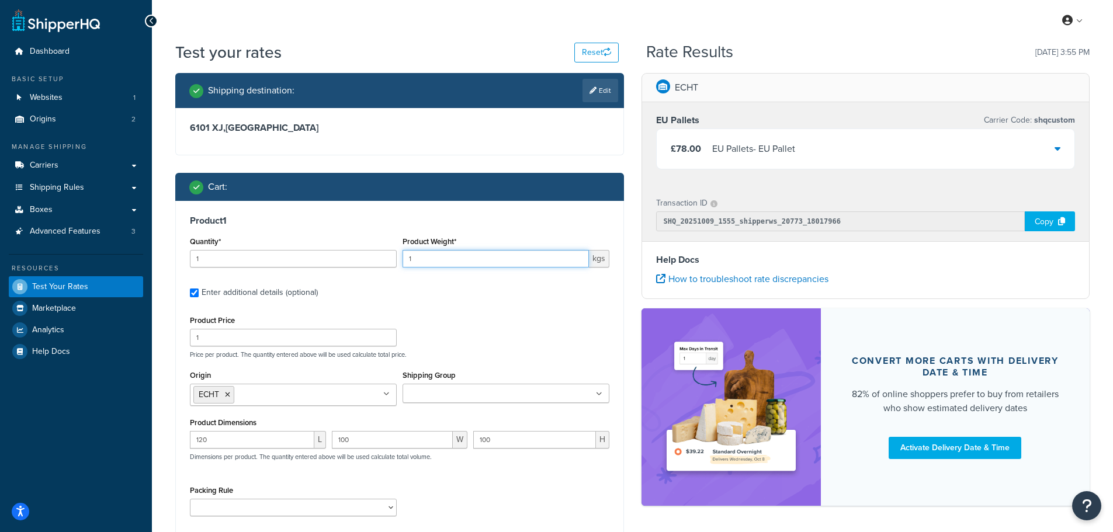
drag, startPoint x: 418, startPoint y: 259, endPoint x: 400, endPoint y: 268, distance: 20.1
click at [400, 268] on div "Product Weight* 1 kgs" at bounding box center [506, 255] width 213 height 43
type input "80"
click at [419, 284] on label "Enter additional details (optional)" at bounding box center [406, 291] width 408 height 19
click at [199, 289] on input "Enter additional details (optional)" at bounding box center [194, 293] width 9 height 9
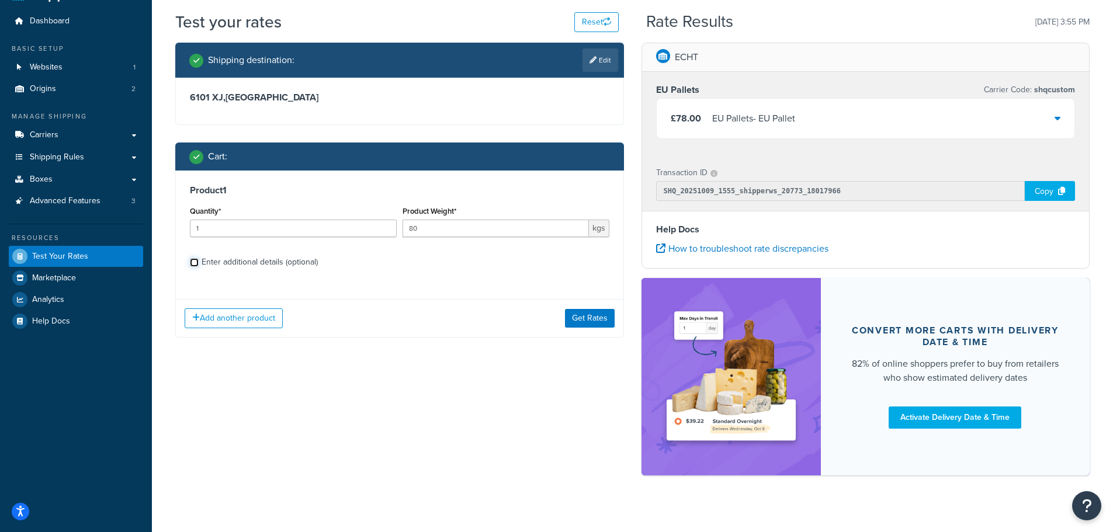
scroll to position [44, 0]
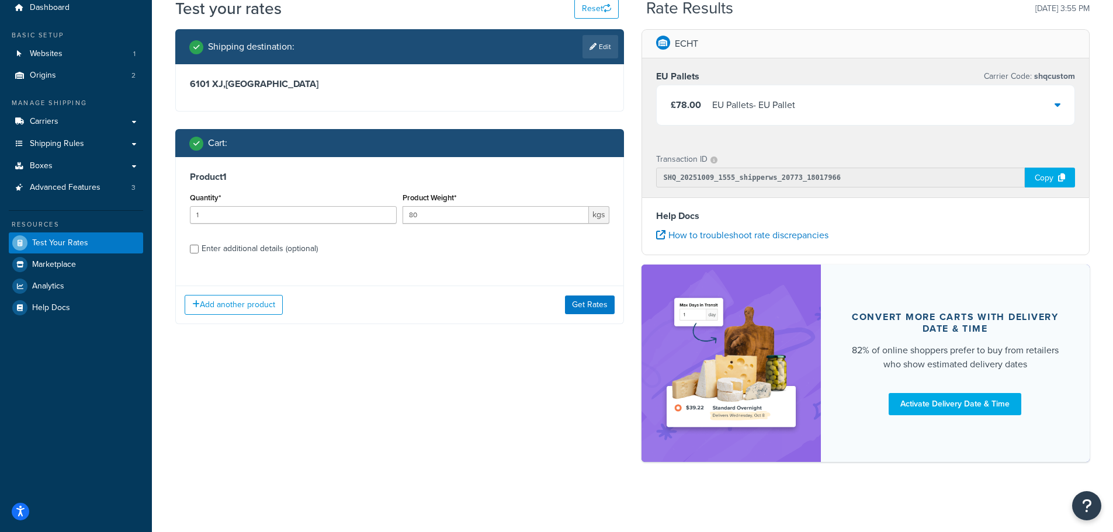
click at [292, 252] on div "Enter additional details (optional)" at bounding box center [260, 249] width 116 height 16
click at [199, 252] on input "Enter additional details (optional)" at bounding box center [194, 249] width 9 height 9
checkbox input "true"
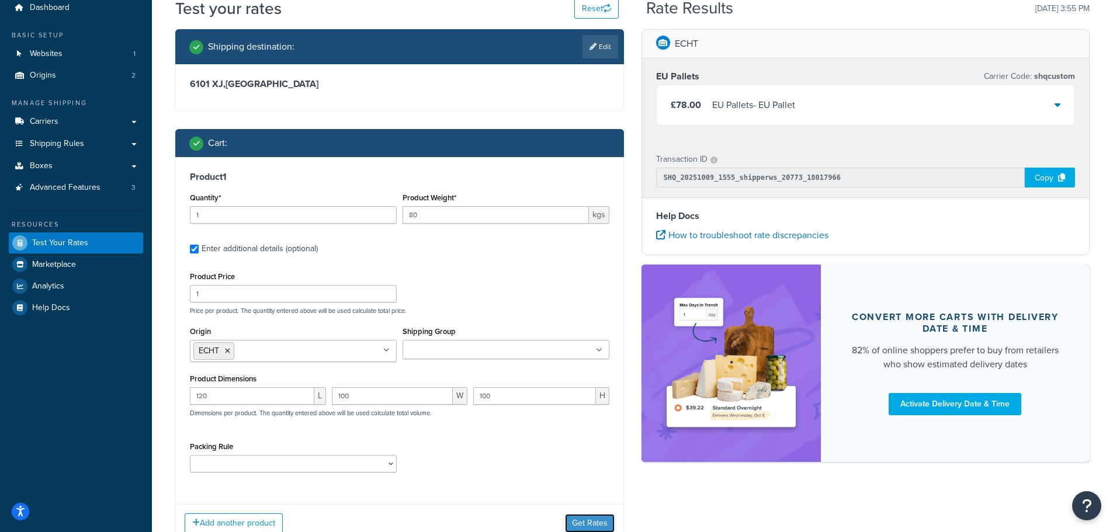
click at [580, 520] on button "Get Rates" at bounding box center [590, 523] width 50 height 19
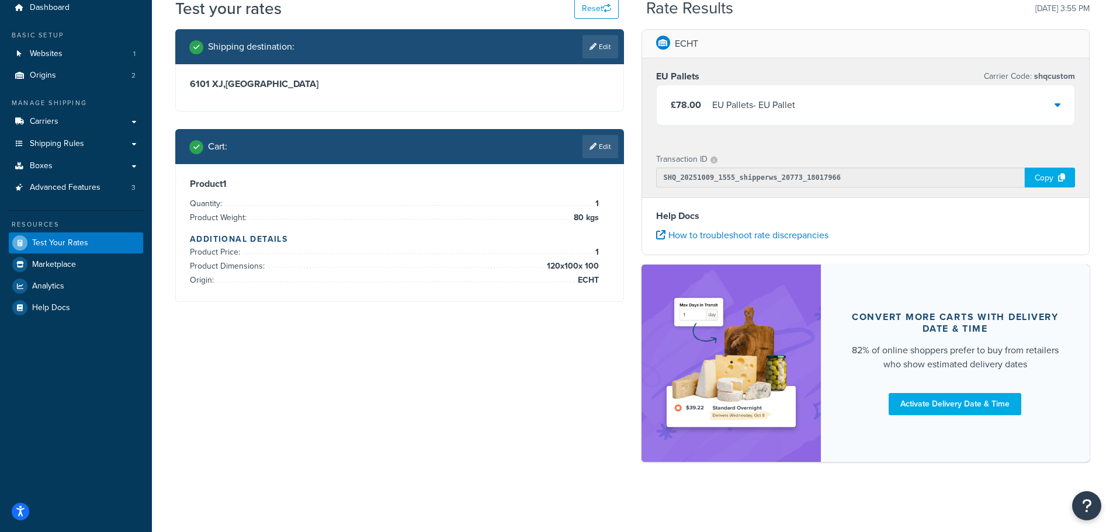
scroll to position [0, 0]
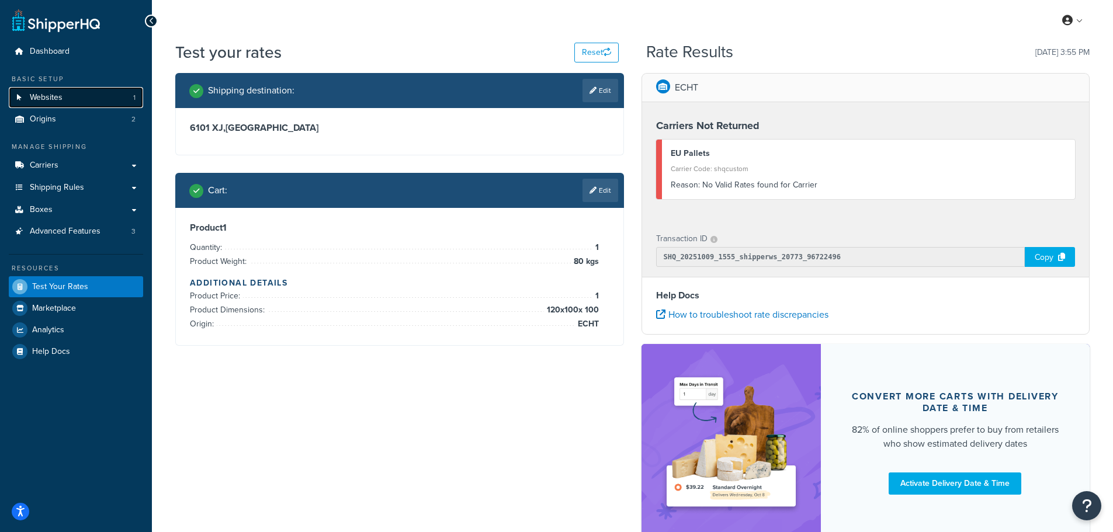
click at [57, 98] on span "Websites" at bounding box center [46, 98] width 33 height 10
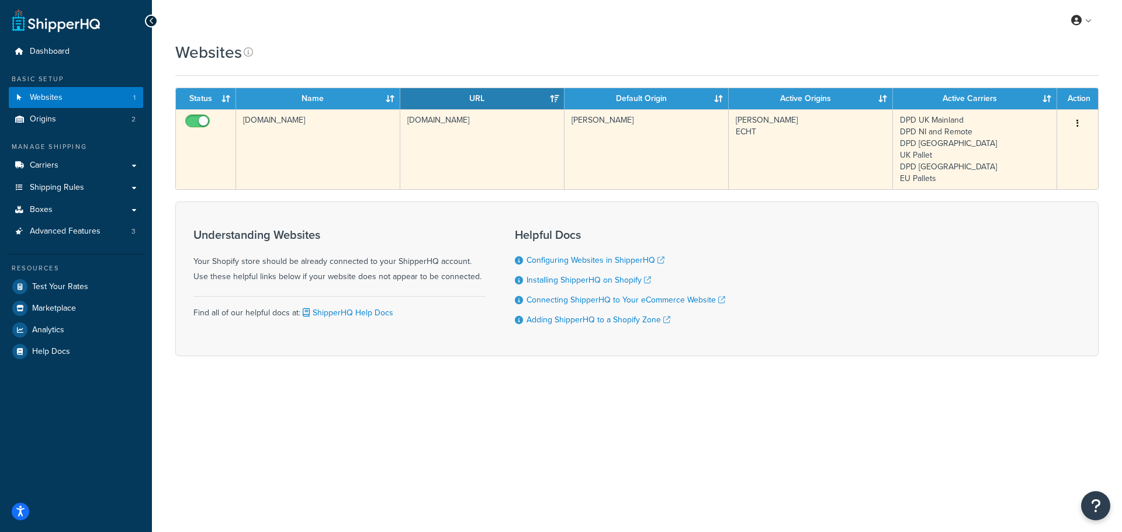
click at [355, 127] on td "[DOMAIN_NAME]" at bounding box center [318, 149] width 164 height 80
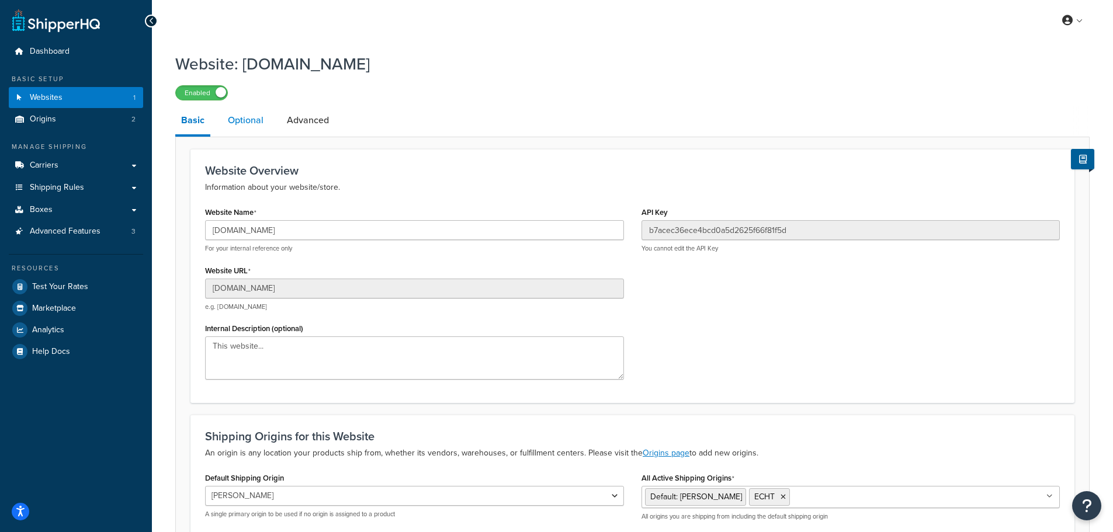
click at [246, 128] on link "Optional" at bounding box center [245, 120] width 47 height 28
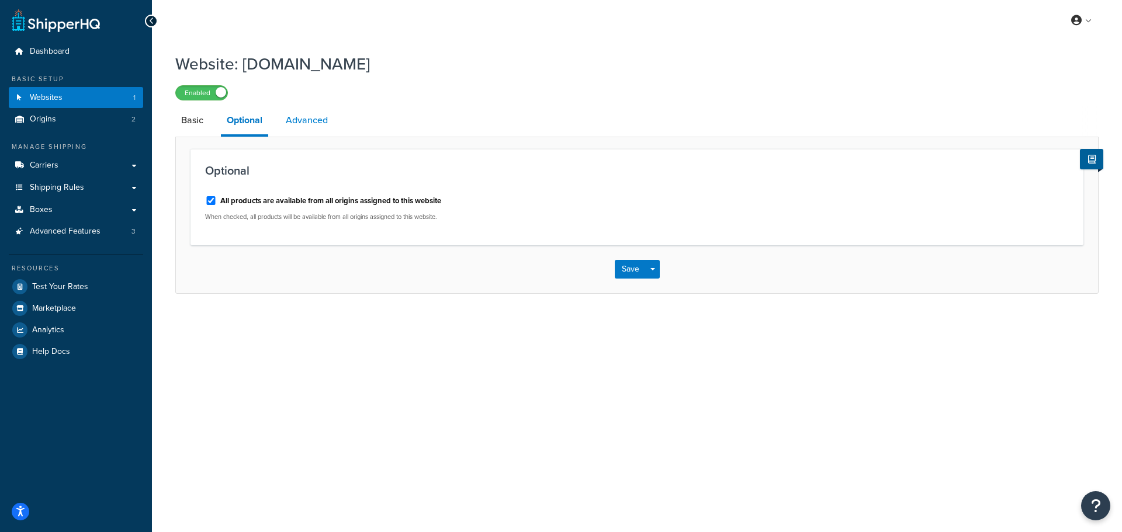
click at [307, 129] on link "Advanced" at bounding box center [307, 120] width 54 height 28
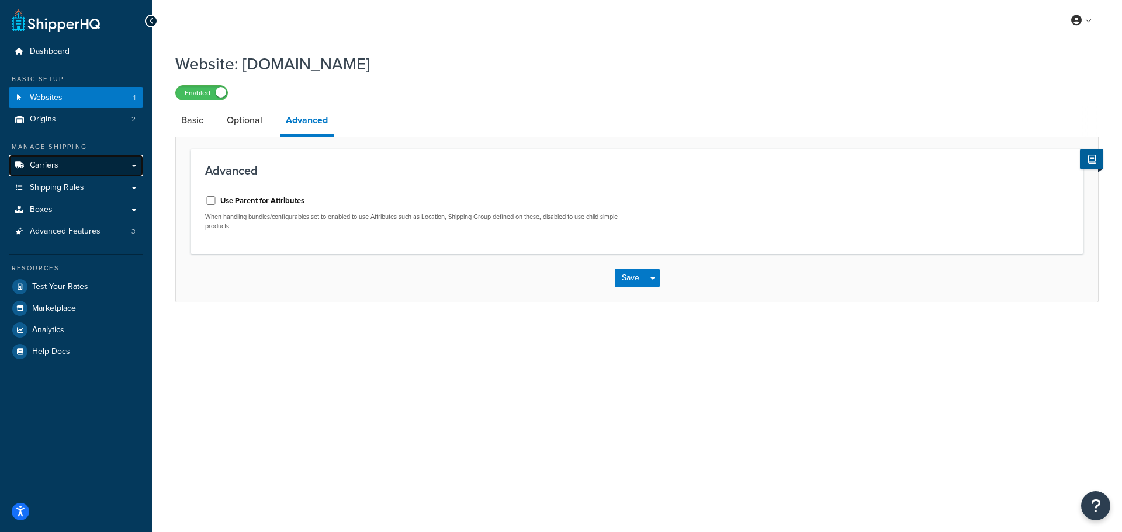
click at [47, 164] on span "Carriers" at bounding box center [44, 166] width 29 height 10
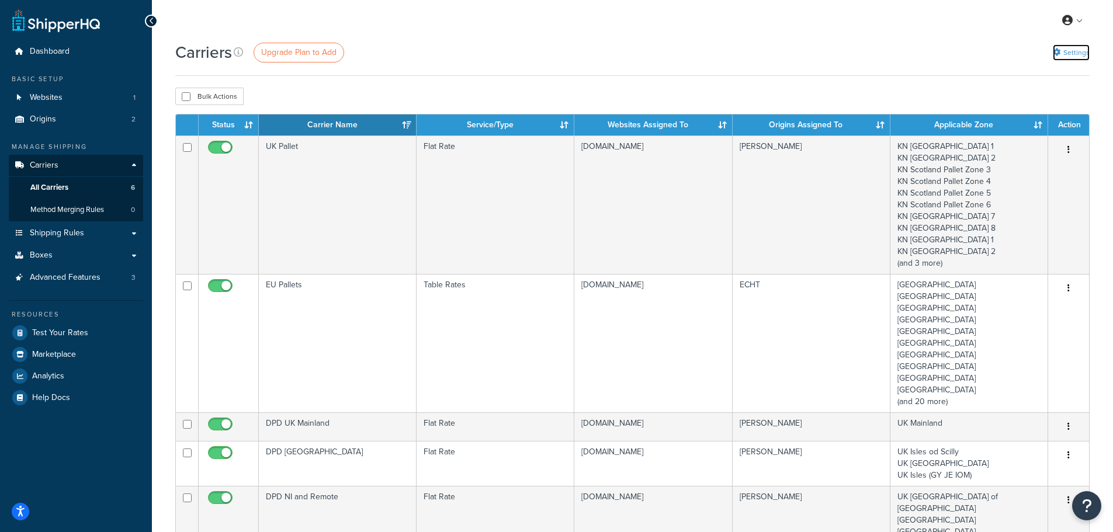
click at [1070, 52] on link "Settings" at bounding box center [1071, 52] width 37 height 16
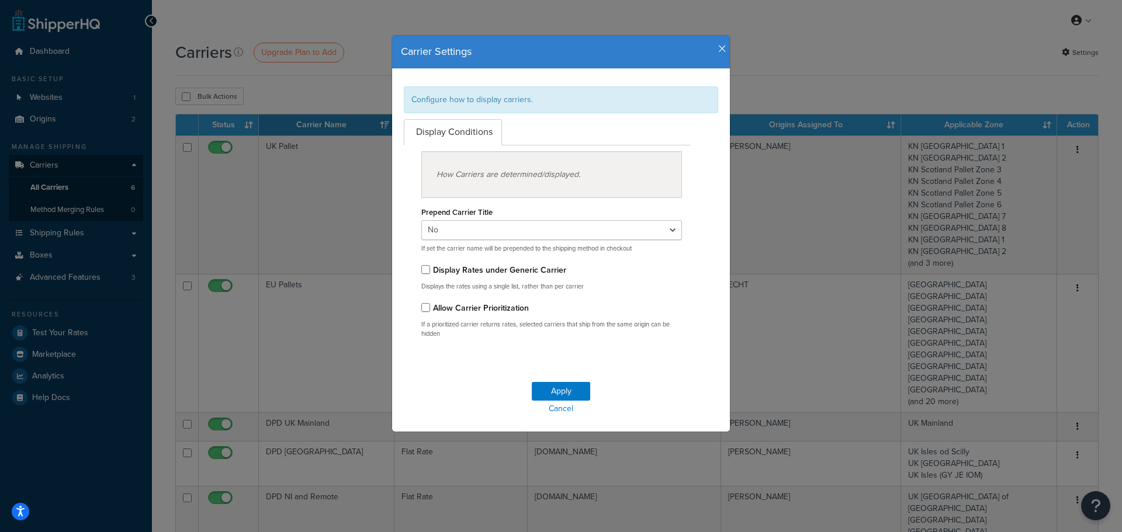
click at [721, 48] on icon "button" at bounding box center [722, 49] width 8 height 11
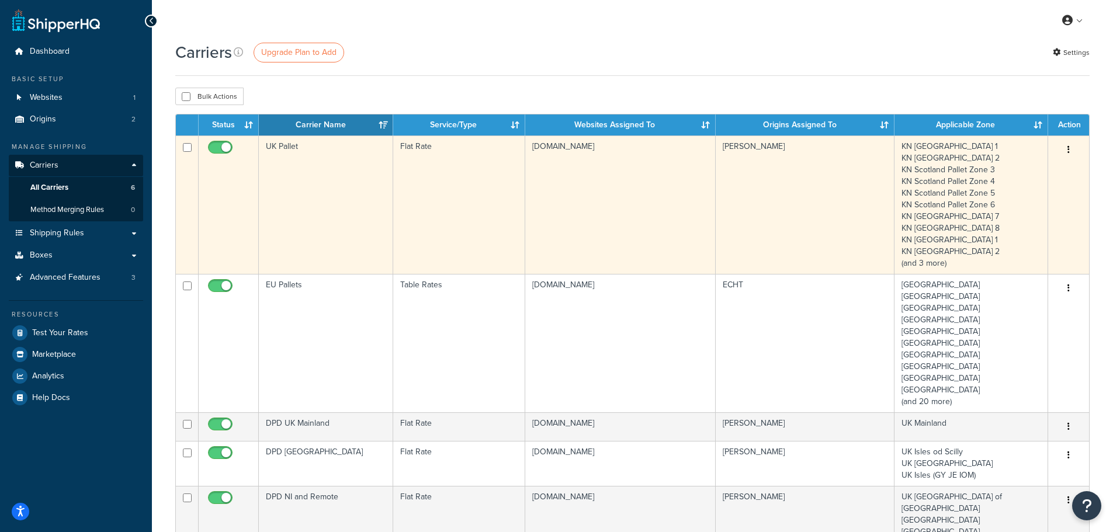
click at [300, 174] on td "UK Pallet" at bounding box center [326, 205] width 134 height 138
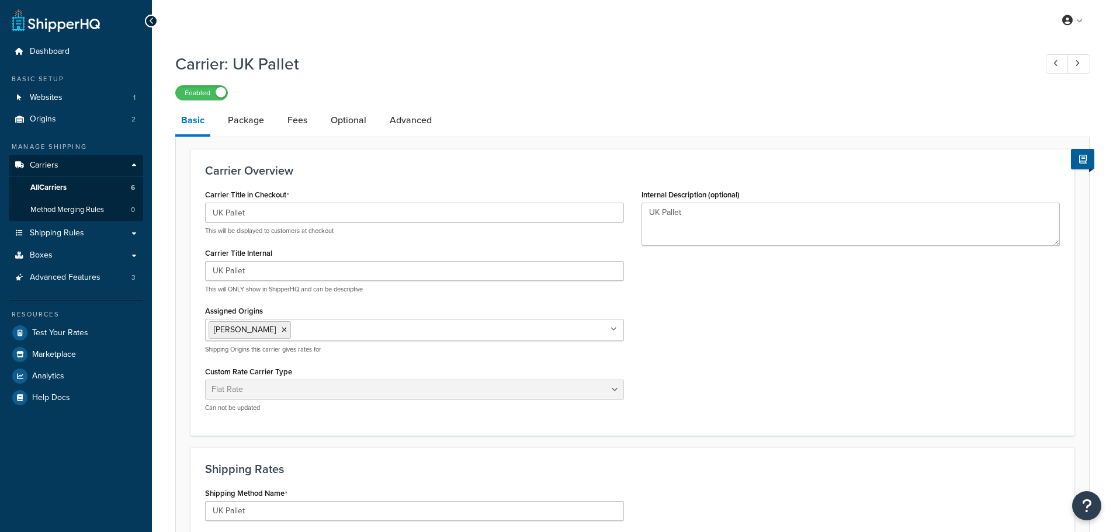
select select "flat"
select select "package"
click at [235, 120] on link "Package" at bounding box center [246, 120] width 48 height 28
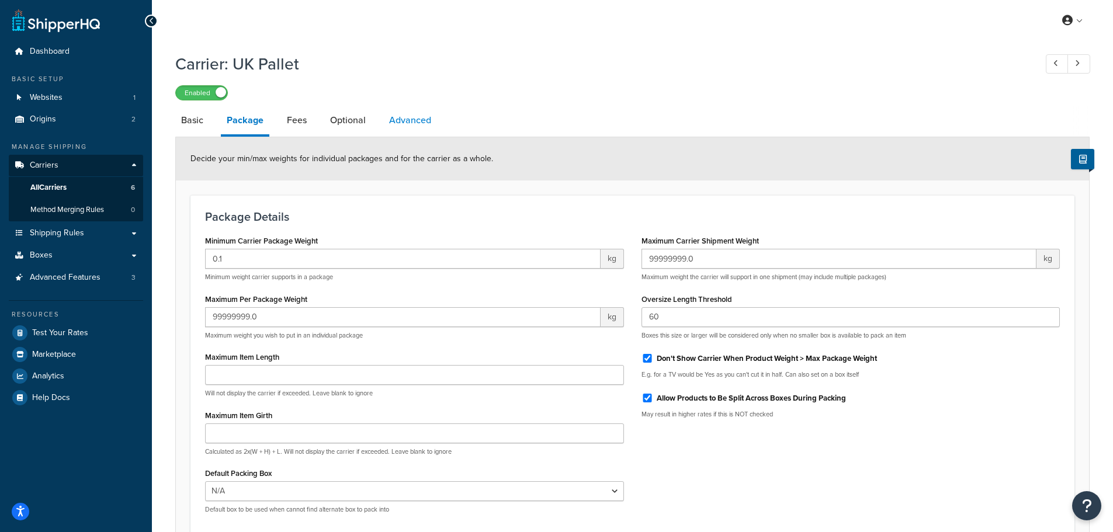
click at [405, 123] on link "Advanced" at bounding box center [410, 120] width 54 height 28
select select "false"
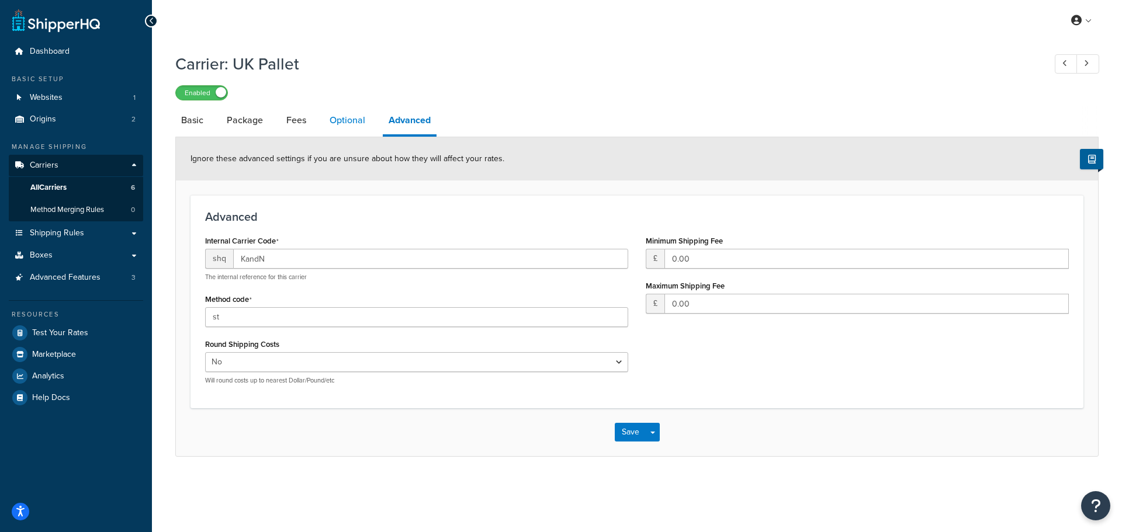
click at [334, 129] on link "Optional" at bounding box center [347, 120] width 47 height 28
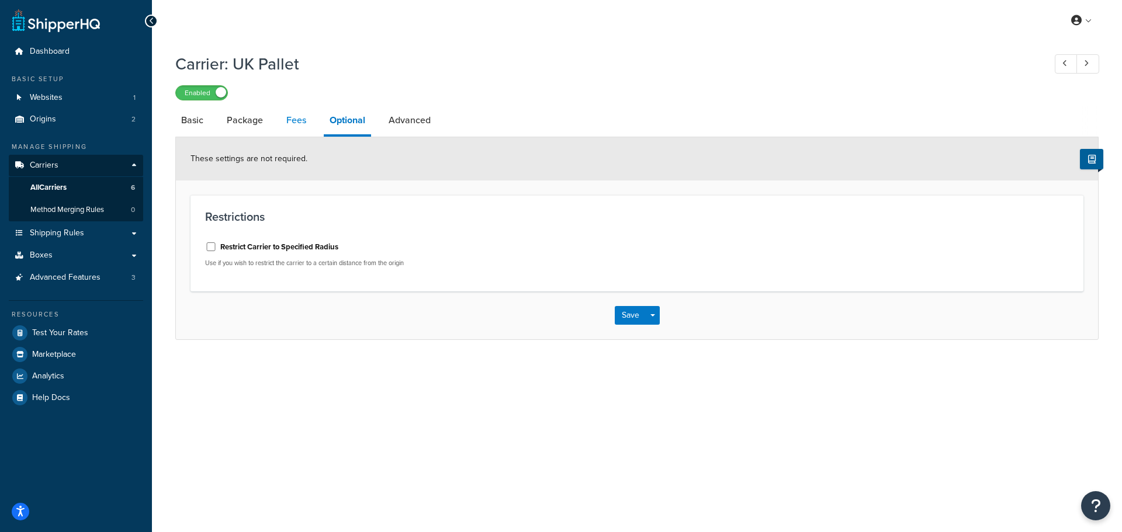
click at [289, 119] on link "Fees" at bounding box center [296, 120] width 32 height 28
select select "AFTER"
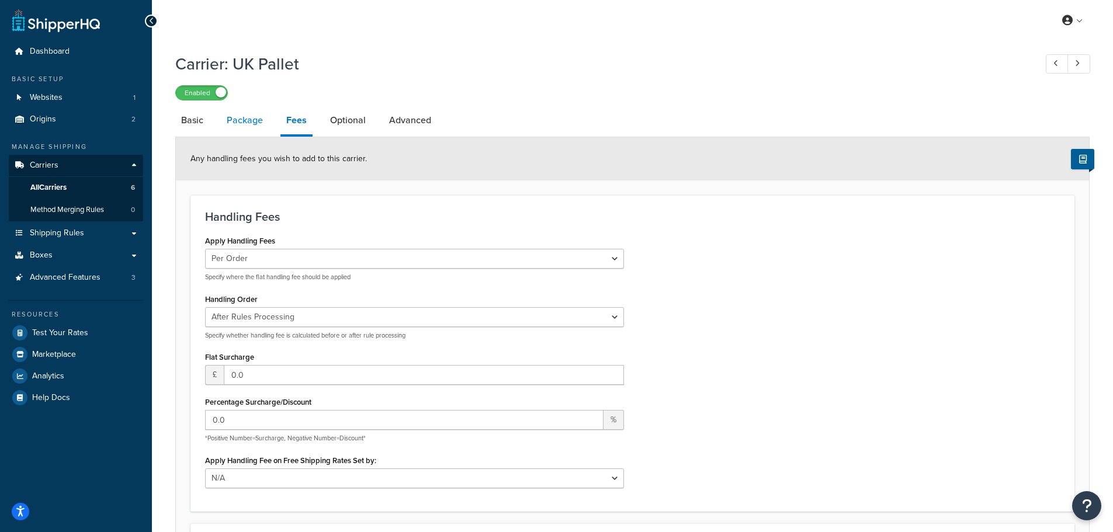
click at [242, 123] on link "Package" at bounding box center [245, 120] width 48 height 28
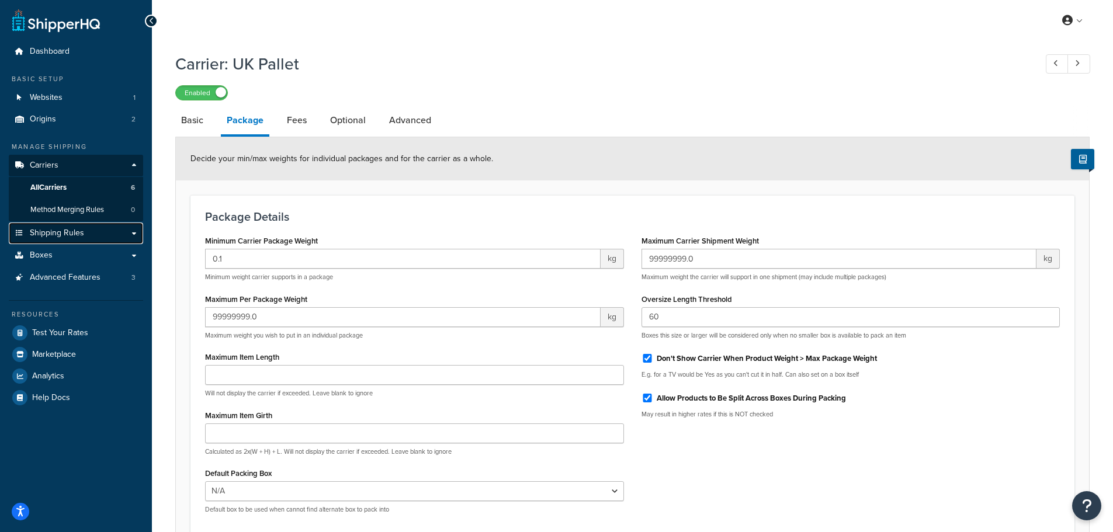
click at [66, 234] on span "Shipping Rules" at bounding box center [57, 233] width 54 height 10
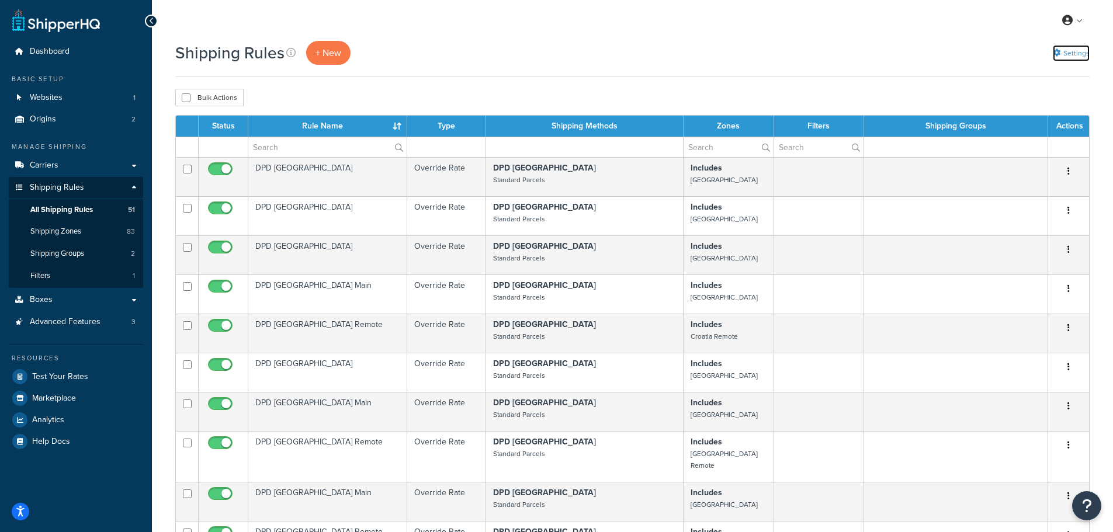
click at [1085, 55] on link "Settings" at bounding box center [1071, 53] width 37 height 16
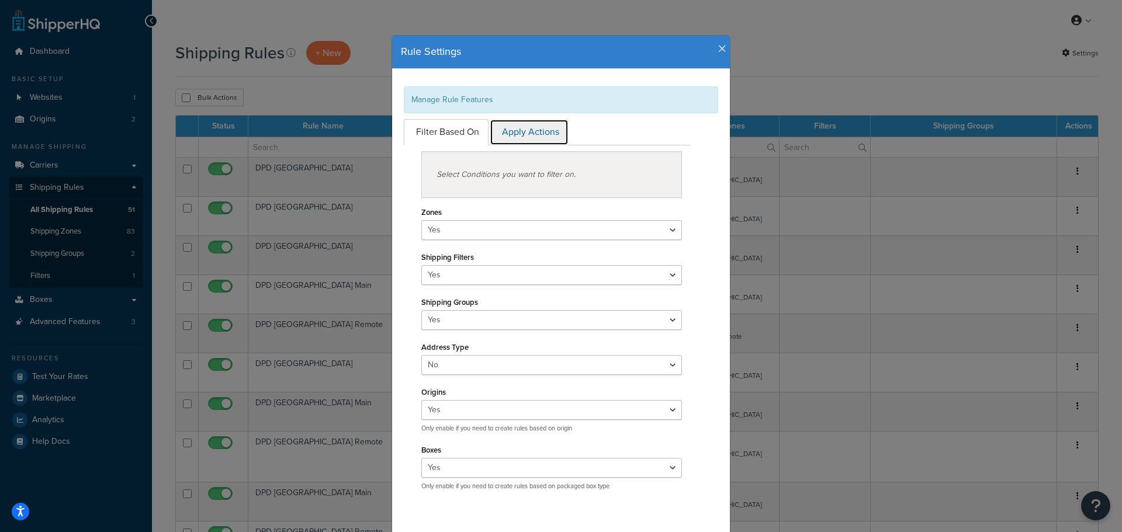
click at [526, 131] on link "Apply Actions" at bounding box center [529, 132] width 79 height 26
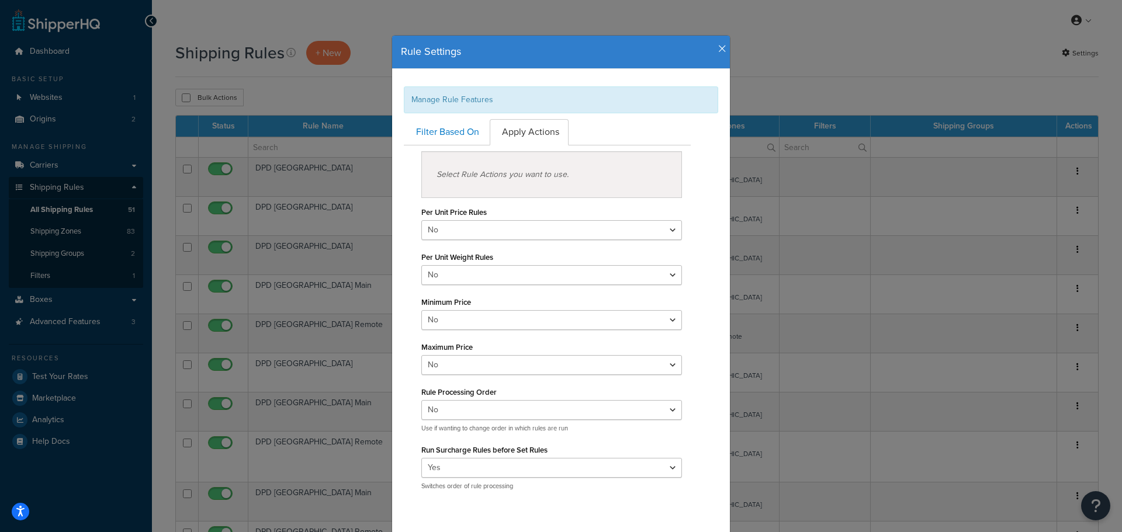
click at [718, 49] on icon "button" at bounding box center [722, 49] width 8 height 11
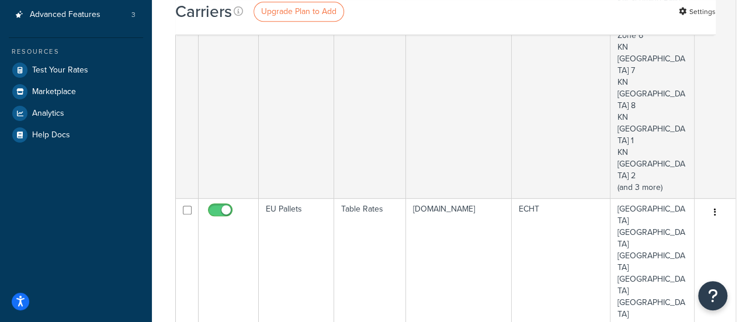
scroll to position [262, 0]
